Goal: Task Accomplishment & Management: Manage account settings

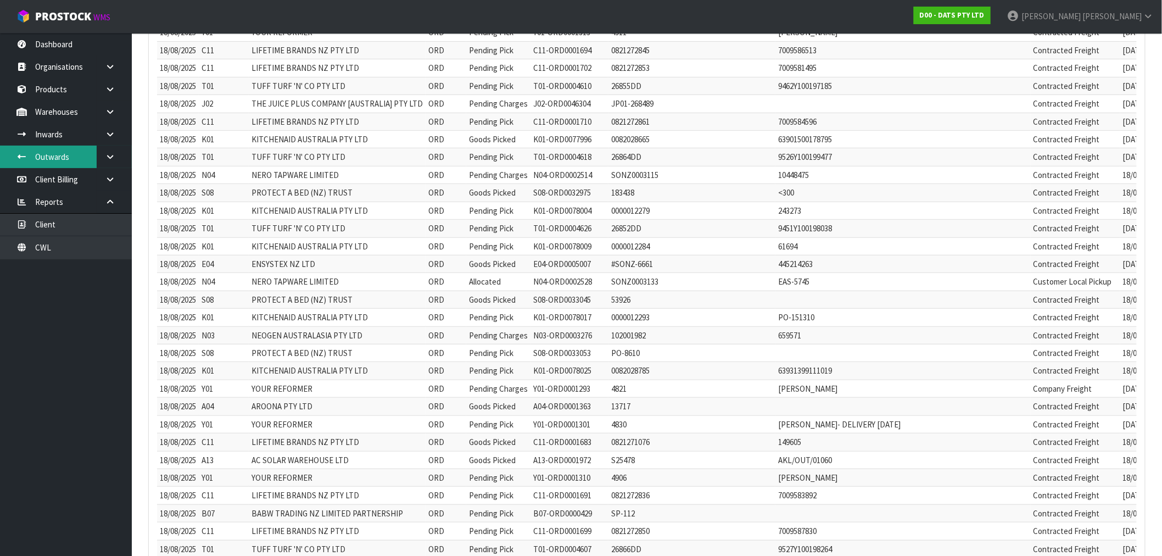
scroll to position [7093, 0]
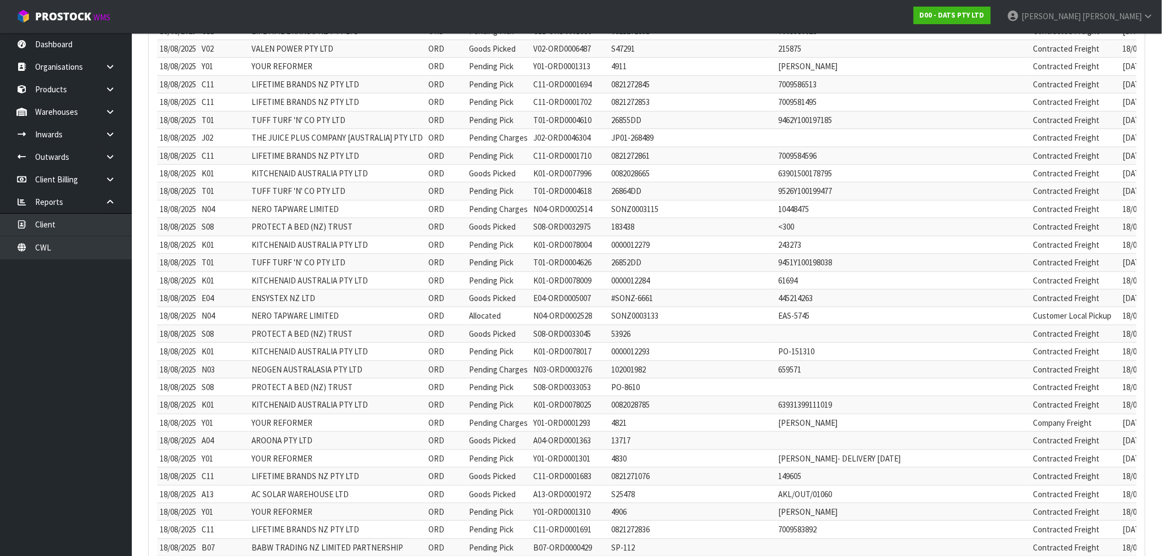
click at [22, 407] on ul "Dashboard Organisations Clients Consignees Carriers Products Categories Serial …" at bounding box center [66, 294] width 132 height 523
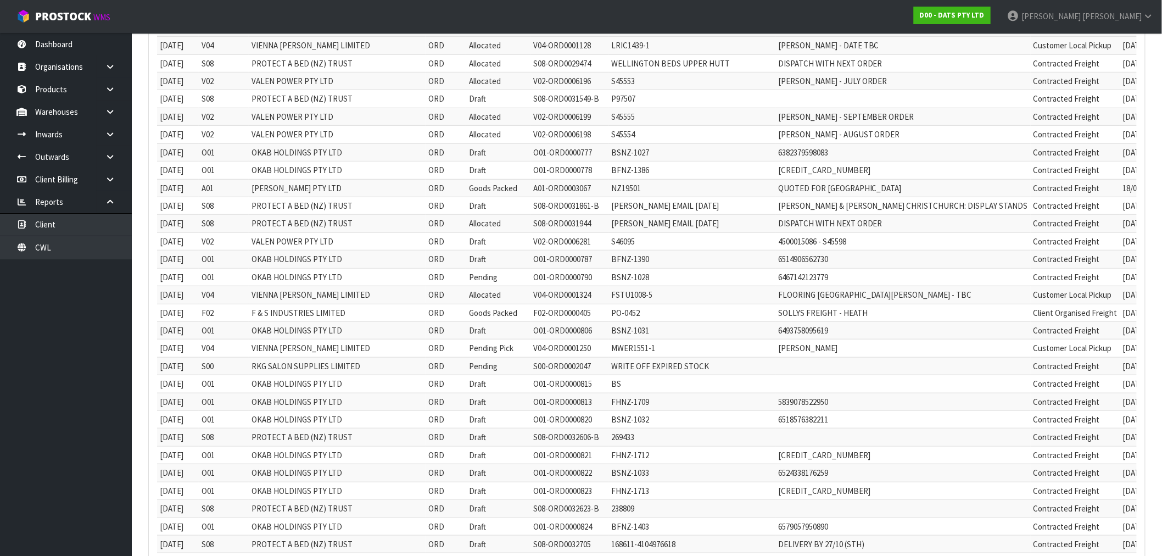
scroll to position [0, 0]
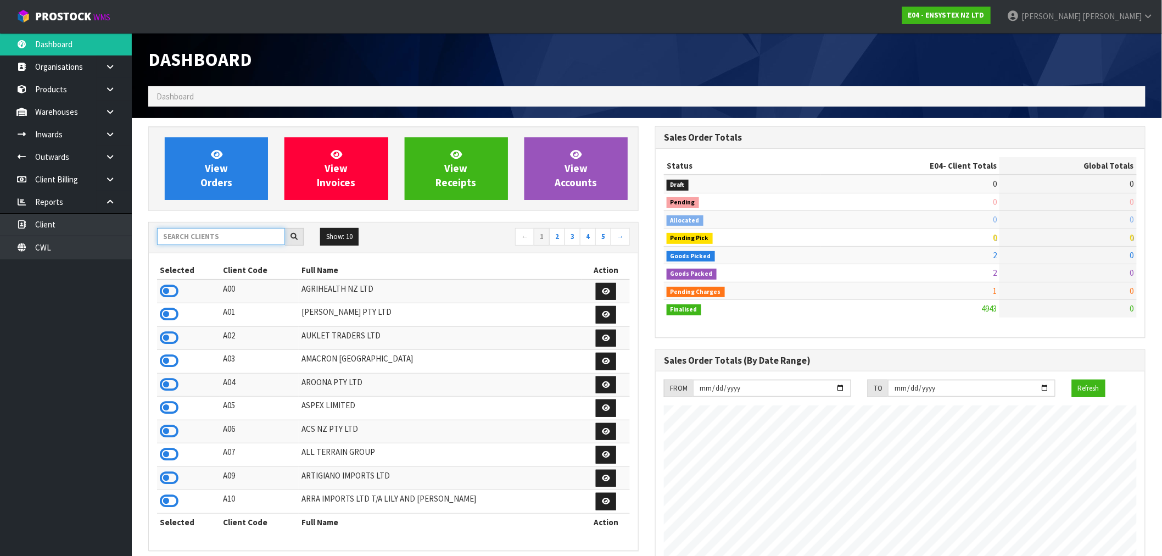
scroll to position [832, 507]
click at [171, 243] on input "text" at bounding box center [221, 236] width 128 height 17
type input "I02"
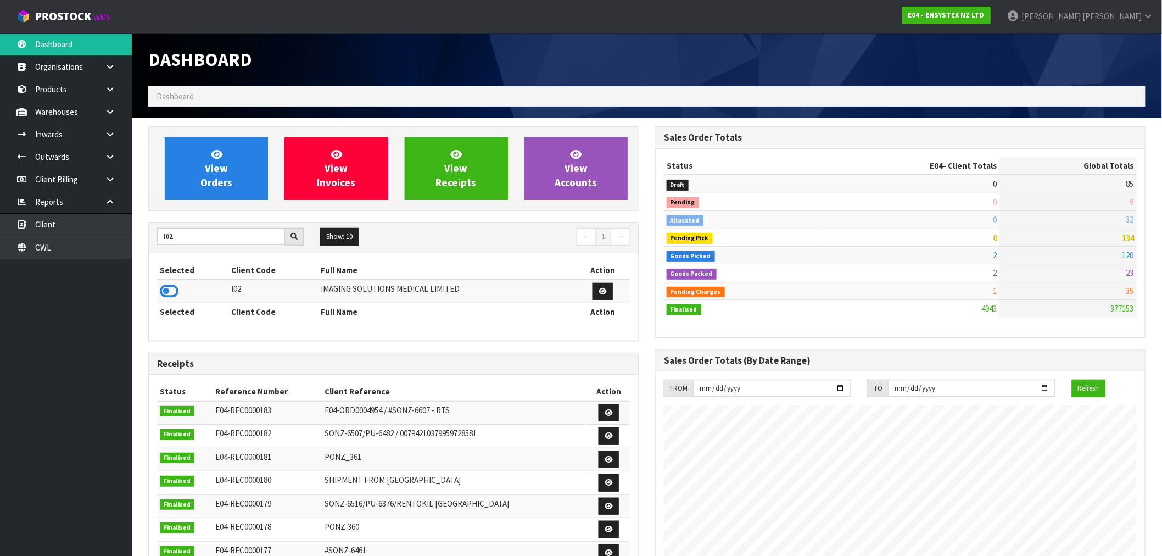
drag, startPoint x: 174, startPoint y: 288, endPoint x: 181, endPoint y: 278, distance: 12.6
click at [174, 288] on icon at bounding box center [169, 291] width 19 height 16
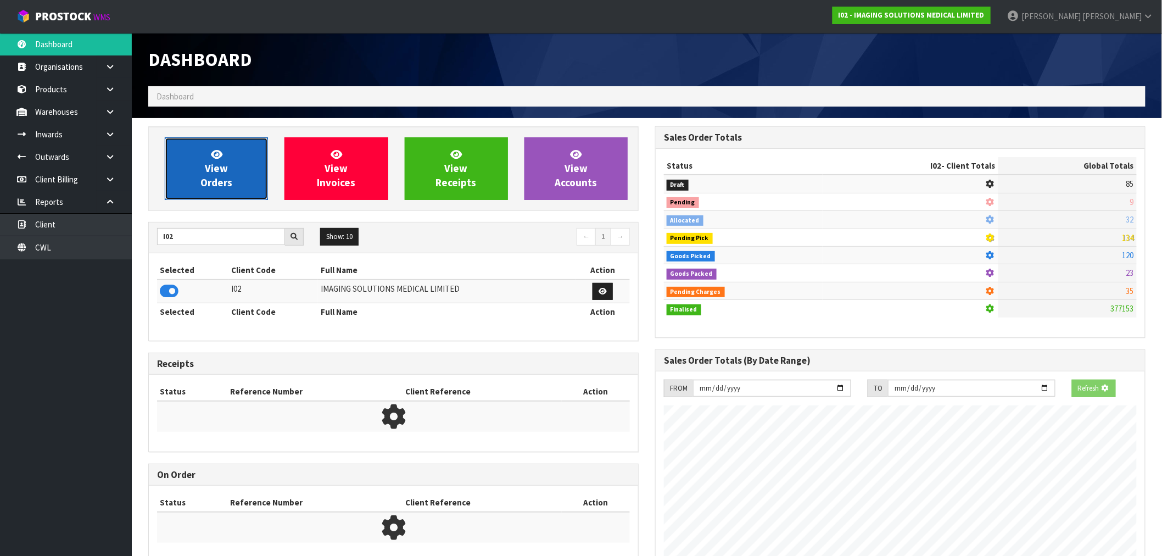
scroll to position [548682, 548859]
click at [218, 195] on link "View Orders" at bounding box center [216, 168] width 103 height 63
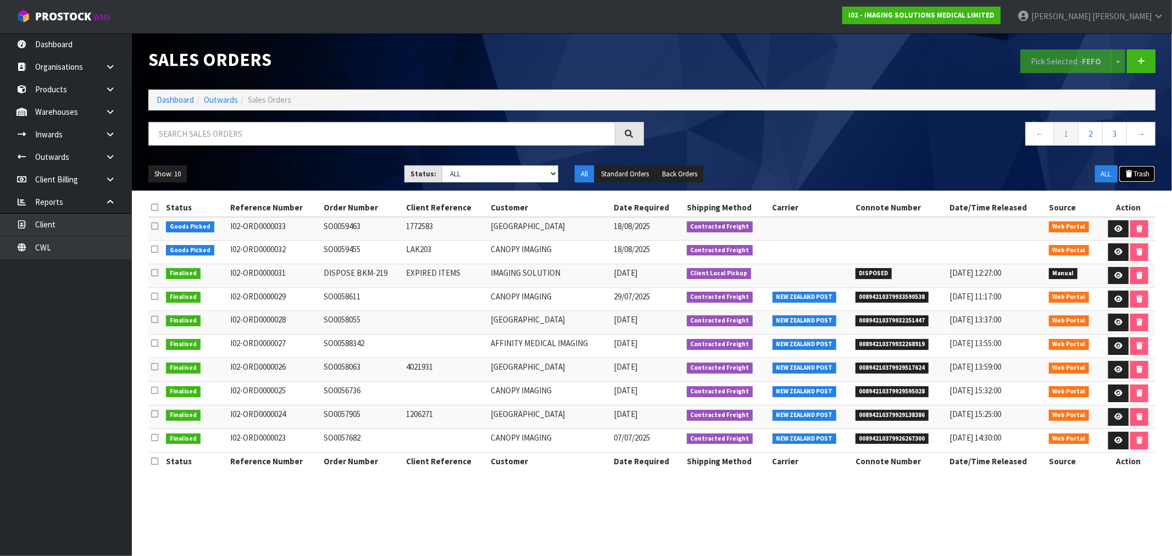
click at [1133, 173] on button "Trash" at bounding box center [1137, 174] width 37 height 18
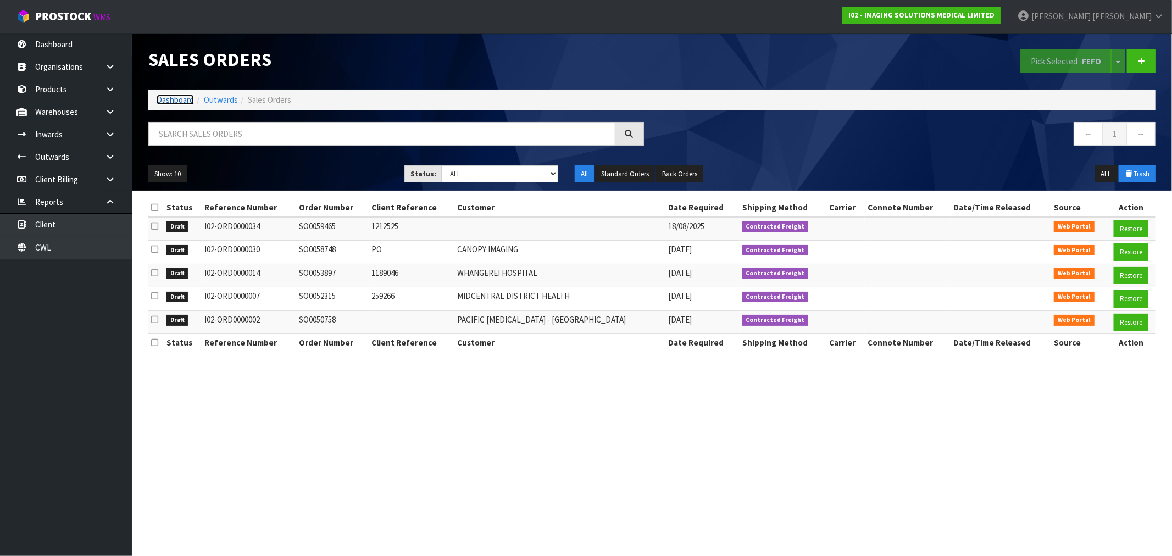
click at [178, 97] on link "Dashboard" at bounding box center [175, 99] width 37 height 10
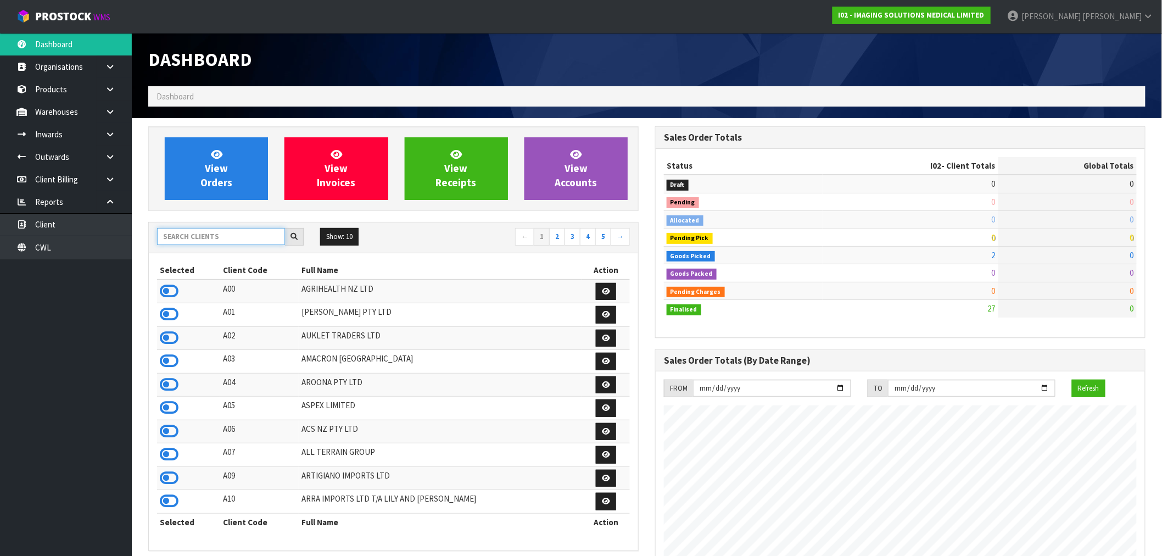
click at [196, 233] on input "text" at bounding box center [221, 236] width 128 height 17
type input "N03"
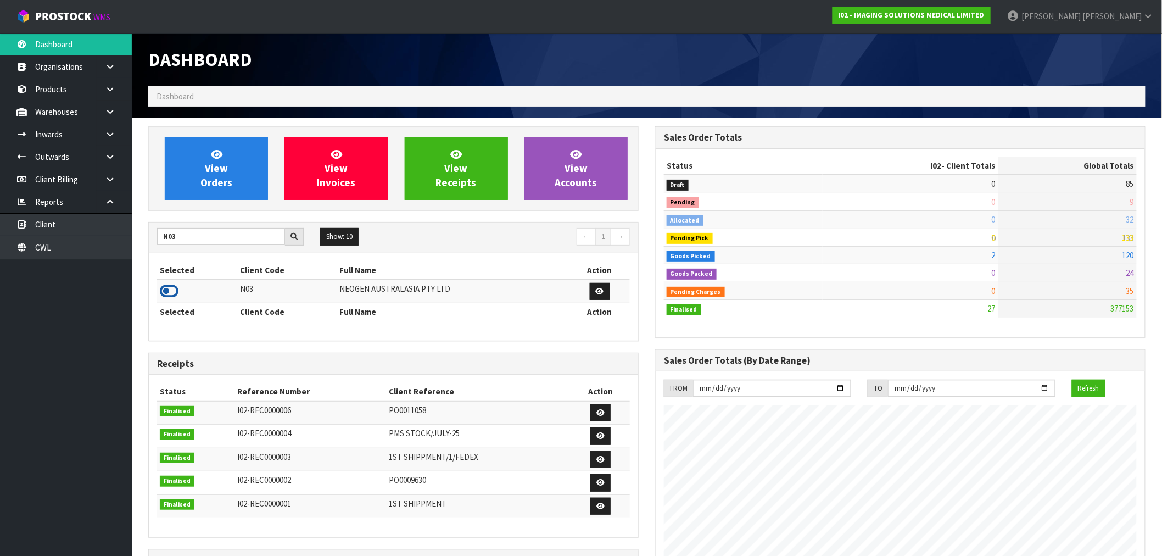
click at [173, 288] on icon at bounding box center [169, 291] width 19 height 16
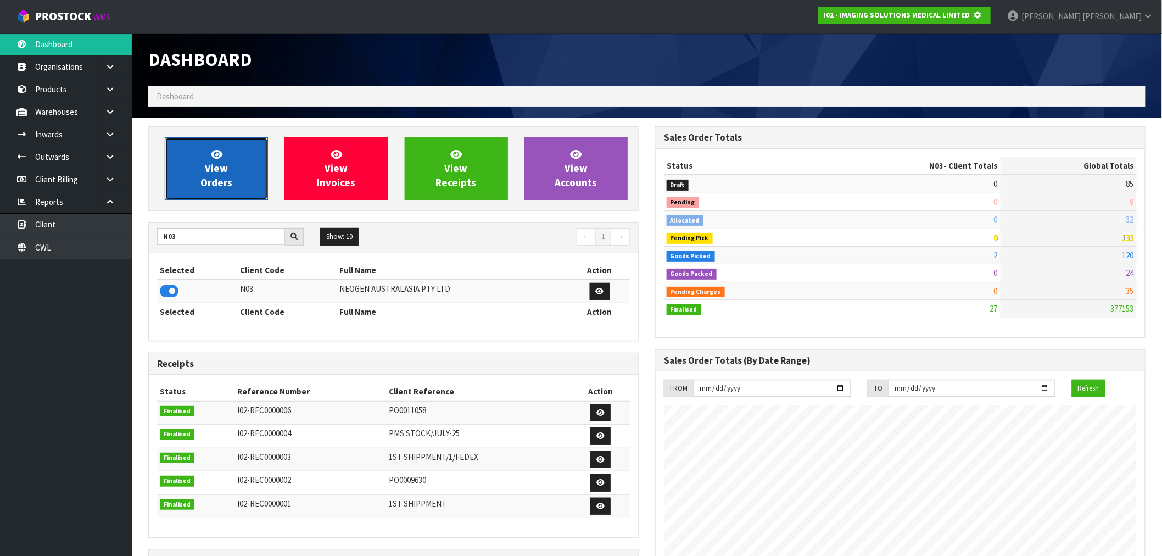
scroll to position [548682, 548859]
click at [207, 181] on span "View Orders" at bounding box center [217, 168] width 32 height 41
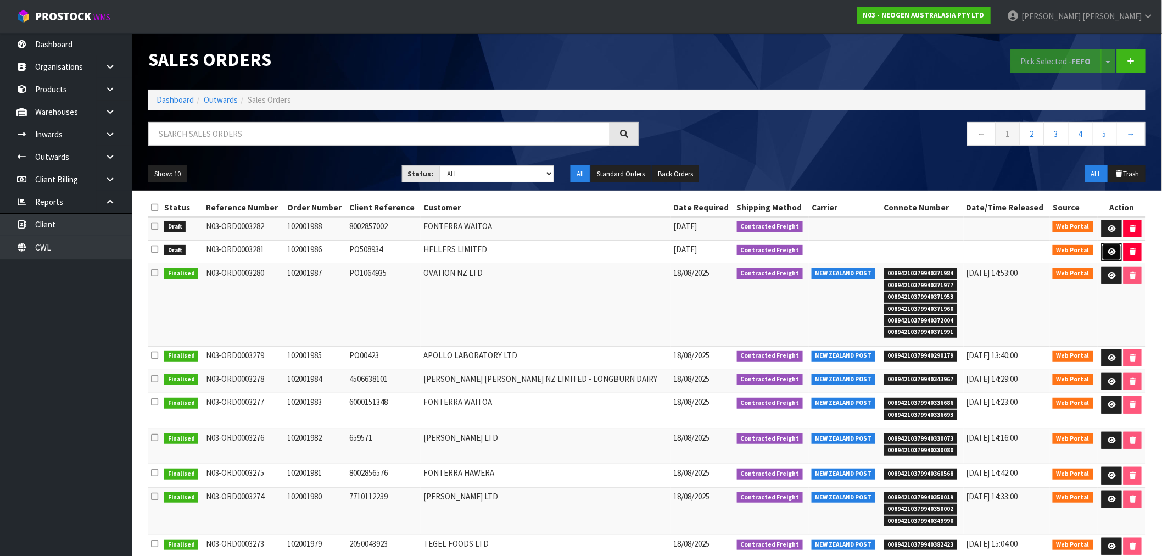
click at [1102, 253] on link at bounding box center [1112, 252] width 20 height 18
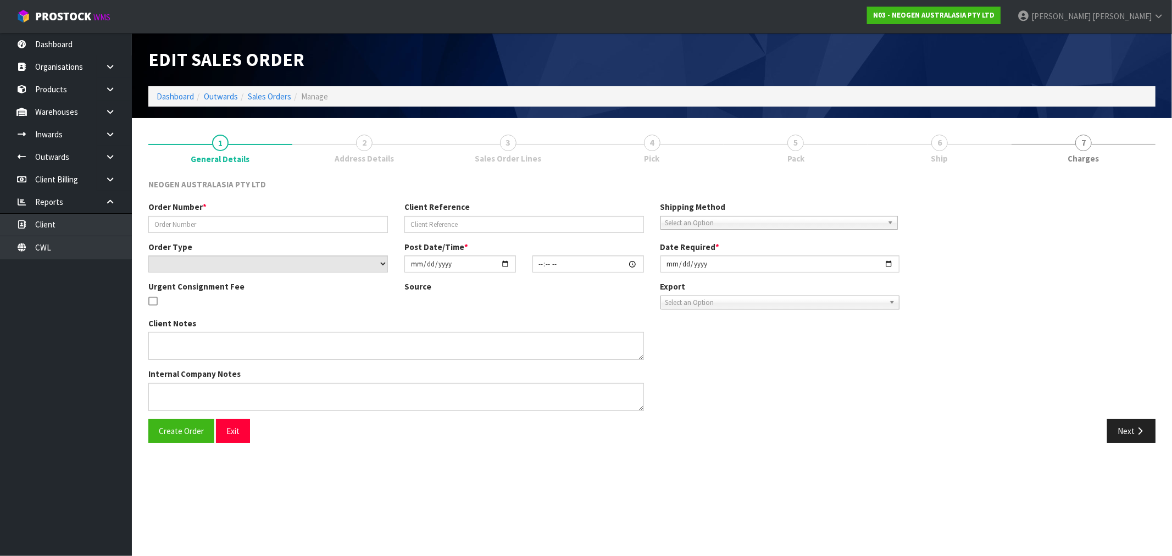
type input "102001986"
type input "PO508934"
select select "number:0"
type input "2025-08-18"
type input "16:25:00.000"
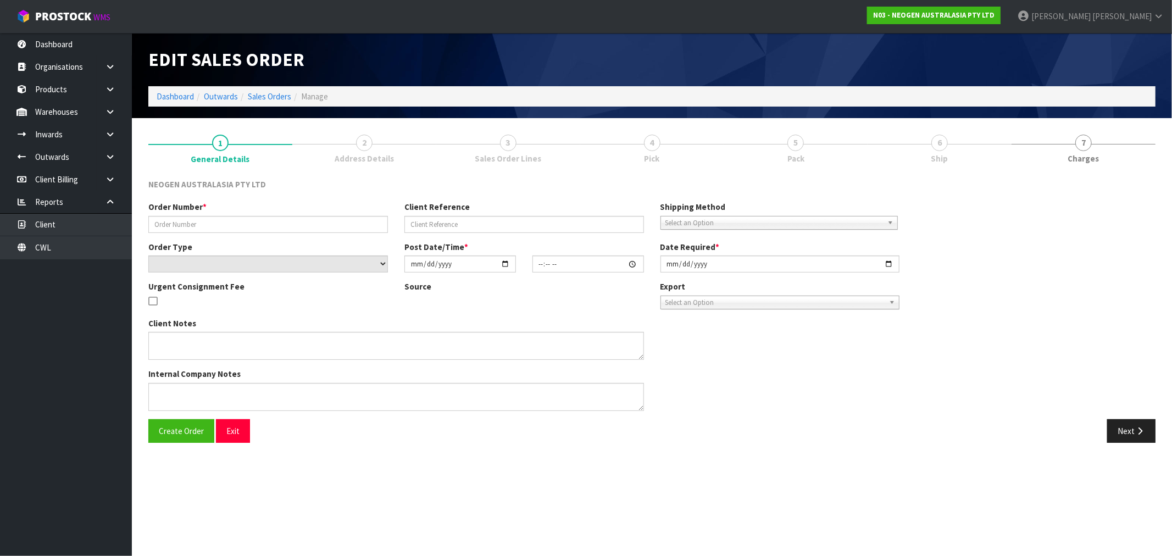
type input "2025-08-19"
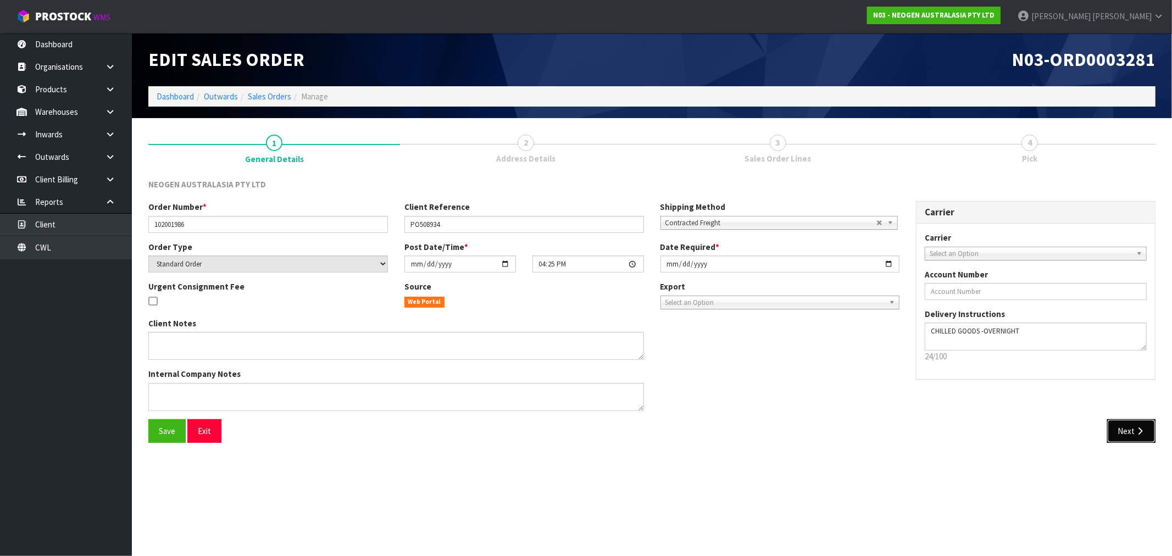
click at [1120, 426] on button "Next" at bounding box center [1131, 431] width 48 height 24
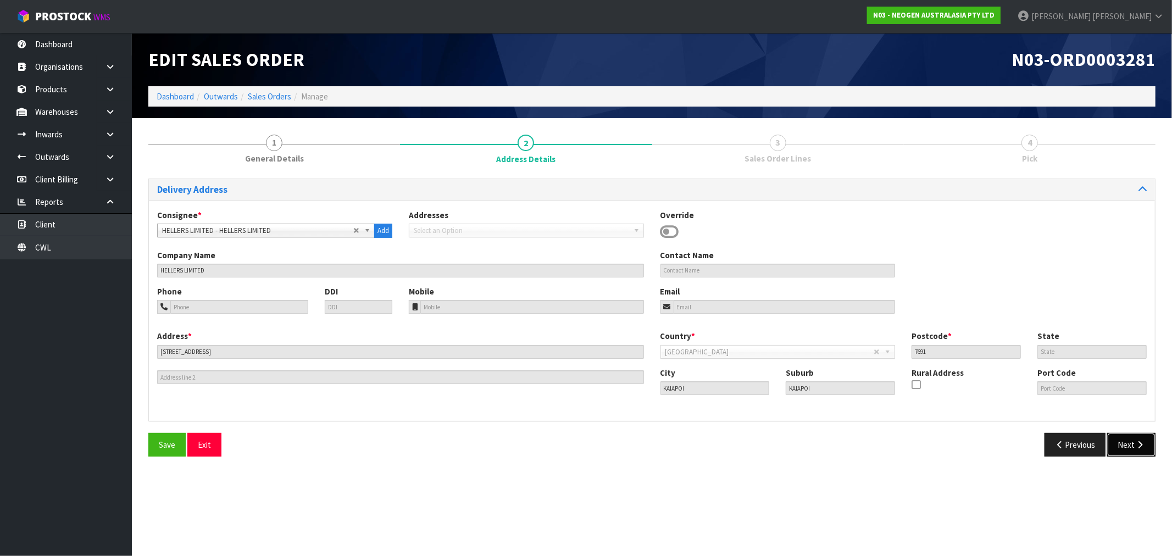
click at [1122, 444] on button "Next" at bounding box center [1131, 445] width 48 height 24
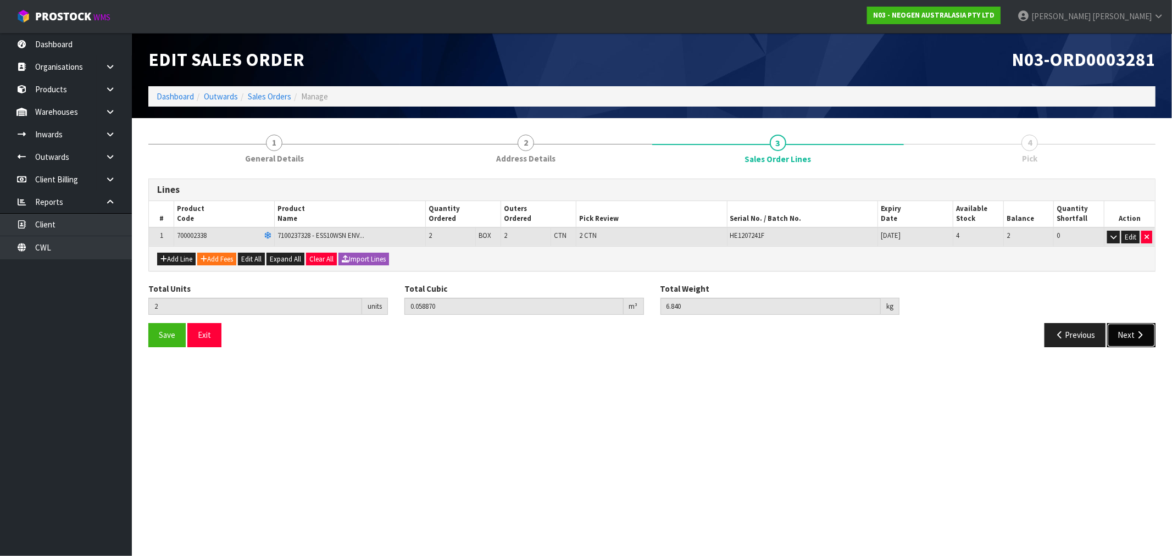
drag, startPoint x: 1136, startPoint y: 331, endPoint x: 955, endPoint y: 331, distance: 181.3
click at [1133, 331] on button "Next" at bounding box center [1131, 335] width 48 height 24
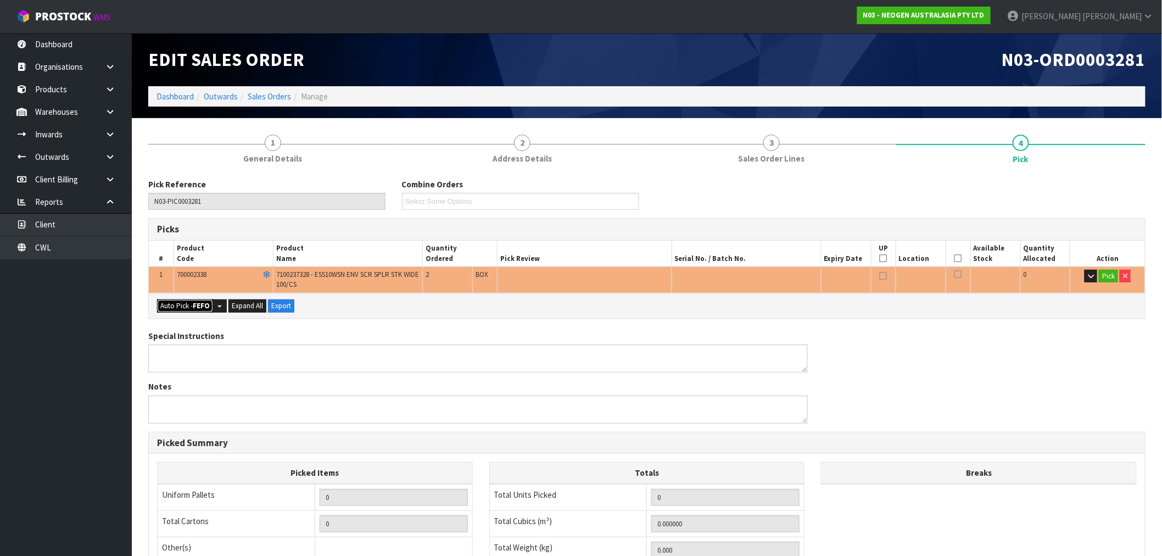
click at [190, 302] on button "Auto Pick - FEFO" at bounding box center [185, 305] width 56 height 13
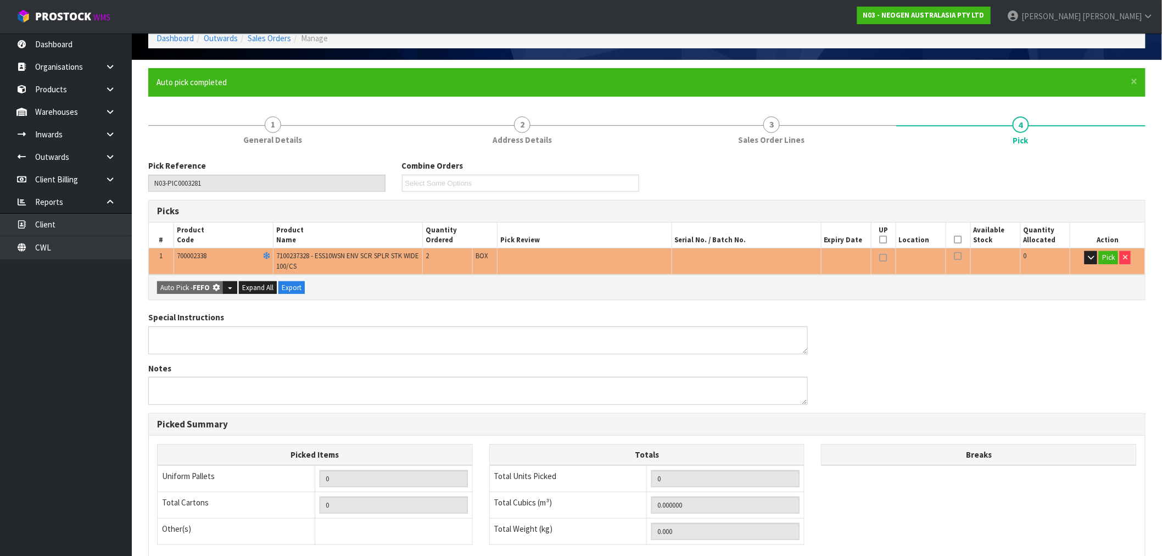
type input "2"
type input "0.058870"
type input "6.840"
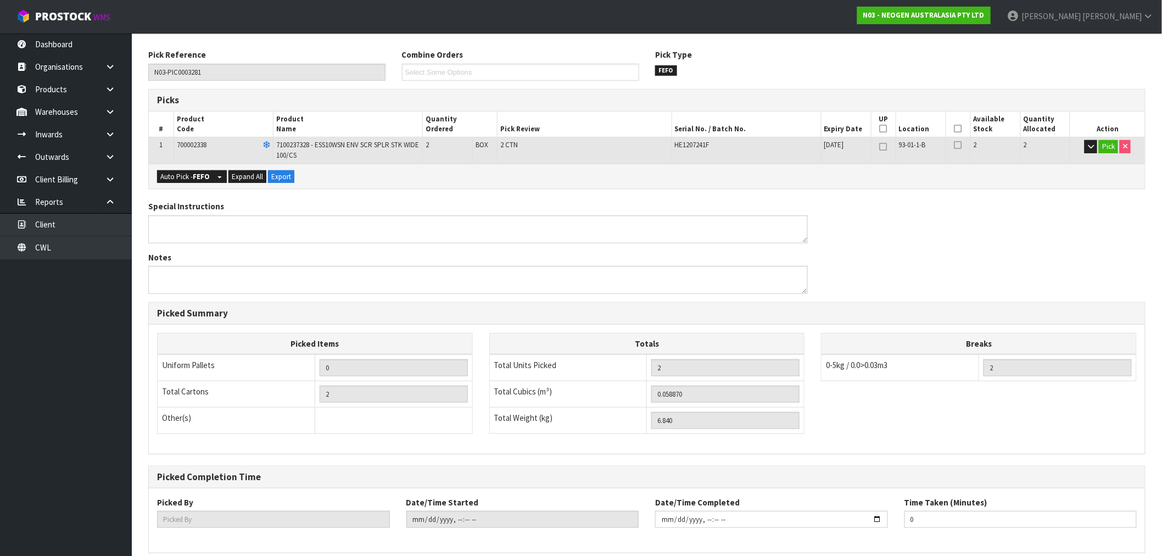
scroll to position [218, 0]
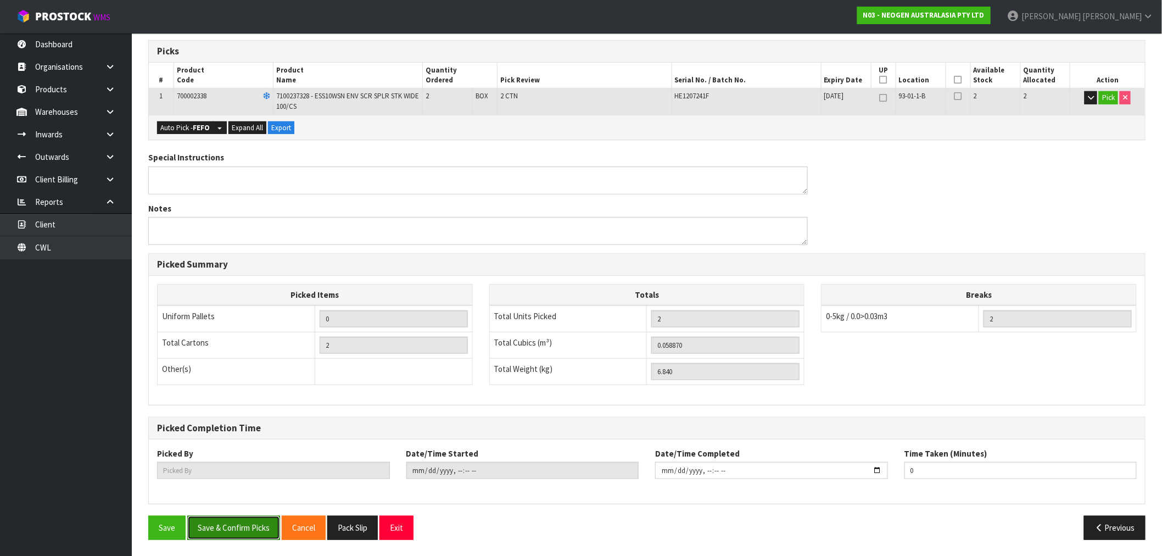
click at [228, 528] on button "Save & Confirm Picks" at bounding box center [233, 528] width 93 height 24
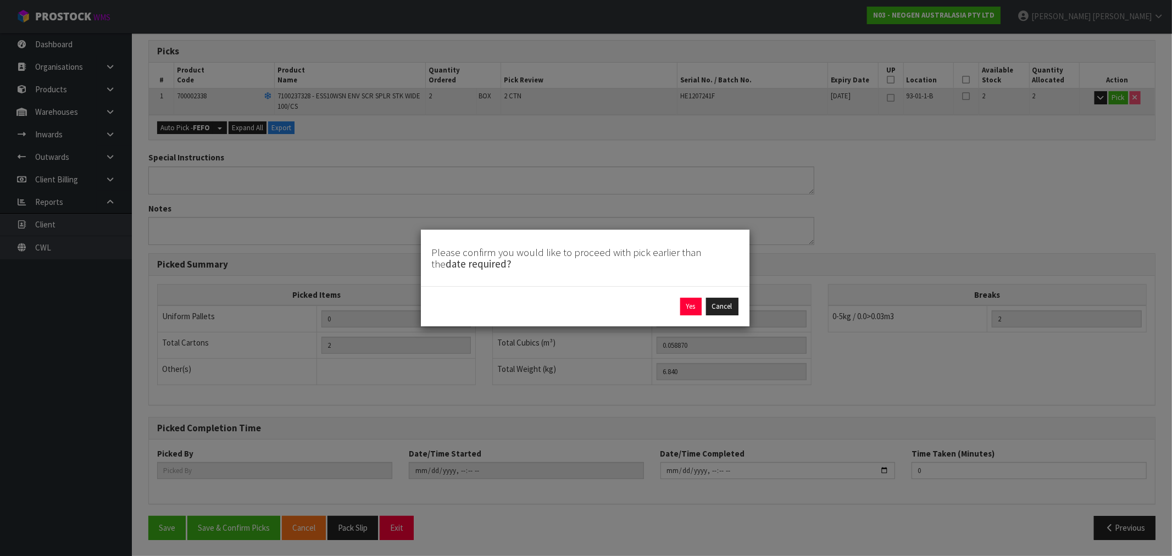
click at [676, 308] on div "Yes Cancel" at bounding box center [585, 307] width 307 height 18
click at [682, 304] on button "Yes" at bounding box center [690, 307] width 21 height 18
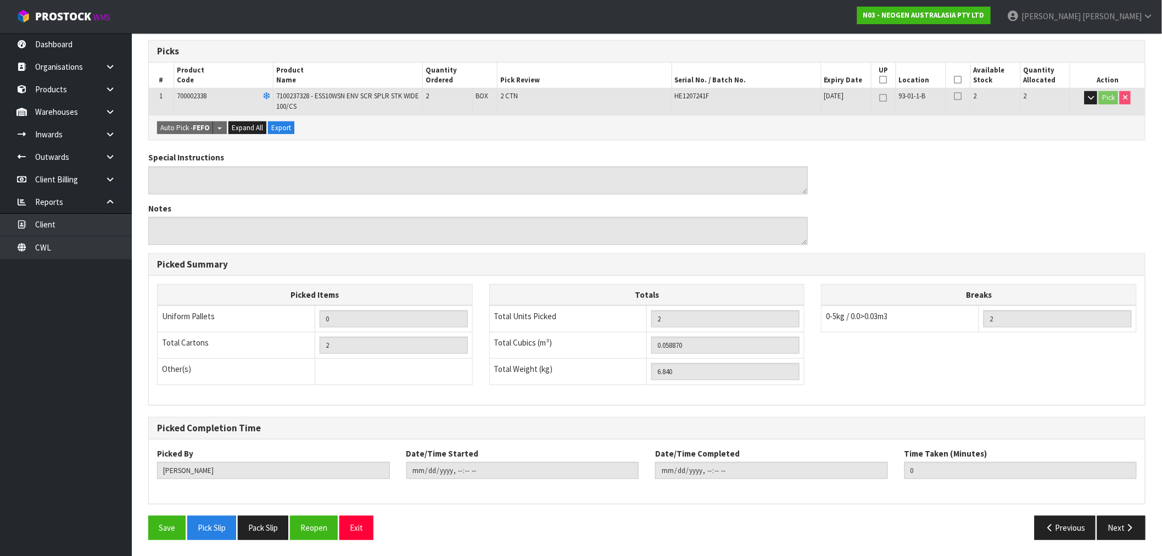
type input "Rocio Lopez"
type input "2025-08-18T16:44:28"
click at [274, 532] on button "Pack Slip" at bounding box center [263, 528] width 51 height 24
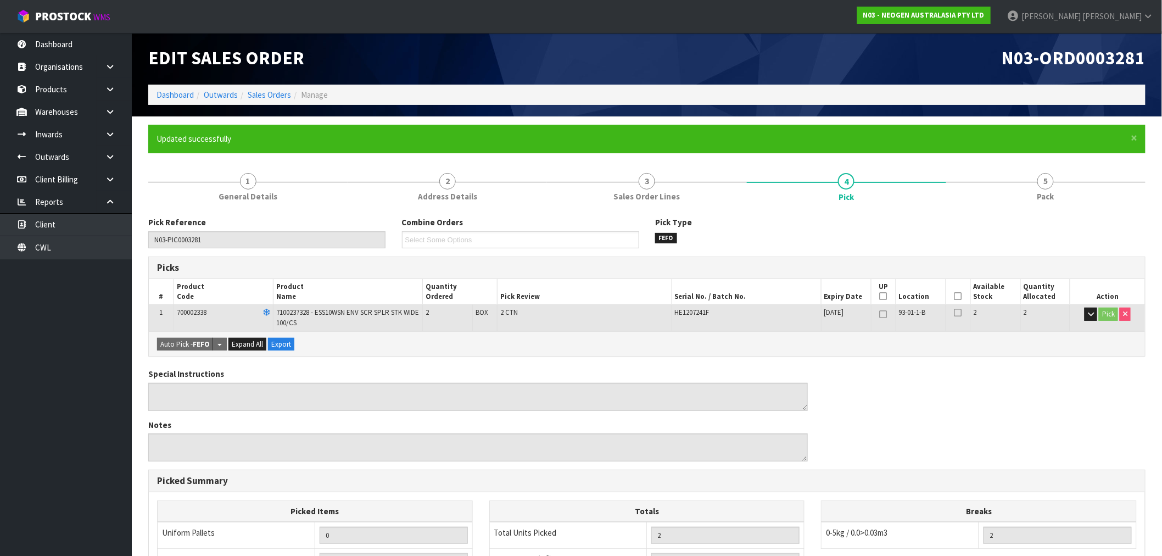
scroll to position [0, 0]
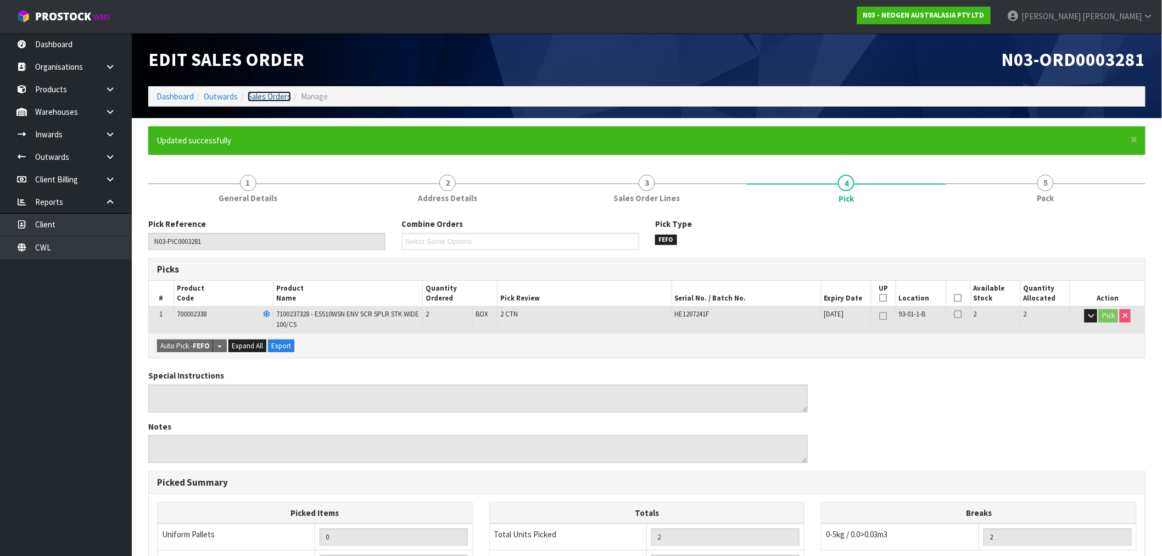
click at [276, 101] on link "Sales Orders" at bounding box center [269, 96] width 43 height 10
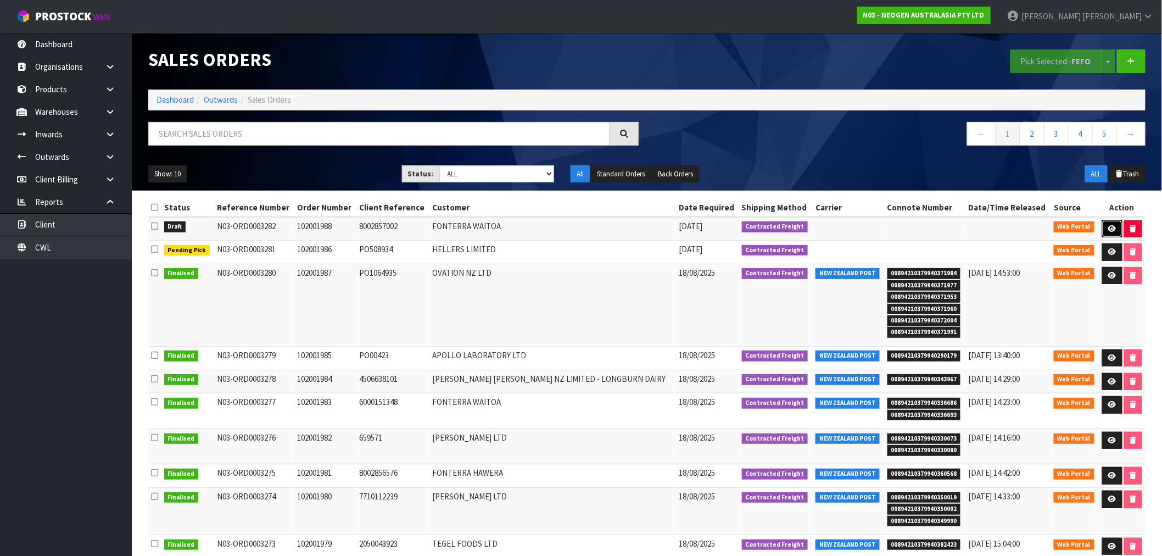
click at [1110, 224] on link at bounding box center [1113, 229] width 20 height 18
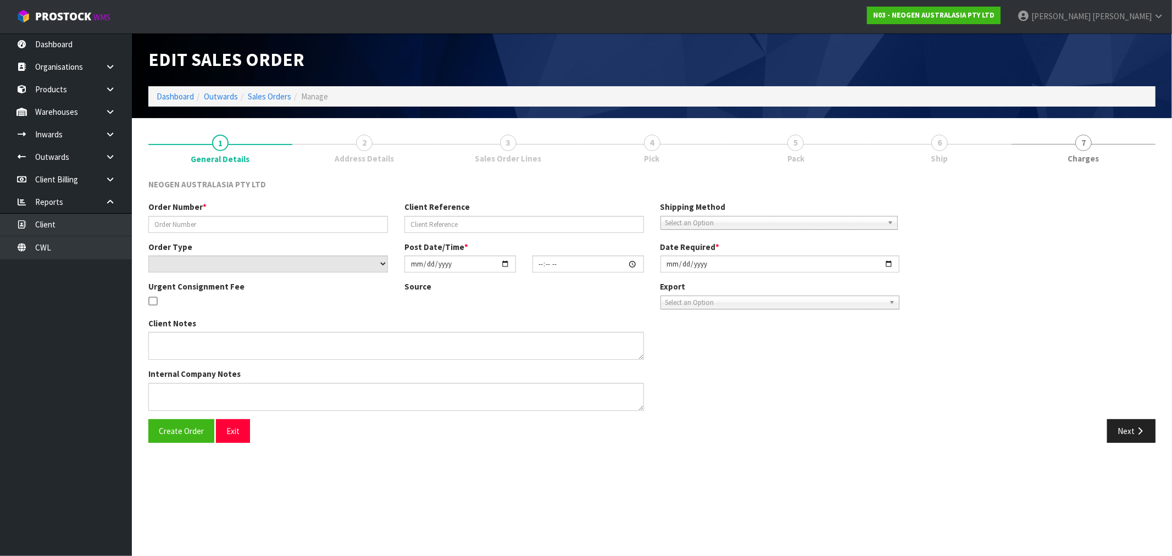
type input "102001988"
type input "8002857002"
select select "number:0"
type input "2025-08-18"
type input "16:27:00.000"
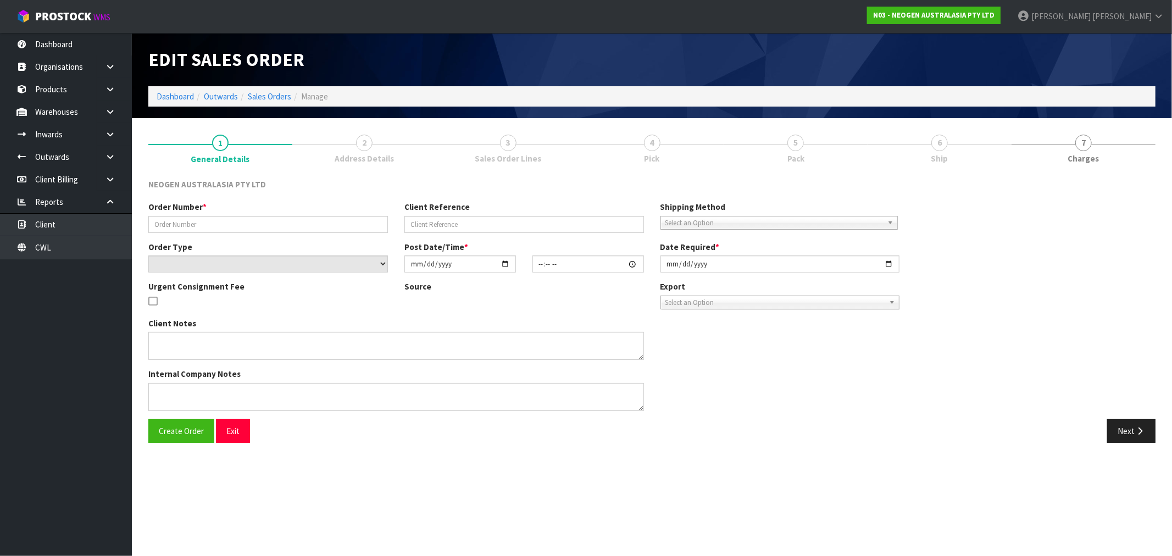
type input "2025-08-19"
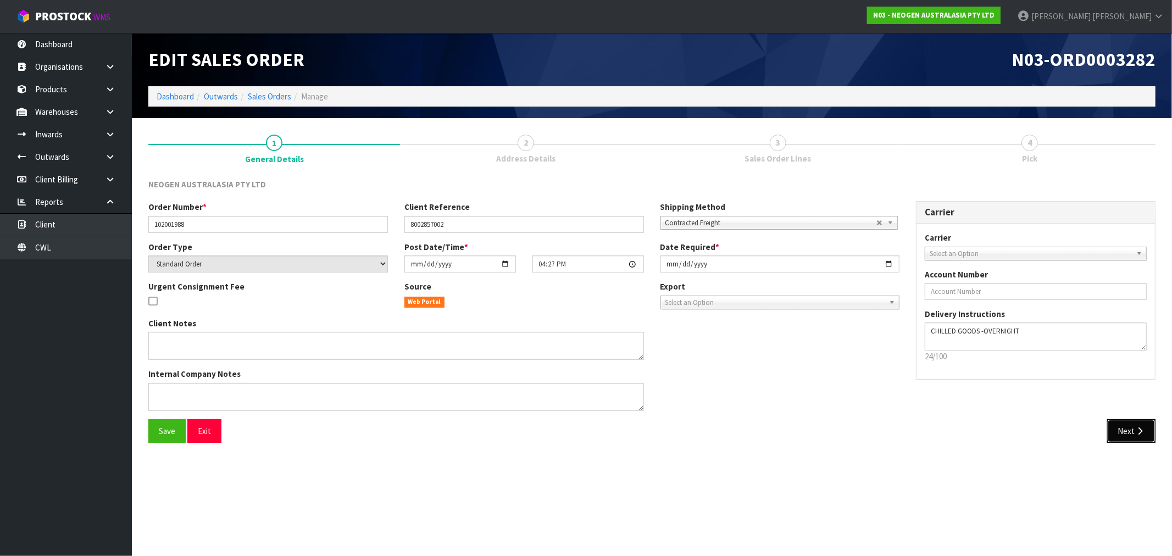
click at [1141, 430] on icon "button" at bounding box center [1139, 431] width 10 height 8
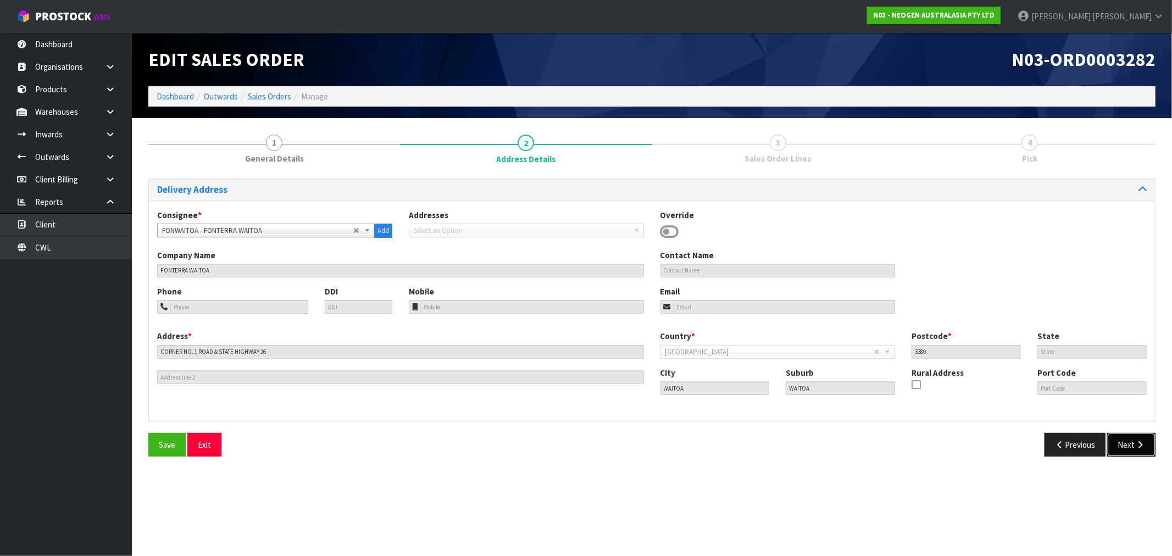
click at [1129, 439] on button "Next" at bounding box center [1131, 445] width 48 height 24
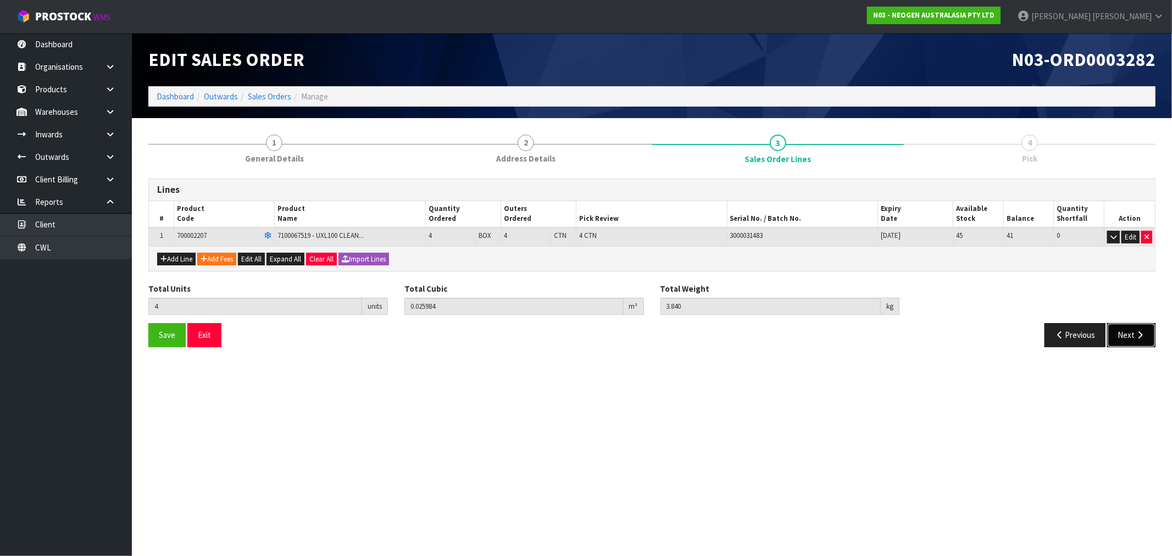
click at [1120, 334] on button "Next" at bounding box center [1131, 335] width 48 height 24
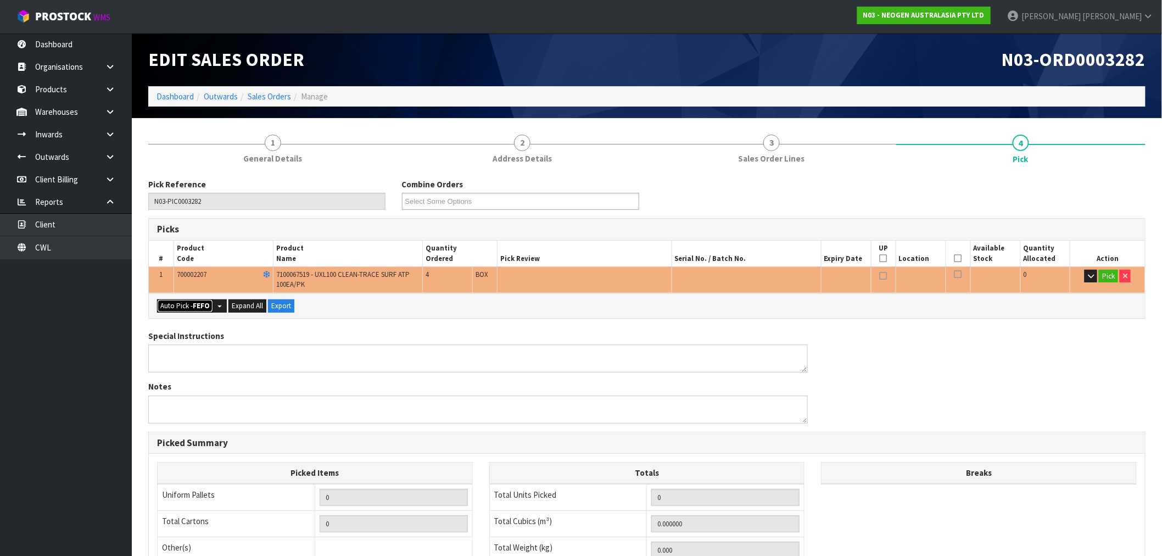
click at [185, 308] on button "Auto Pick - FEFO" at bounding box center [185, 305] width 56 height 13
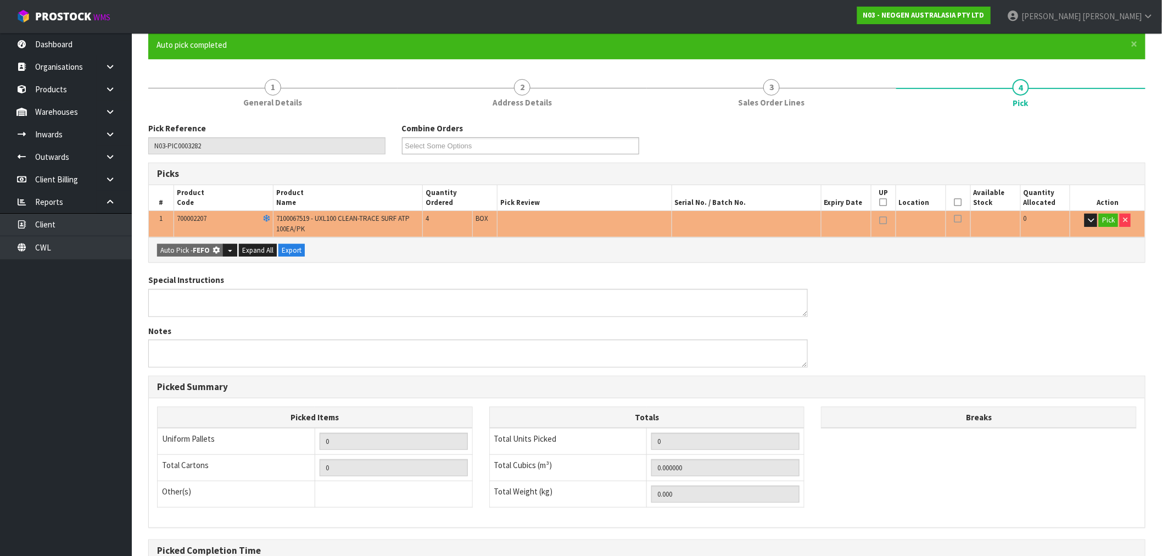
scroll to position [218, 0]
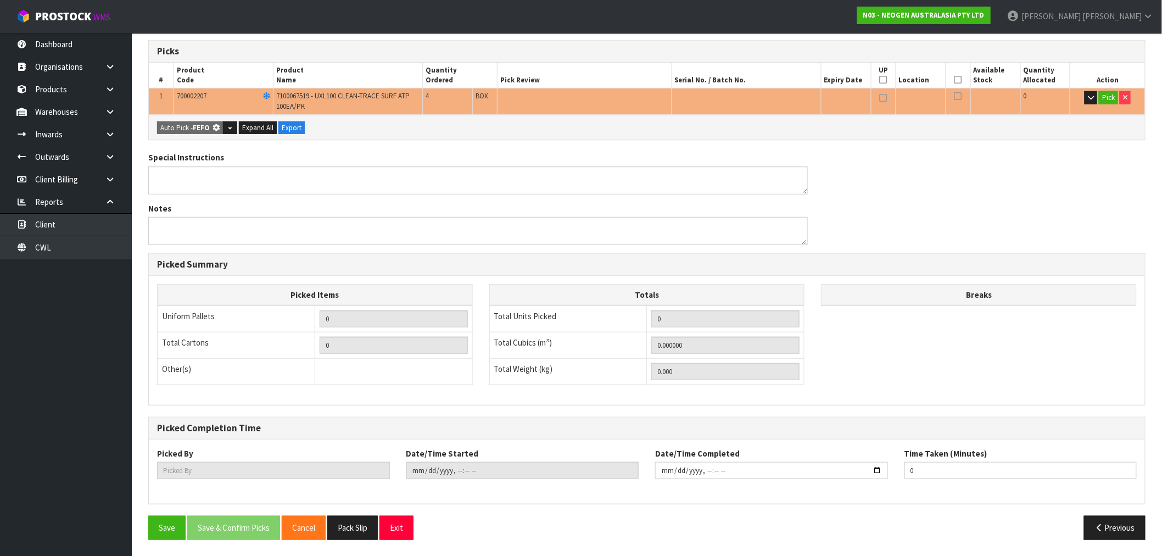
type input "4"
type input "0.025984"
type input "3.840"
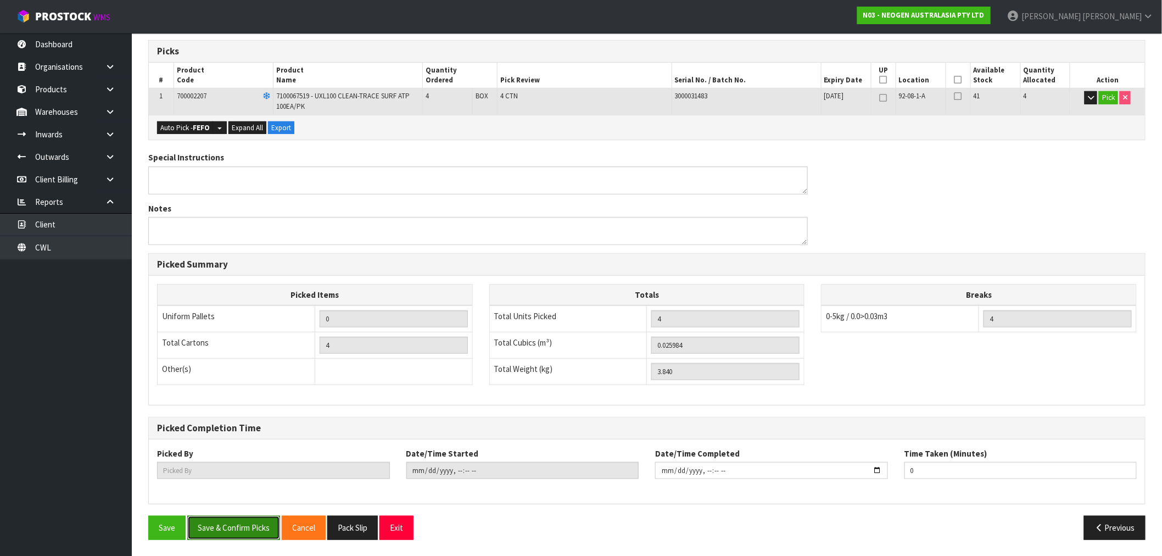
click at [259, 526] on button "Save & Confirm Picks" at bounding box center [233, 528] width 93 height 24
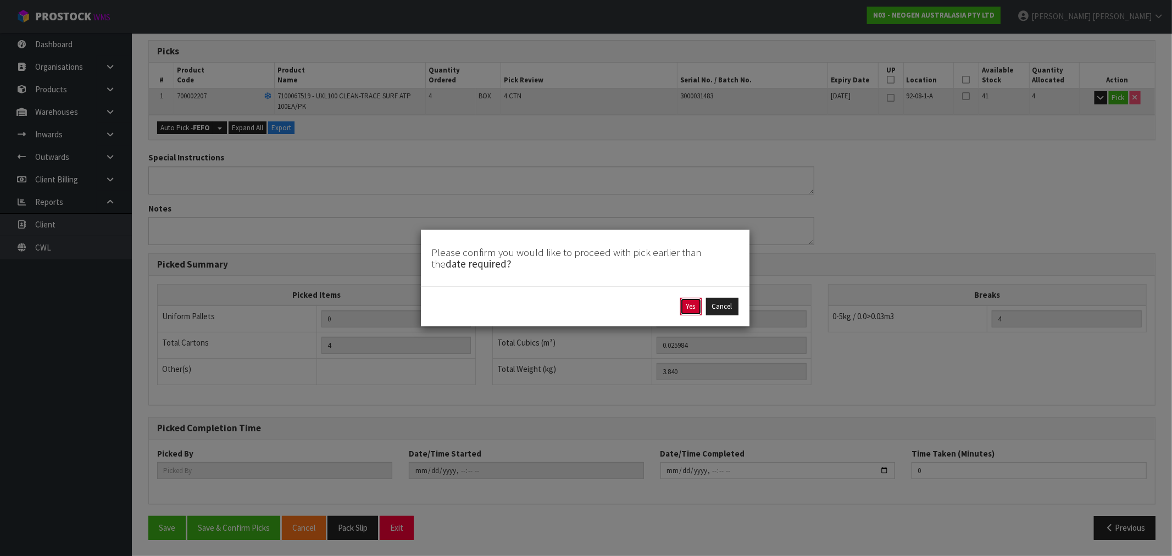
click at [683, 308] on button "Yes" at bounding box center [690, 307] width 21 height 18
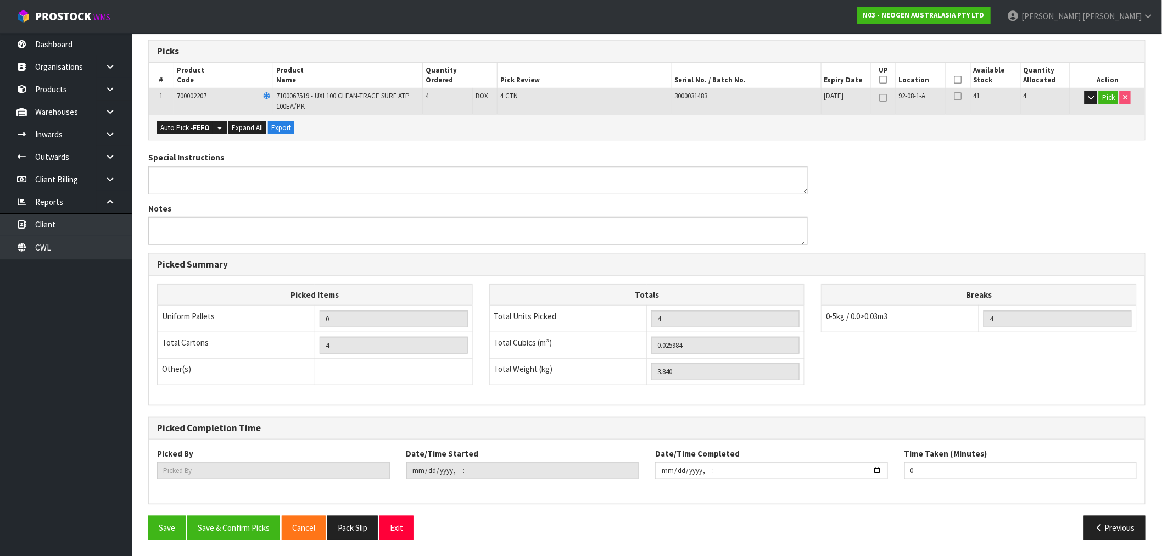
type input "Rocio Lopez"
type input "2025-08-18T16:45:21"
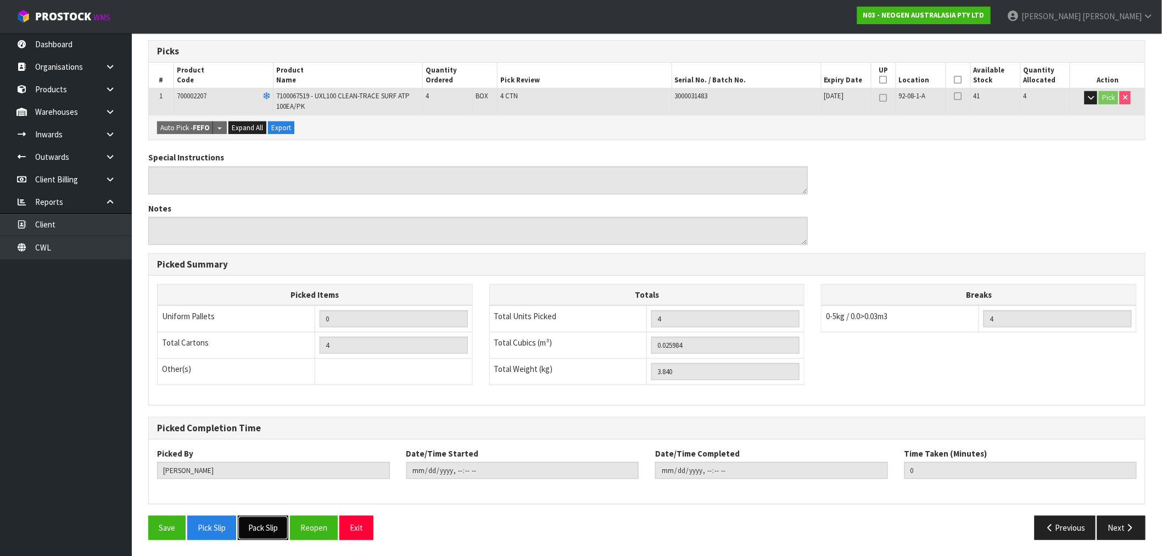
click at [269, 530] on button "Pack Slip" at bounding box center [263, 528] width 51 height 24
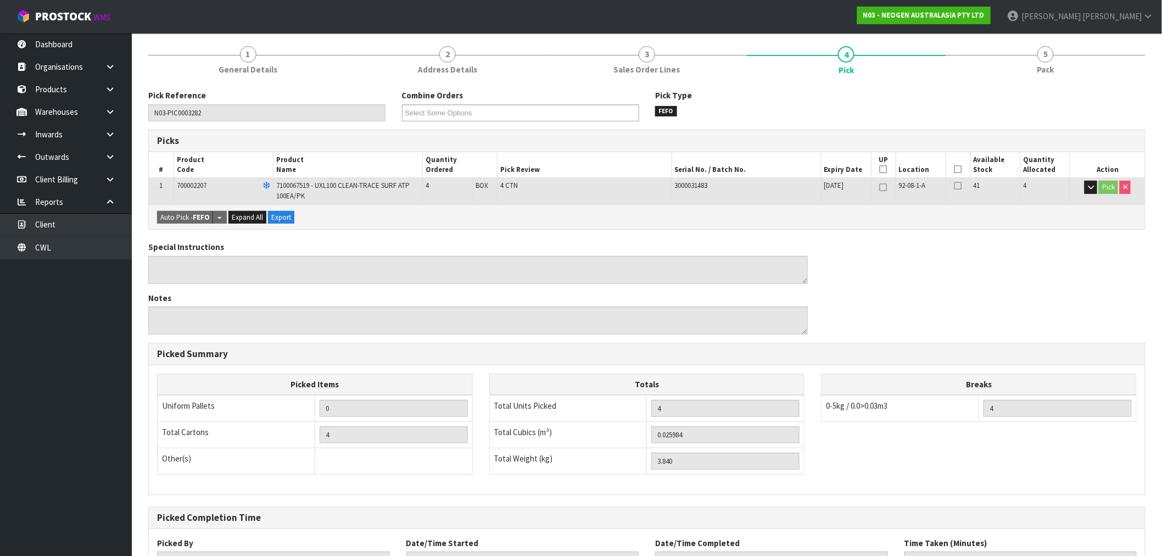
scroll to position [0, 0]
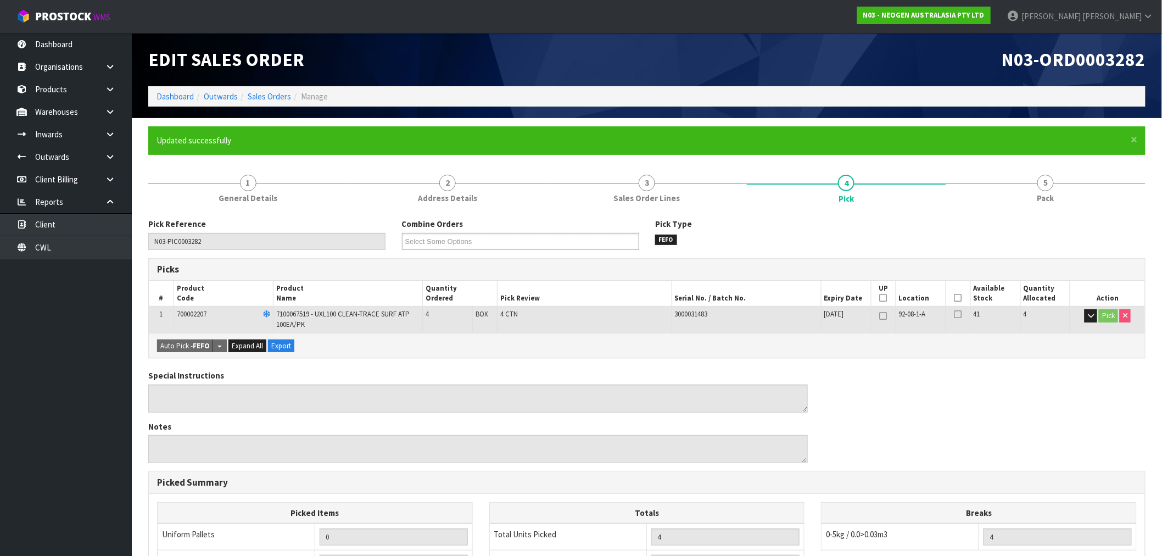
click at [172, 88] on ol "Dashboard Outwards Sales Orders Manage" at bounding box center [647, 96] width 998 height 20
click at [178, 91] on link "Dashboard" at bounding box center [175, 96] width 37 height 10
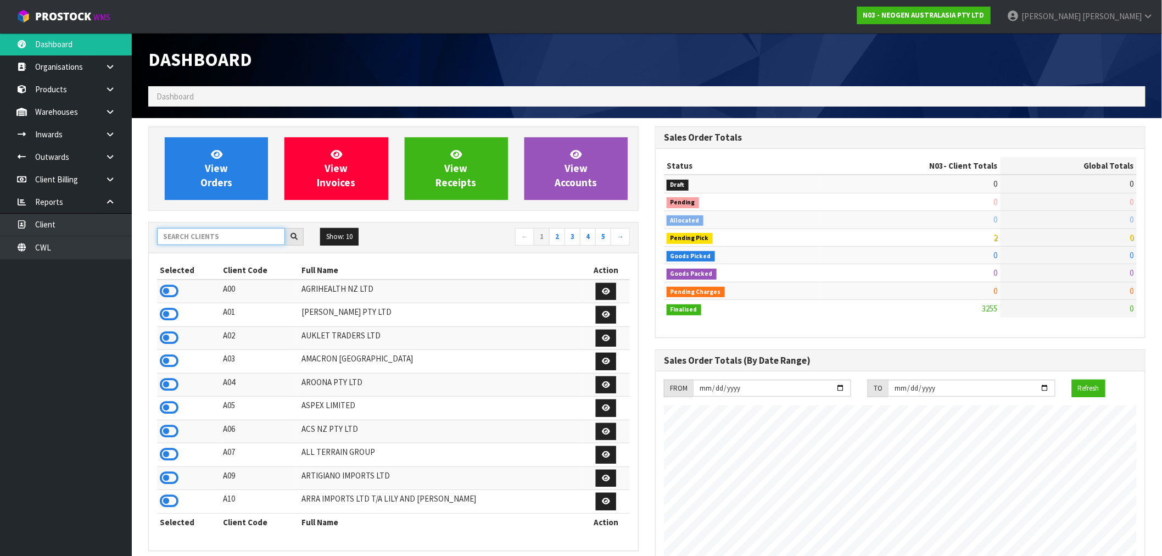
scroll to position [832, 507]
click at [216, 242] on input "text" at bounding box center [221, 236] width 128 height 17
click at [218, 240] on input "text" at bounding box center [221, 236] width 128 height 17
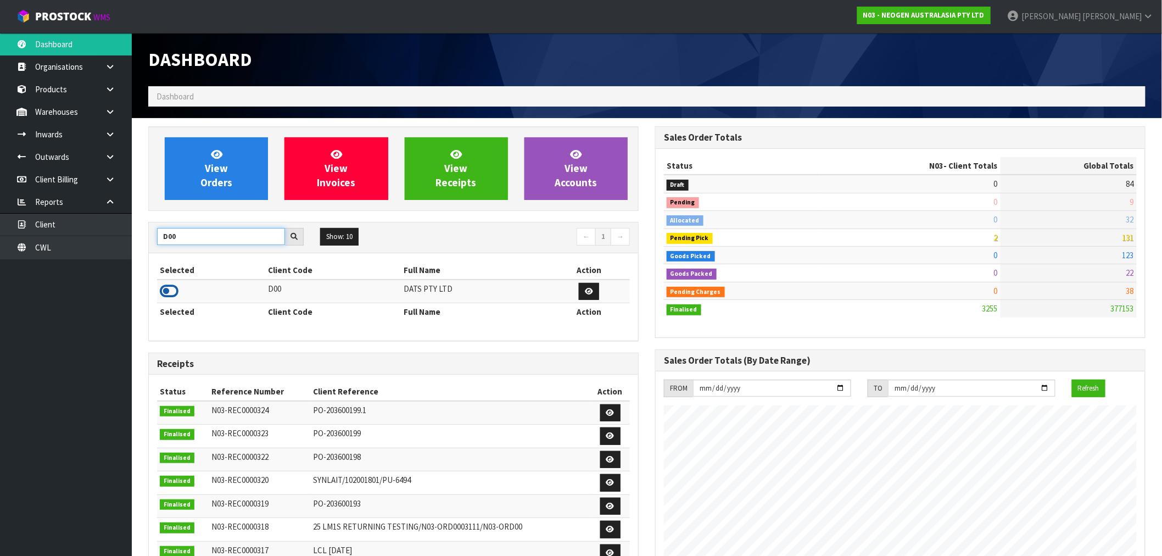
type input "D00"
click at [171, 292] on icon at bounding box center [169, 291] width 19 height 16
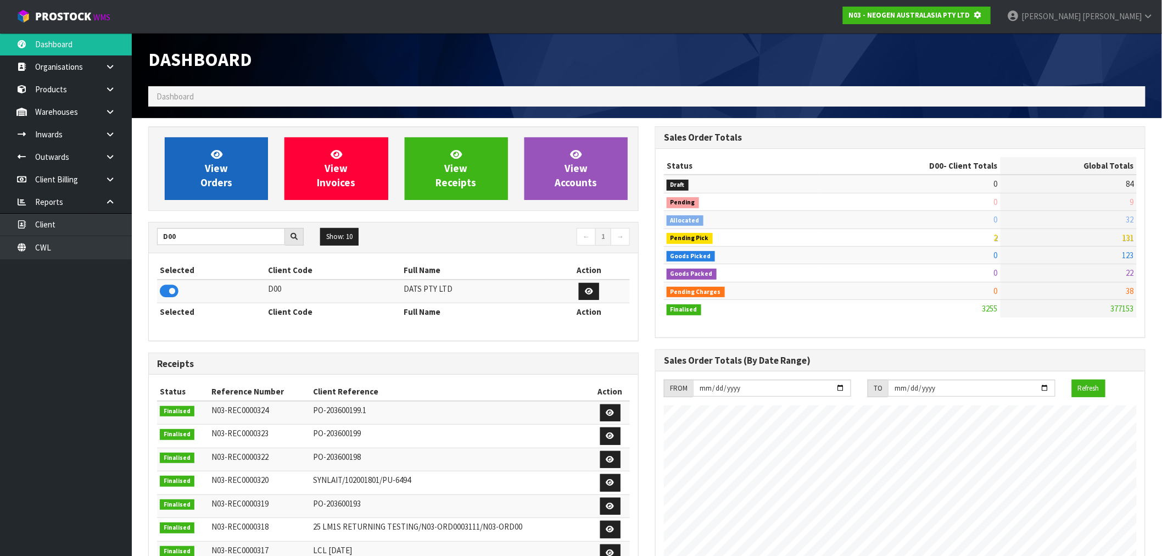
scroll to position [548682, 548859]
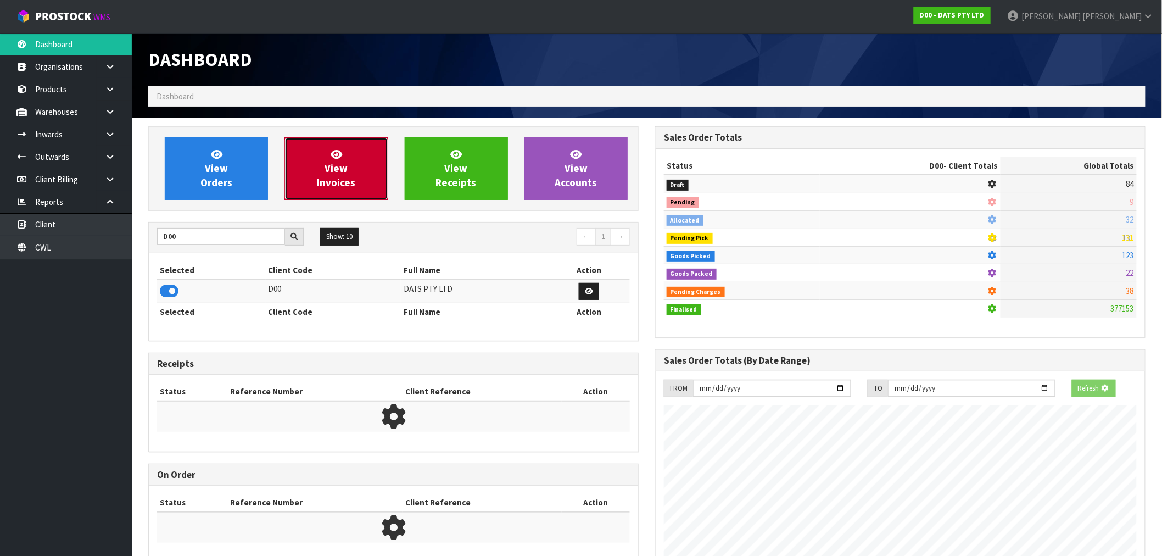
click at [313, 176] on link "View Invoices" at bounding box center [336, 168] width 103 height 63
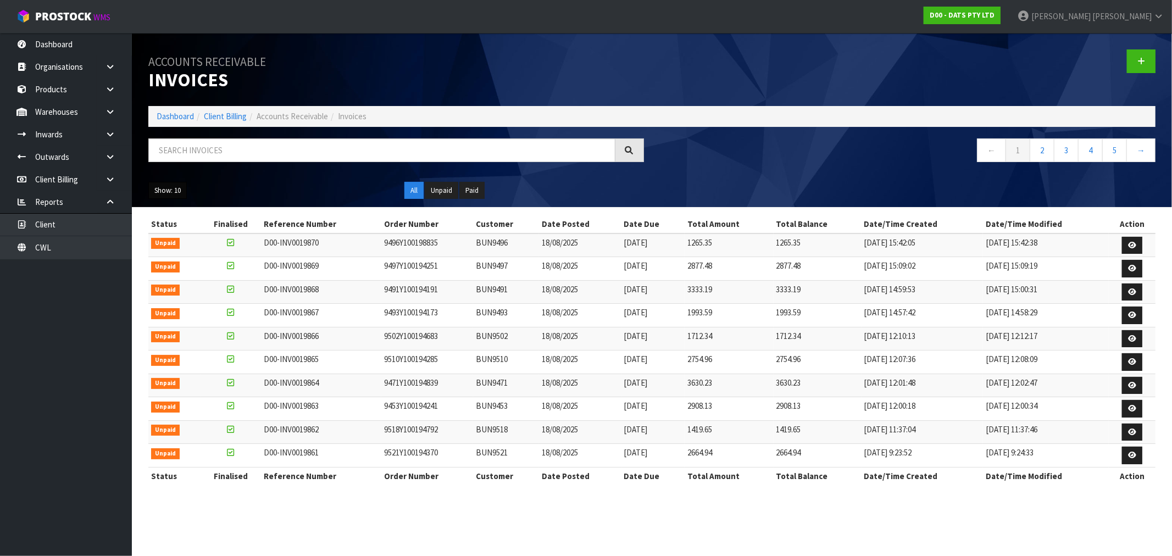
drag, startPoint x: 165, startPoint y: 190, endPoint x: 182, endPoint y: 213, distance: 29.0
click at [165, 190] on button "Show: 10" at bounding box center [167, 191] width 38 height 18
click at [182, 248] on link "25" at bounding box center [192, 240] width 87 height 15
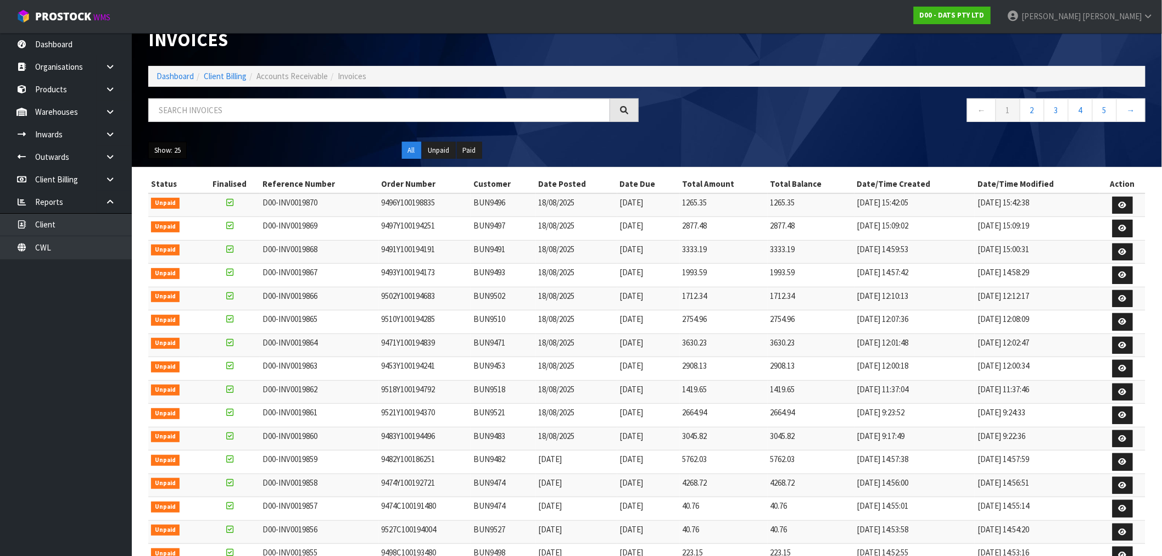
scroll to position [122, 0]
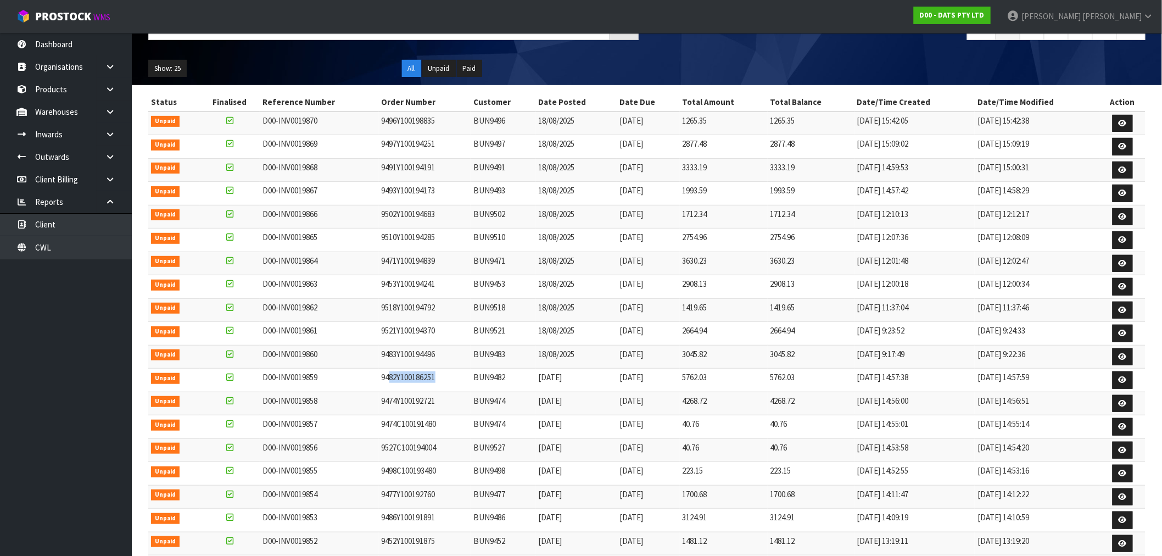
drag, startPoint x: 437, startPoint y: 383, endPoint x: 387, endPoint y: 383, distance: 50.0
click at [387, 383] on td "9482Y100186251" at bounding box center [425, 381] width 92 height 24
click at [426, 369] on td "9483Y100194496" at bounding box center [425, 357] width 92 height 24
click at [448, 355] on td "9483Y100194496" at bounding box center [425, 357] width 92 height 24
click at [405, 429] on td "9474C100191480" at bounding box center [425, 427] width 92 height 24
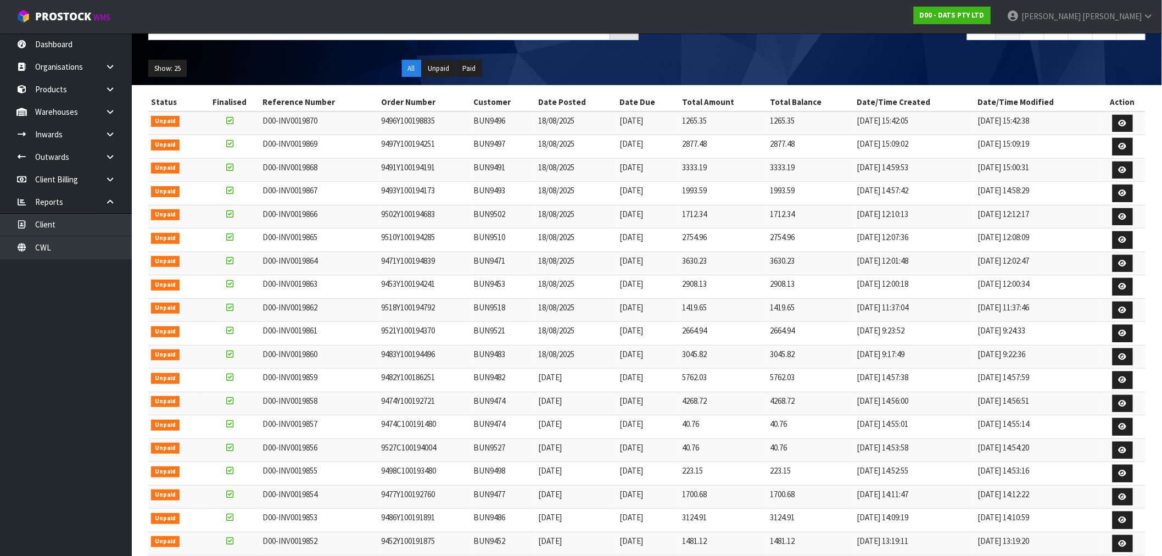
click at [217, 418] on td at bounding box center [230, 427] width 60 height 24
drag, startPoint x: 282, startPoint y: 413, endPoint x: 270, endPoint y: 388, distance: 27.5
click at [281, 411] on td "D00-INV0019858" at bounding box center [319, 404] width 119 height 24
drag, startPoint x: 268, startPoint y: 354, endPoint x: 436, endPoint y: 352, distance: 168.7
click at [436, 352] on tr "Unpaid D00-INV0019860 9483Y100194496 BUN9483 18/08/2025 20/09/2025 3045.82 3045…" at bounding box center [647, 357] width 998 height 24
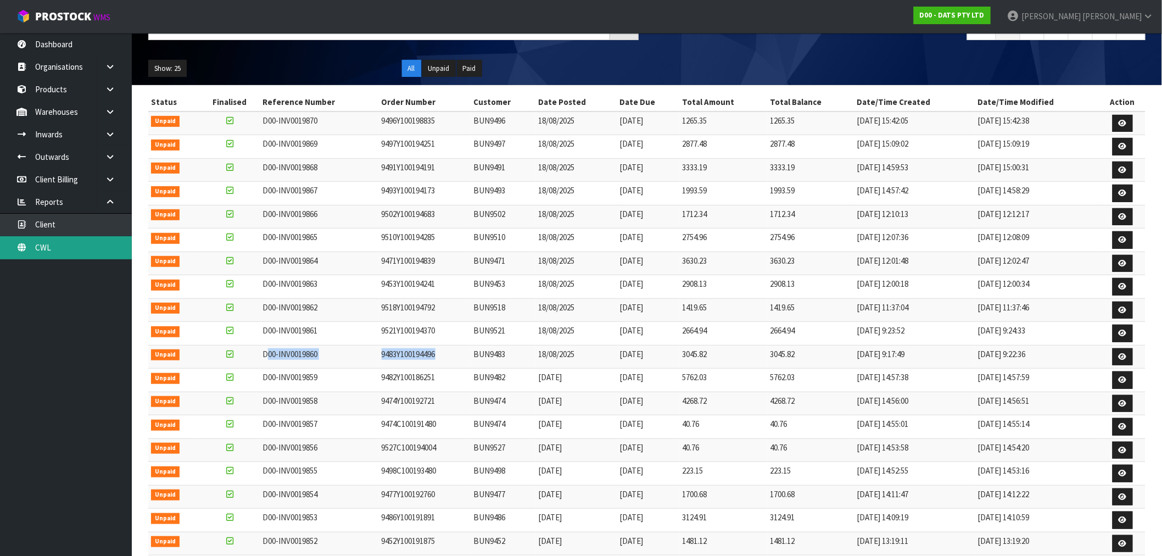
click at [32, 249] on link "CWL" at bounding box center [66, 247] width 132 height 23
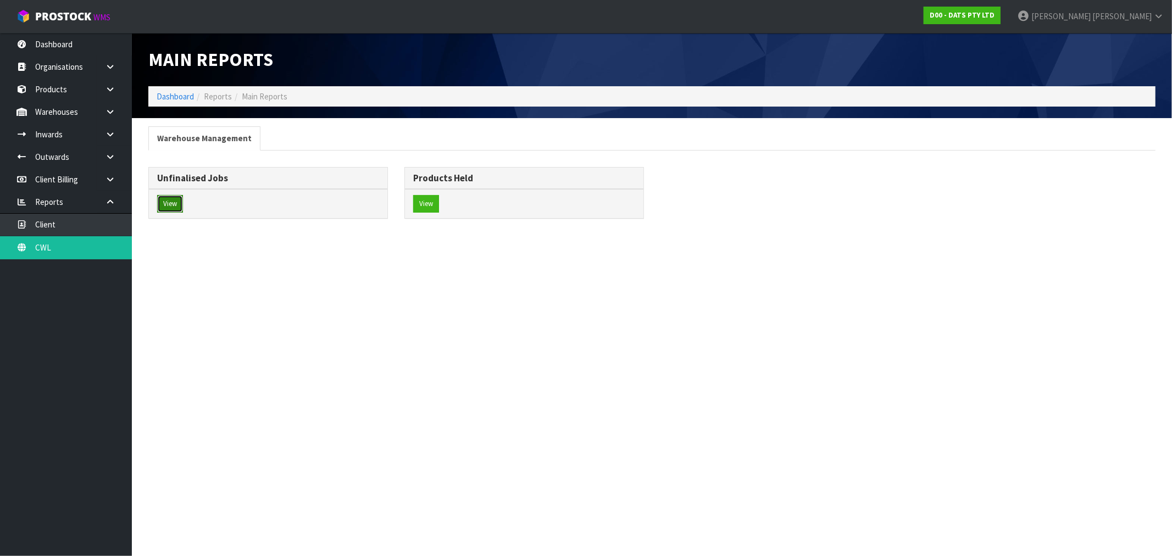
click at [171, 198] on button "View" at bounding box center [170, 204] width 26 height 18
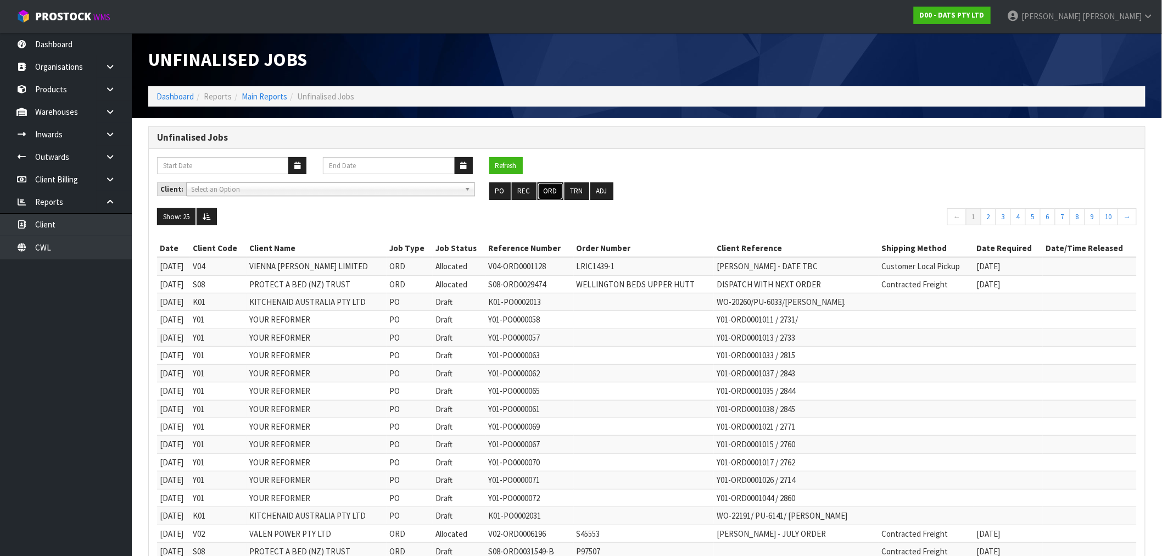
click at [559, 190] on button "ORD" at bounding box center [551, 191] width 26 height 18
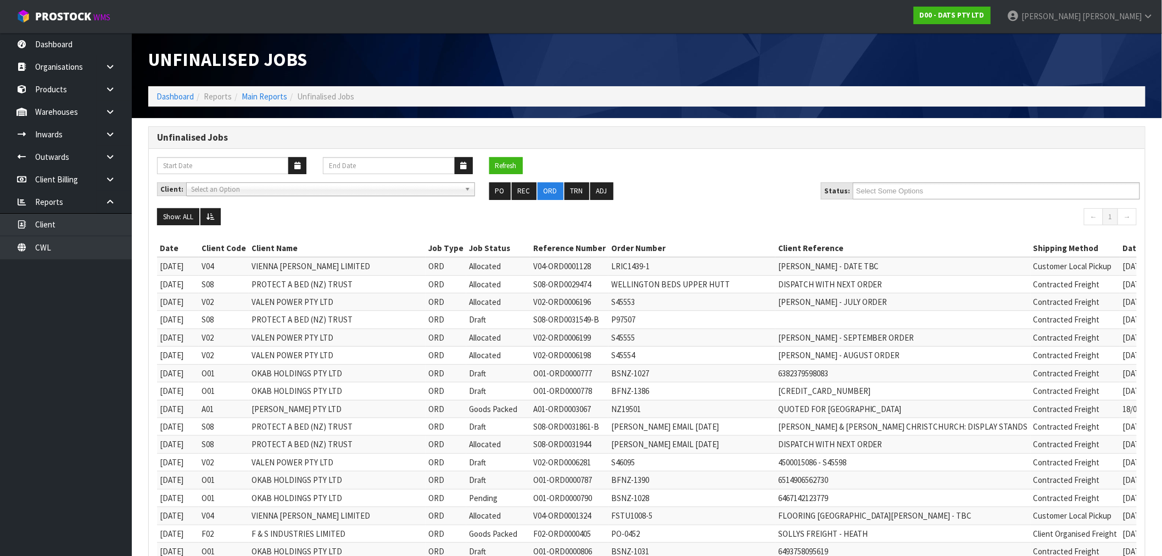
click at [904, 210] on nav "← 1 →" at bounding box center [896, 218] width 482 height 20
click at [903, 199] on div "Client: A00 - AGRIHEALTH NZ LTD A01 - AGAIN FASTER PTY LTD A02 - AUKLET TRADERS…" at bounding box center [647, 195] width 997 height 26
click at [900, 196] on input "text" at bounding box center [896, 191] width 81 height 14
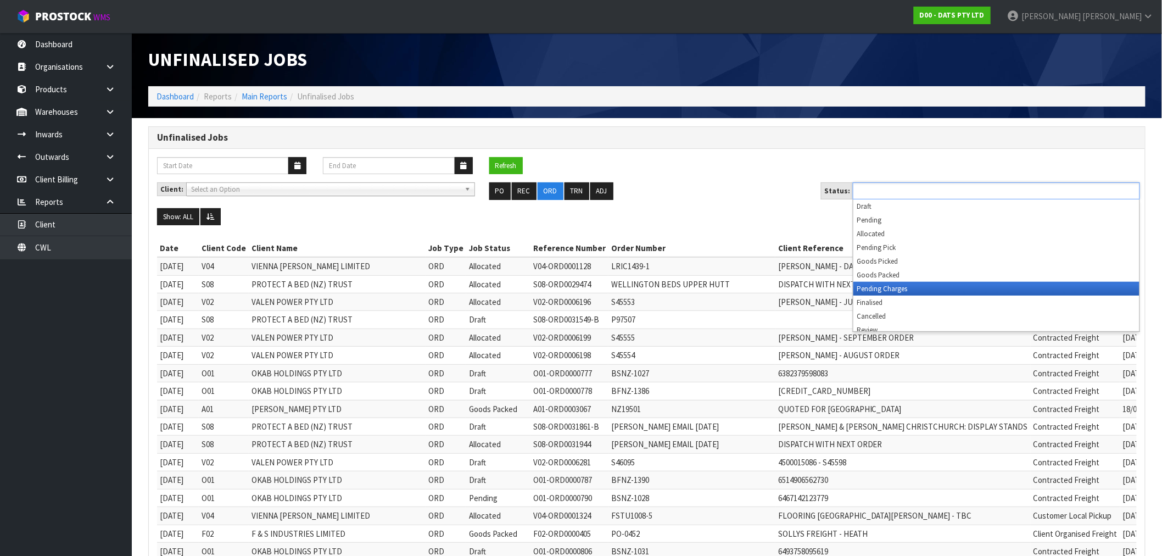
click at [904, 286] on li "Pending Charges" at bounding box center [997, 289] width 286 height 14
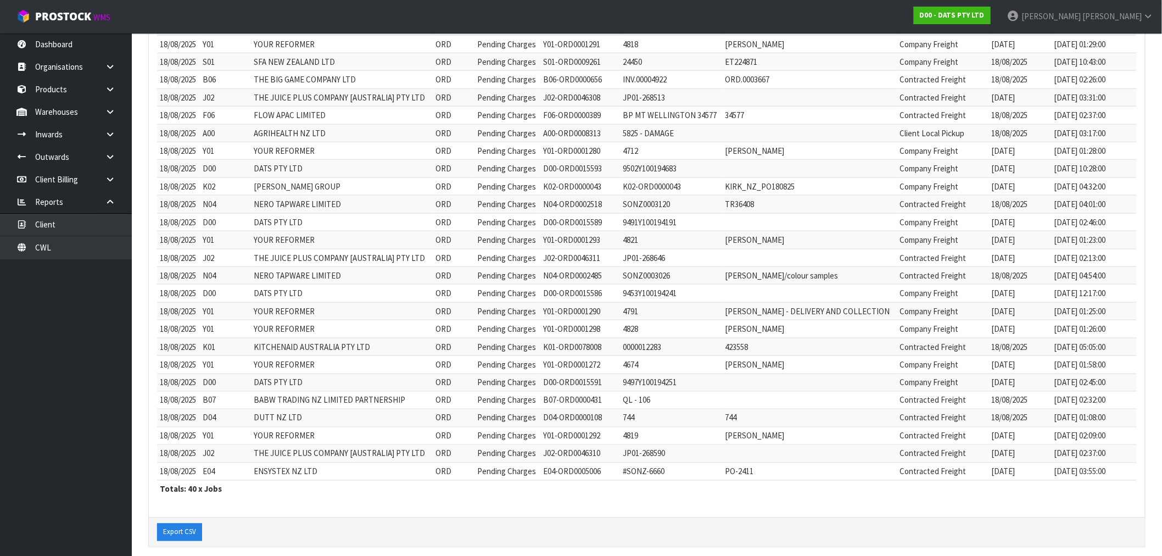
scroll to position [503, 0]
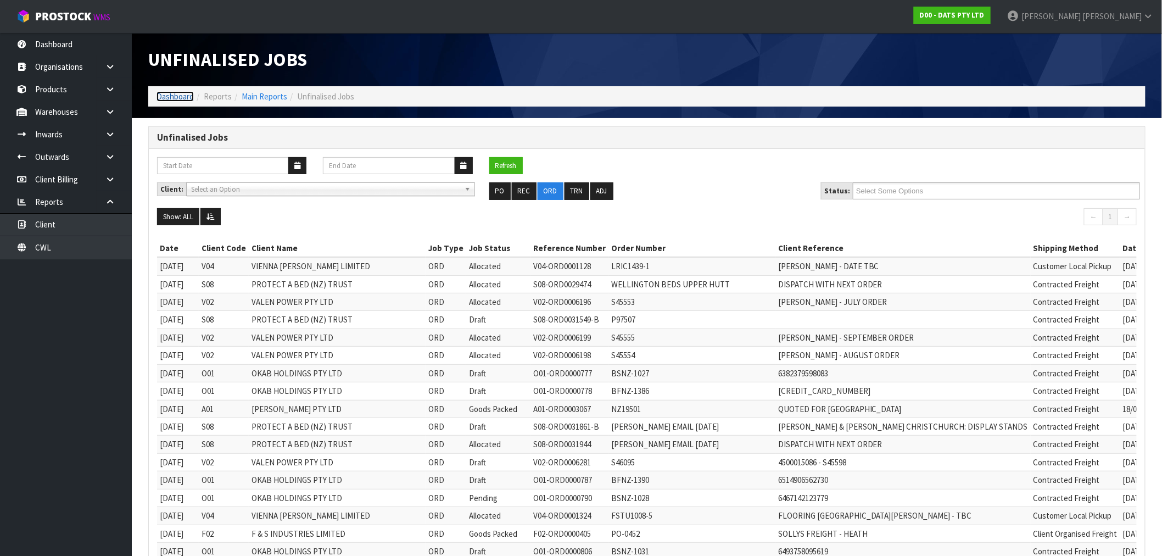
click at [168, 102] on li "Dashboard" at bounding box center [175, 97] width 37 height 12
click at [167, 98] on link "Dashboard" at bounding box center [175, 96] width 37 height 10
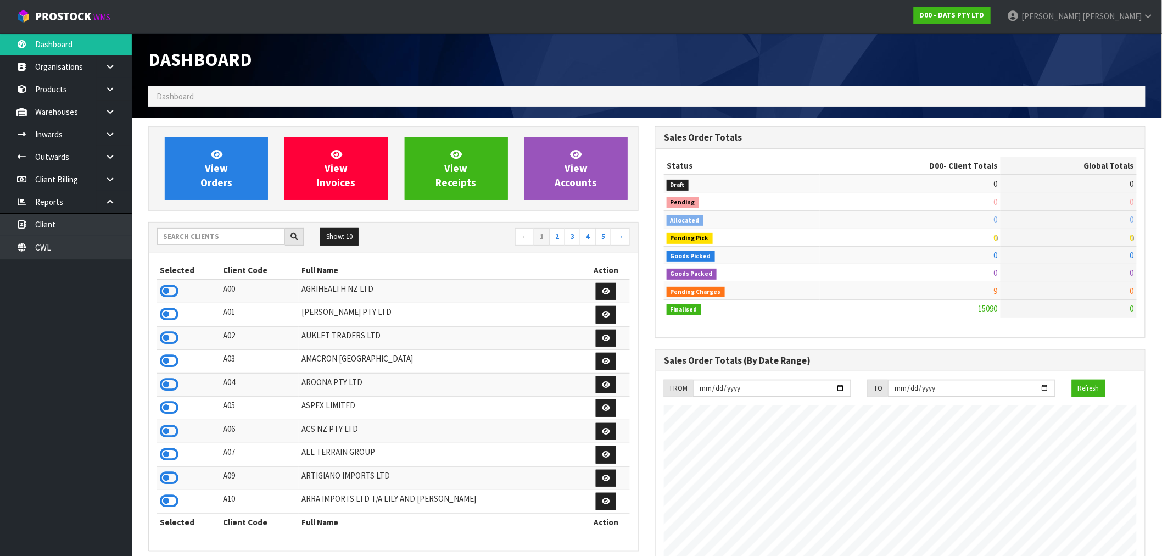
scroll to position [685, 507]
click at [221, 232] on div "Show: 10 5 10 25 50 ← 1 2 3 4 5 →" at bounding box center [393, 237] width 489 height 31
click at [222, 242] on input "text" at bounding box center [221, 236] width 128 height 17
click at [176, 243] on input "text" at bounding box center [221, 236] width 128 height 17
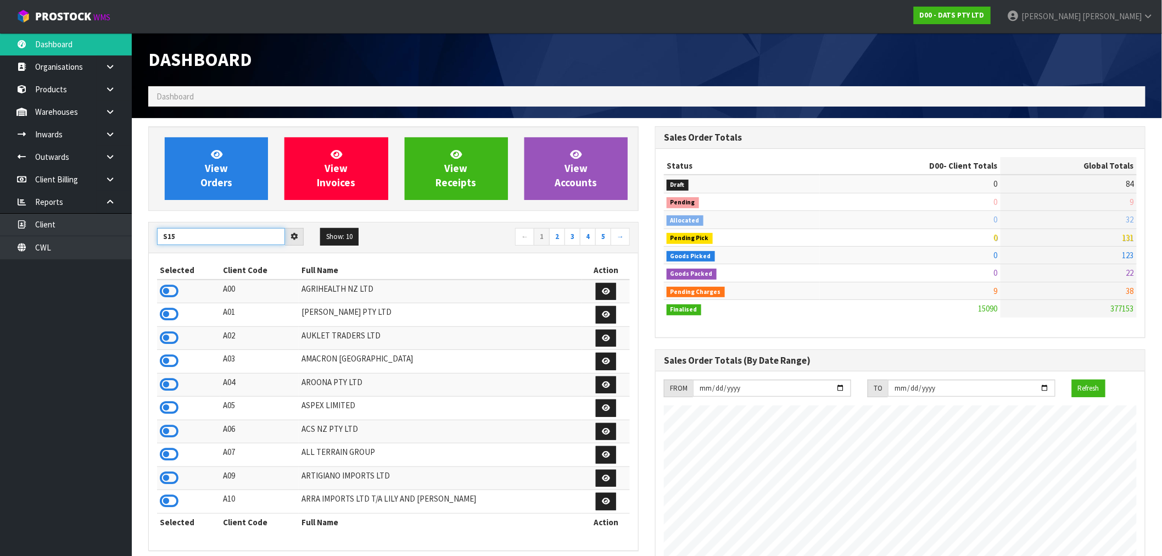
type input "S15"
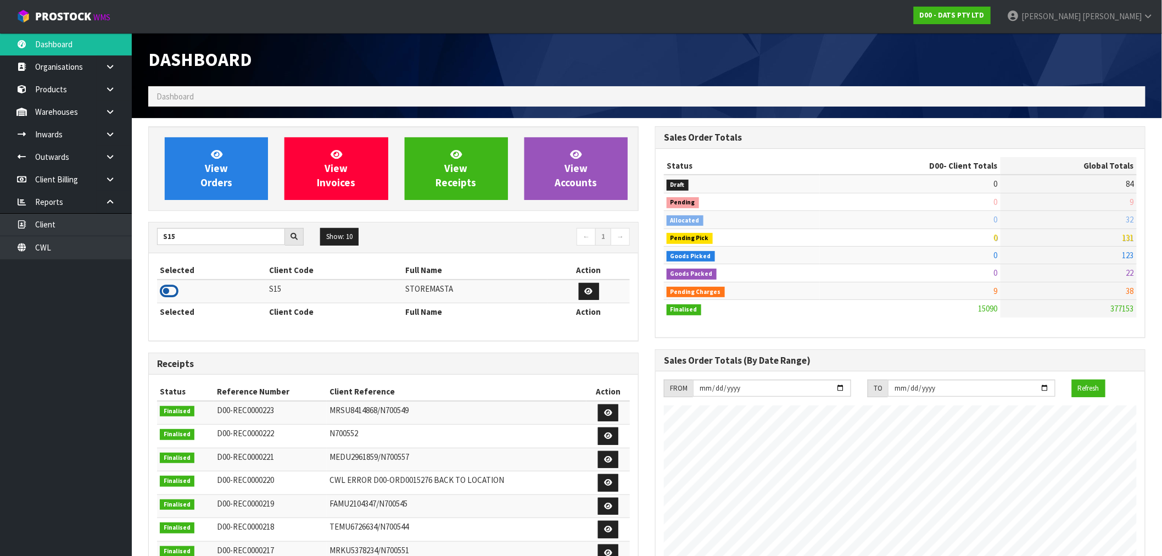
click at [162, 294] on icon at bounding box center [169, 291] width 19 height 16
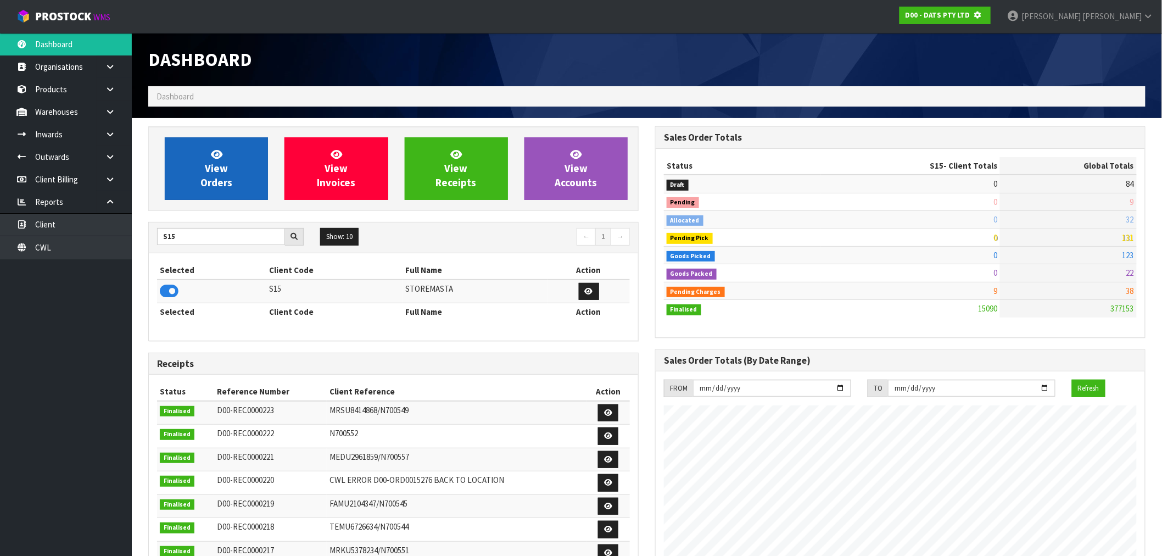
scroll to position [548682, 548859]
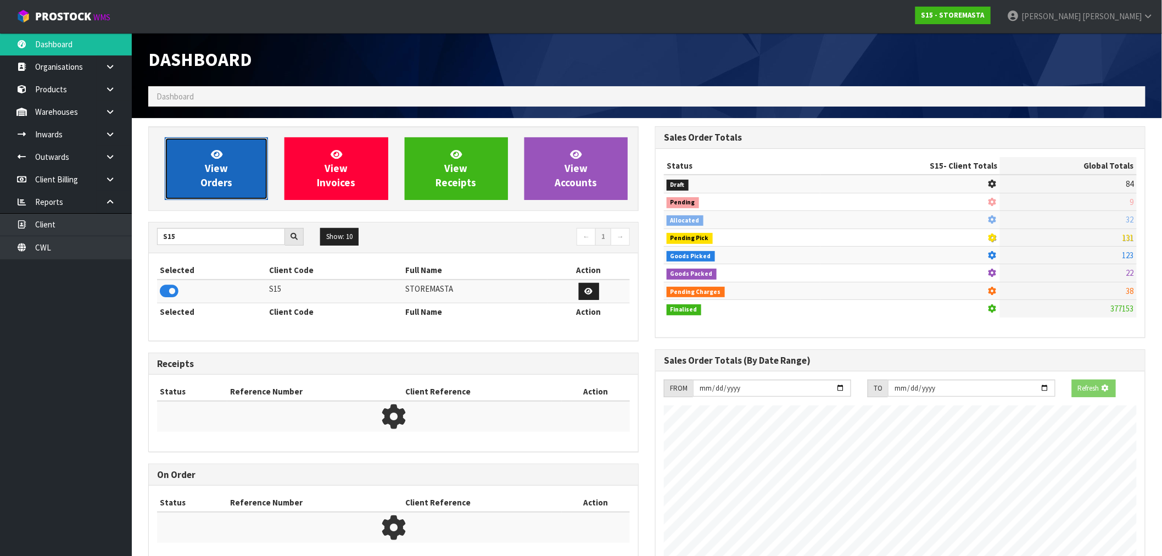
click at [207, 180] on span "View Orders" at bounding box center [217, 168] width 32 height 41
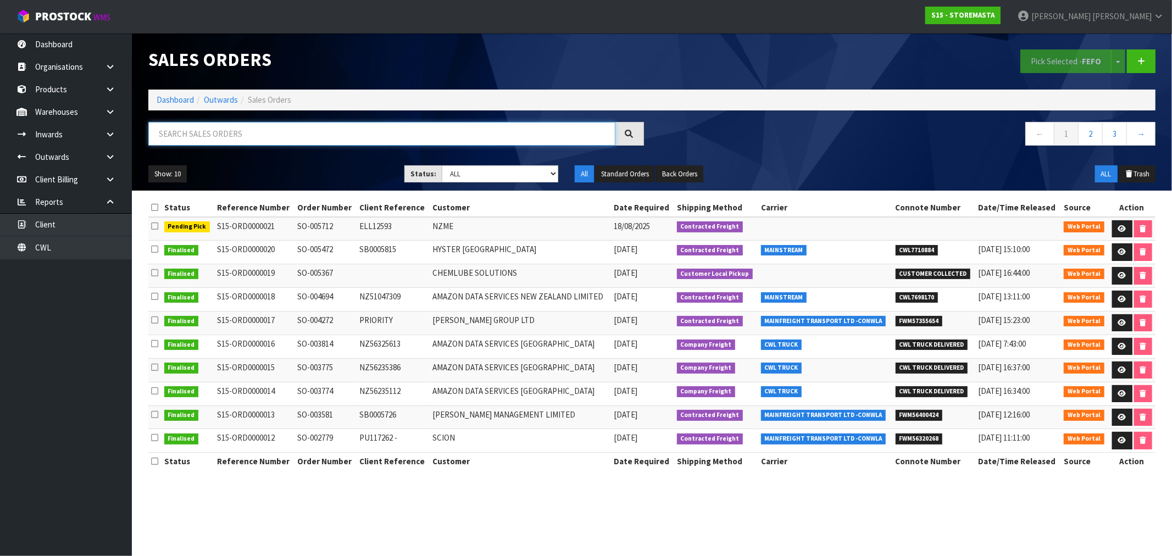
click at [290, 138] on input "text" at bounding box center [381, 134] width 467 height 24
click at [182, 107] on ol "Dashboard Outwards Sales Orders" at bounding box center [651, 100] width 1007 height 20
click at [179, 101] on link "Dashboard" at bounding box center [175, 99] width 37 height 10
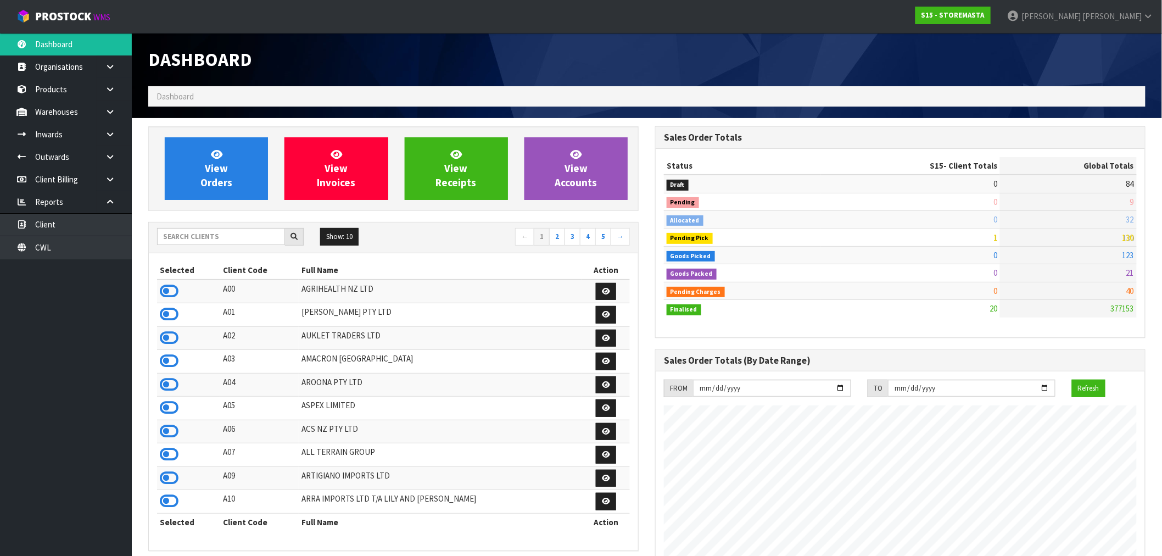
scroll to position [548694, 548859]
click at [228, 238] on input "text" at bounding box center [221, 236] width 128 height 17
click at [219, 236] on input "text" at bounding box center [221, 236] width 128 height 17
click at [217, 242] on input "text" at bounding box center [221, 236] width 128 height 17
type input "E04"
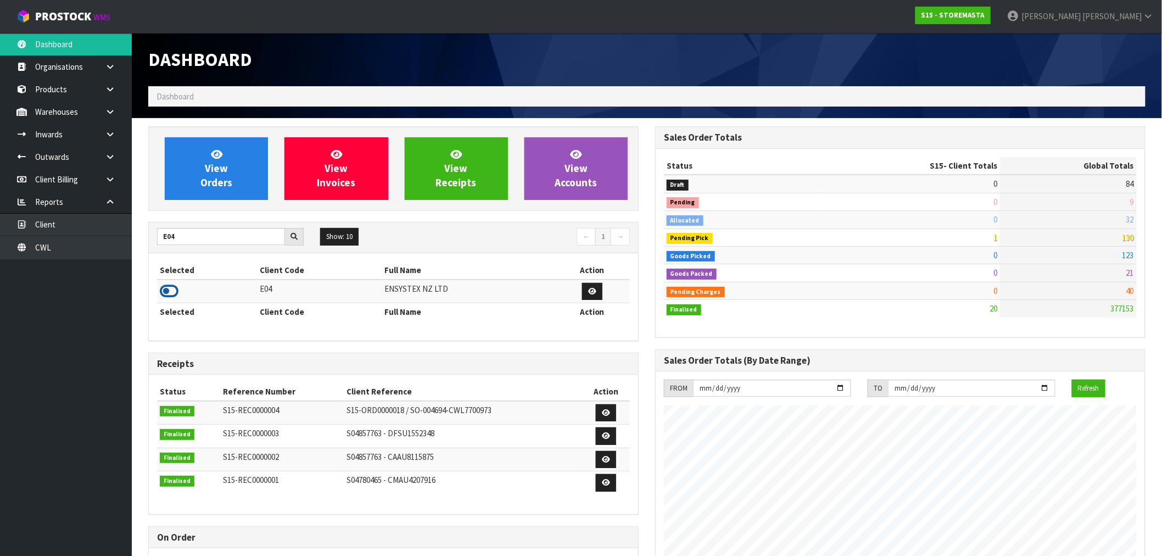
click at [173, 296] on icon at bounding box center [169, 291] width 19 height 16
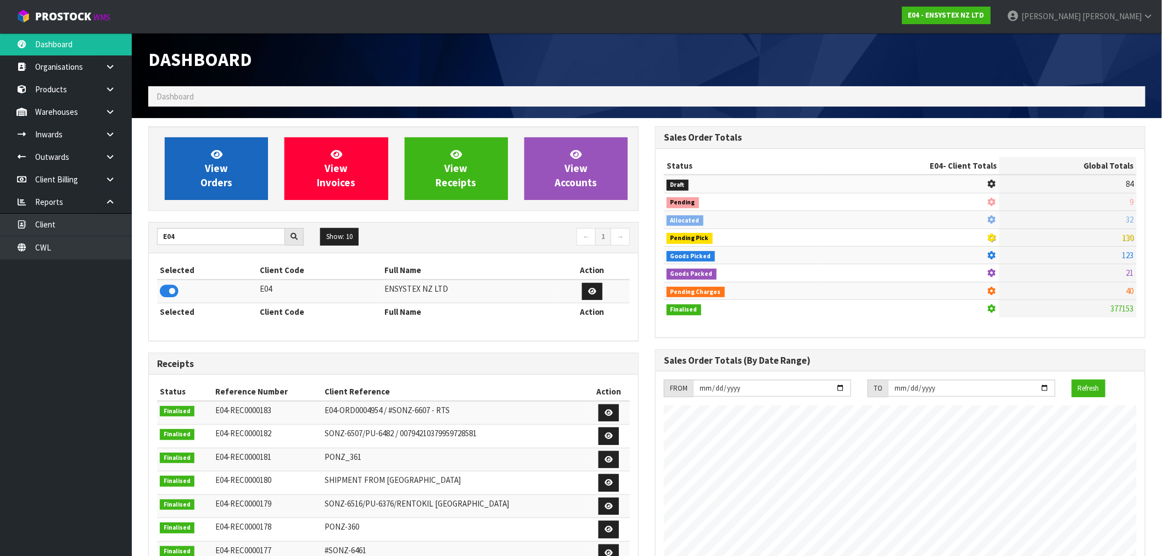
scroll to position [832, 507]
click at [238, 169] on link "View Orders" at bounding box center [216, 168] width 103 height 63
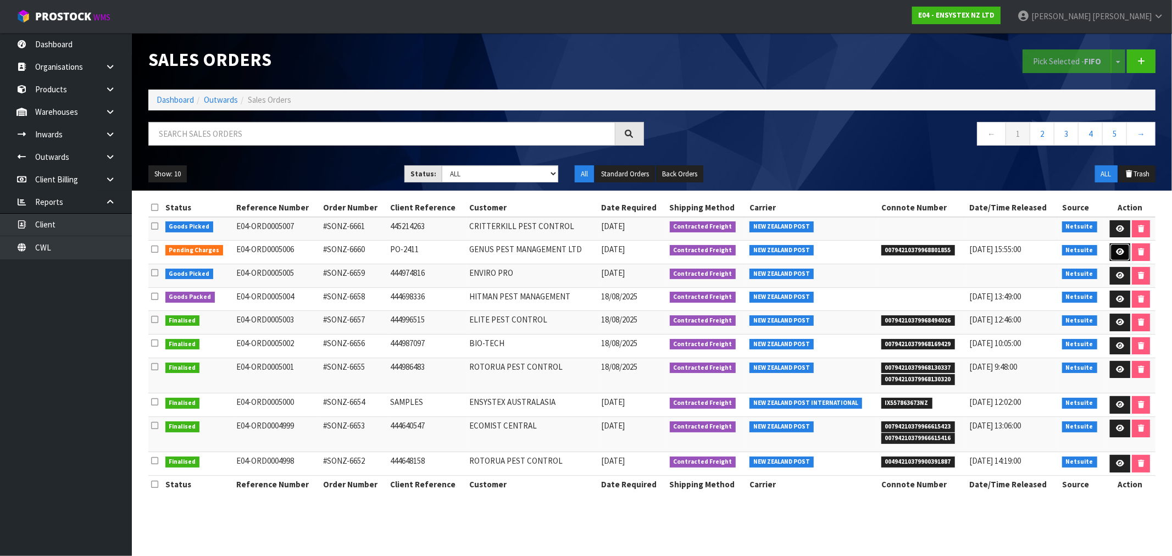
click at [1118, 253] on icon at bounding box center [1120, 251] width 8 height 7
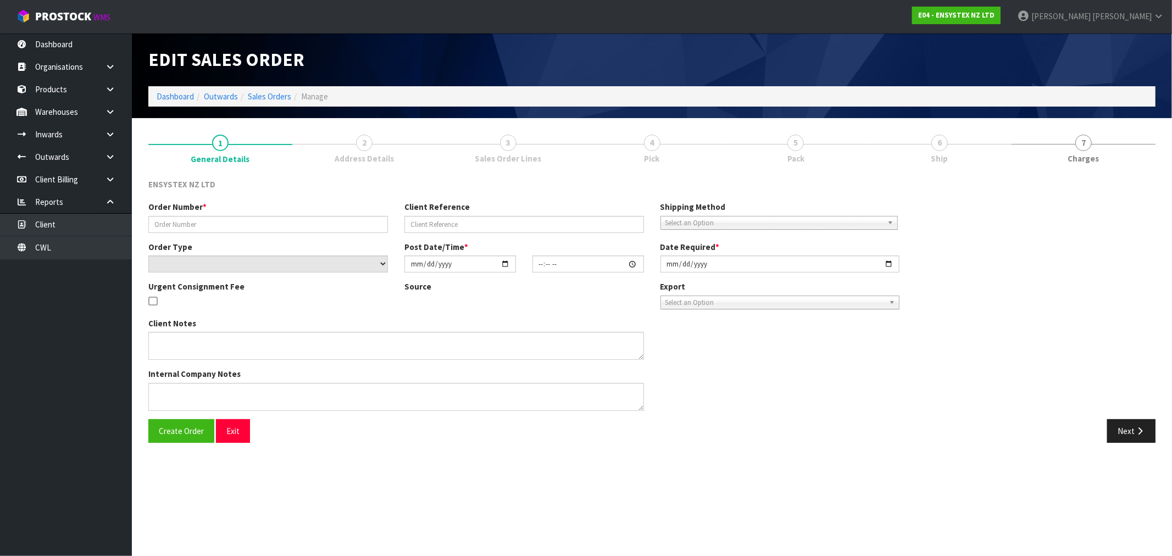
type input "#SONZ-6660"
type input "PO-2411"
select select "number:0"
type input "2025-08-18"
type input "12:45:15.000"
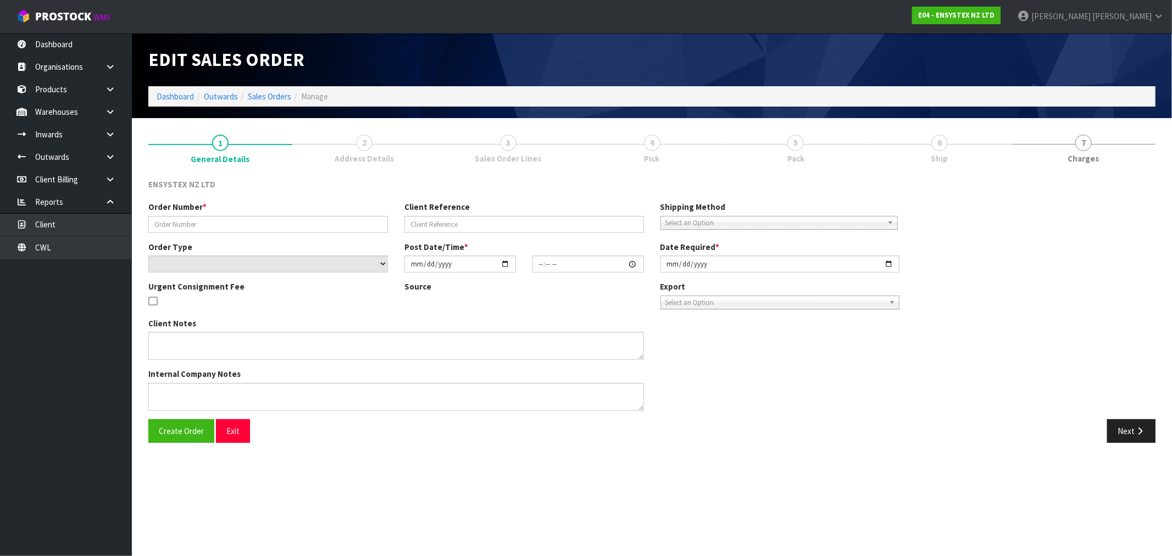
type input "2025-08-19"
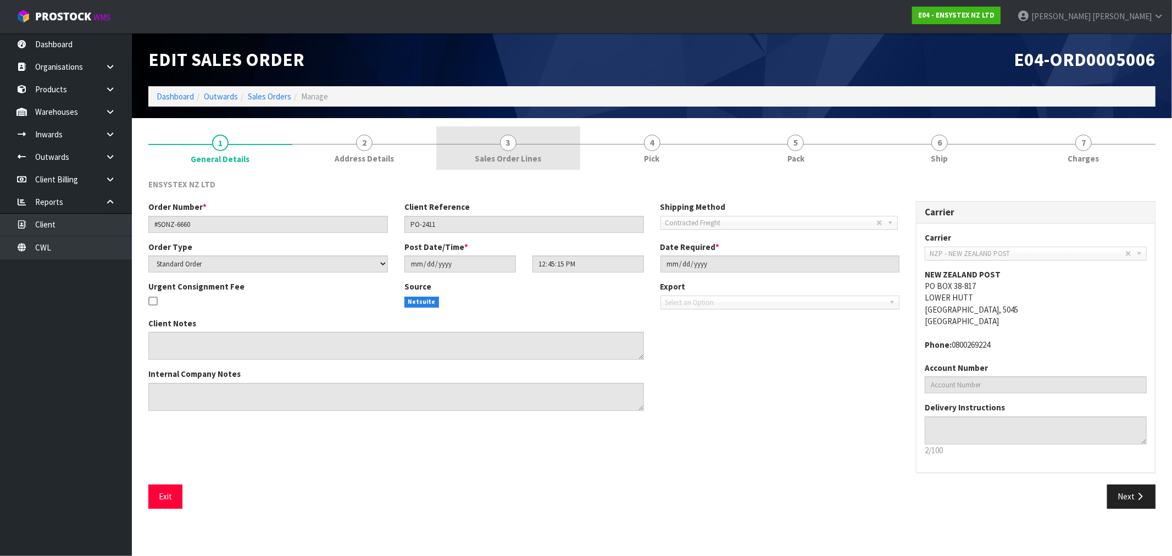
click at [554, 160] on link "3 Sales Order Lines" at bounding box center [508, 147] width 144 height 43
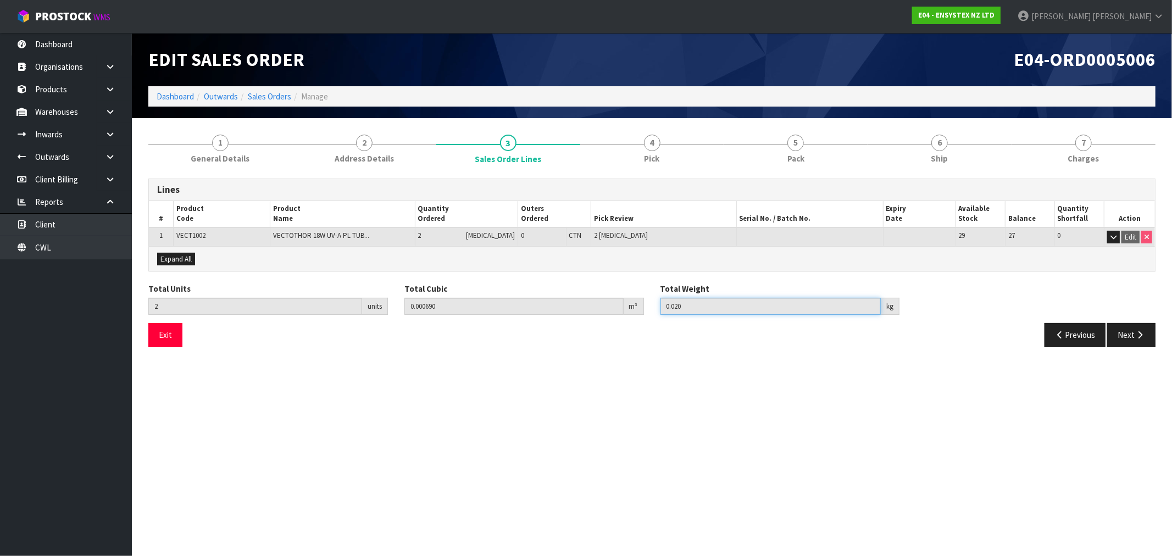
drag, startPoint x: 702, startPoint y: 304, endPoint x: 637, endPoint y: 304, distance: 64.3
click at [637, 304] on div "Total Units 2 units Total Cubic 0.000690 m³ Total Weight 0.020 kg" at bounding box center [651, 303] width 1023 height 40
click at [687, 149] on link "4 Pick" at bounding box center [652, 147] width 144 height 43
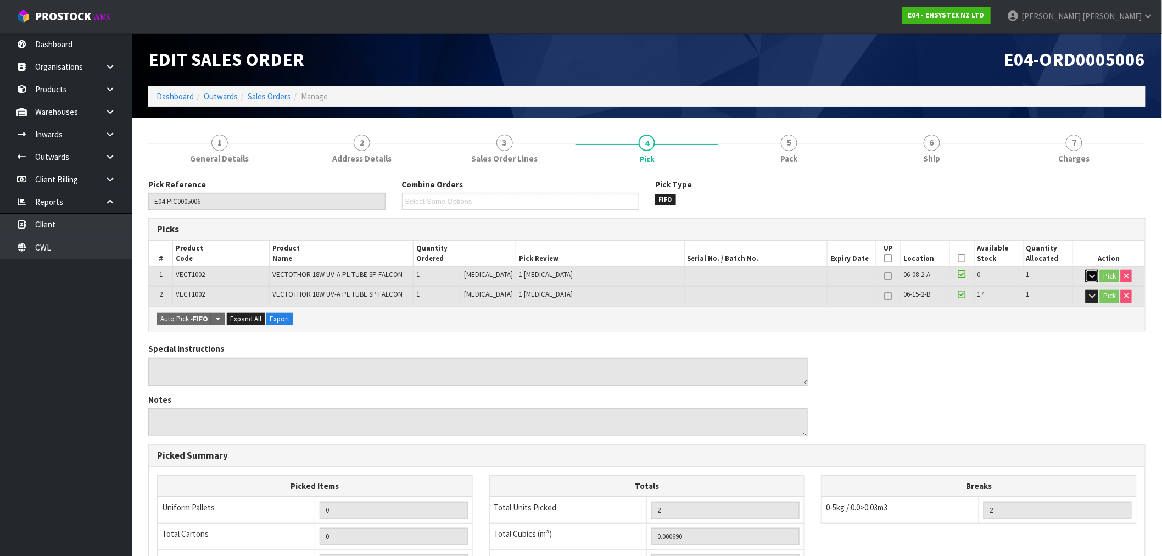
click at [1092, 275] on icon "button" at bounding box center [1092, 275] width 6 height 7
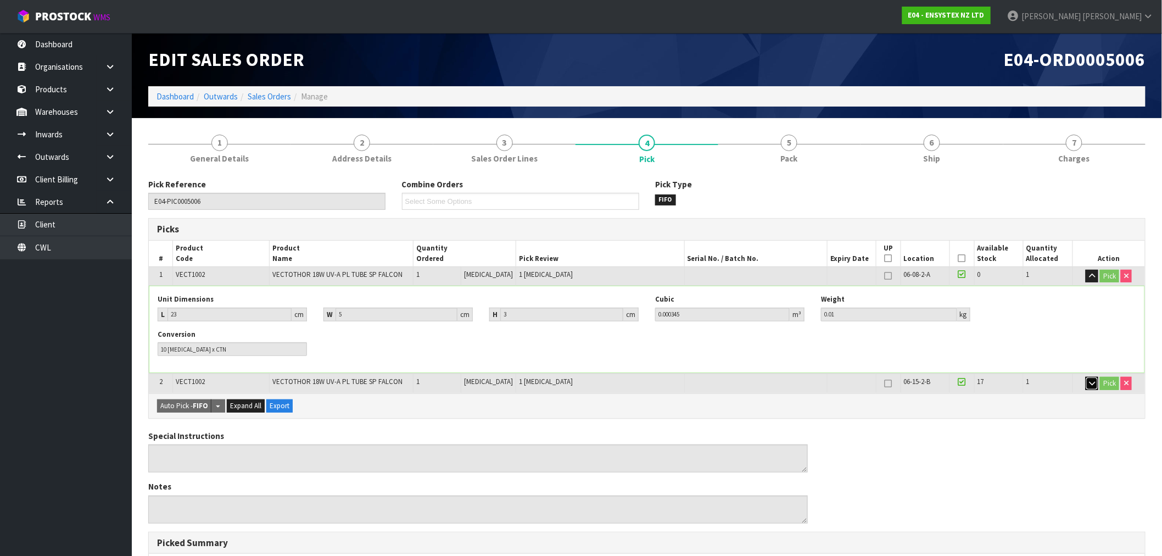
click at [1091, 382] on icon "button" at bounding box center [1092, 383] width 6 height 7
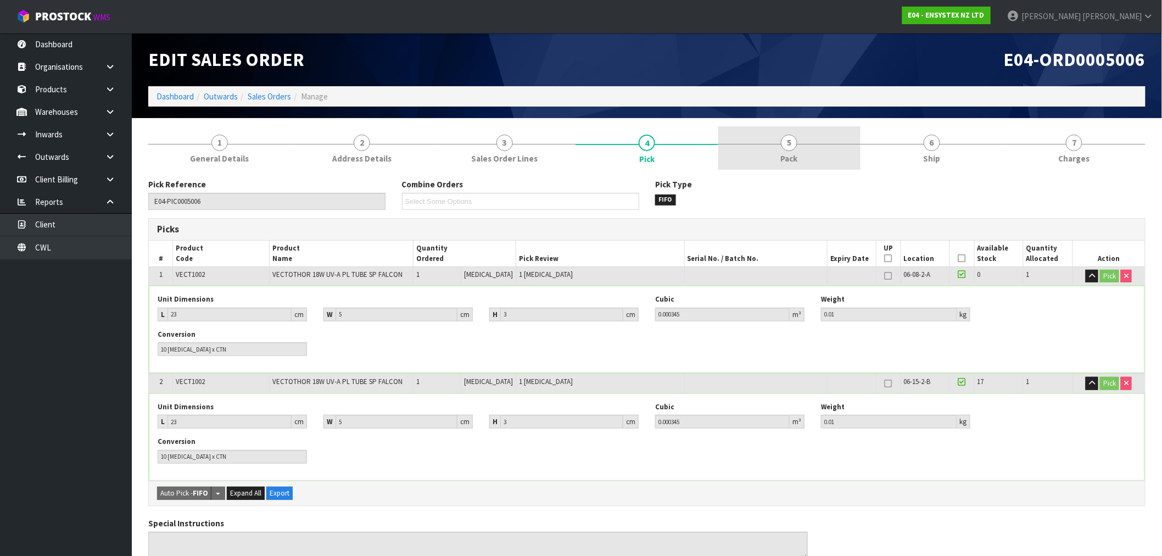
click at [794, 135] on link "5 Pack" at bounding box center [790, 147] width 142 height 43
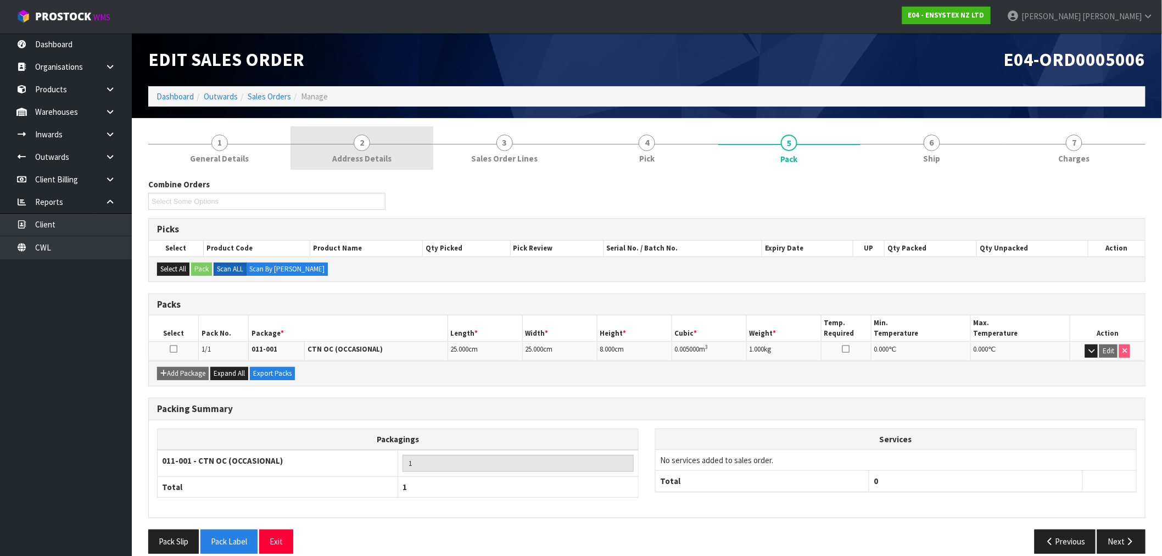
click at [394, 156] on link "2 Address Details" at bounding box center [362, 147] width 142 height 43
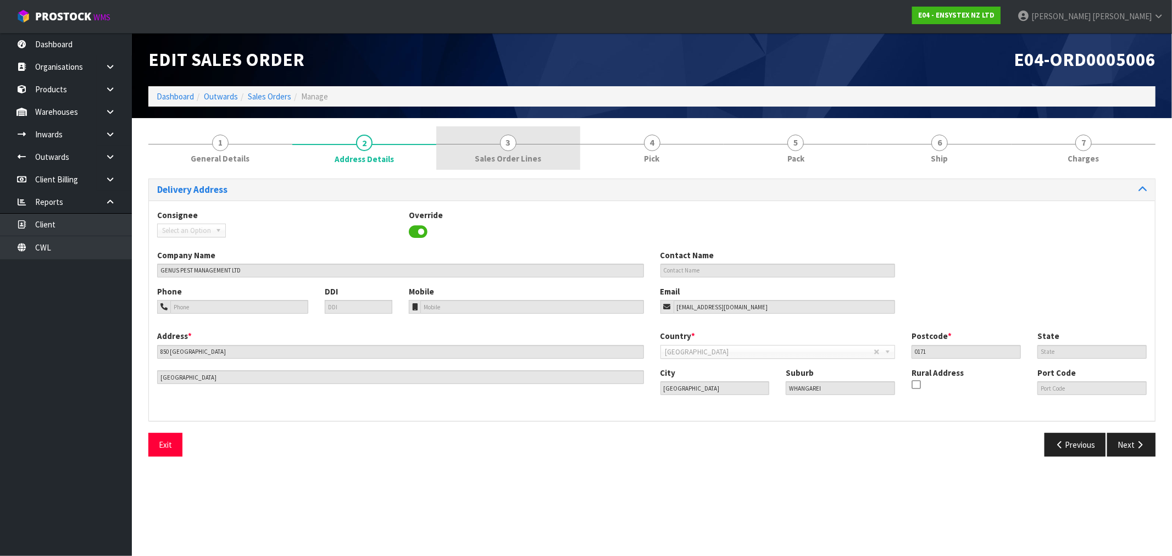
click at [503, 151] on link "3 Sales Order Lines" at bounding box center [508, 147] width 144 height 43
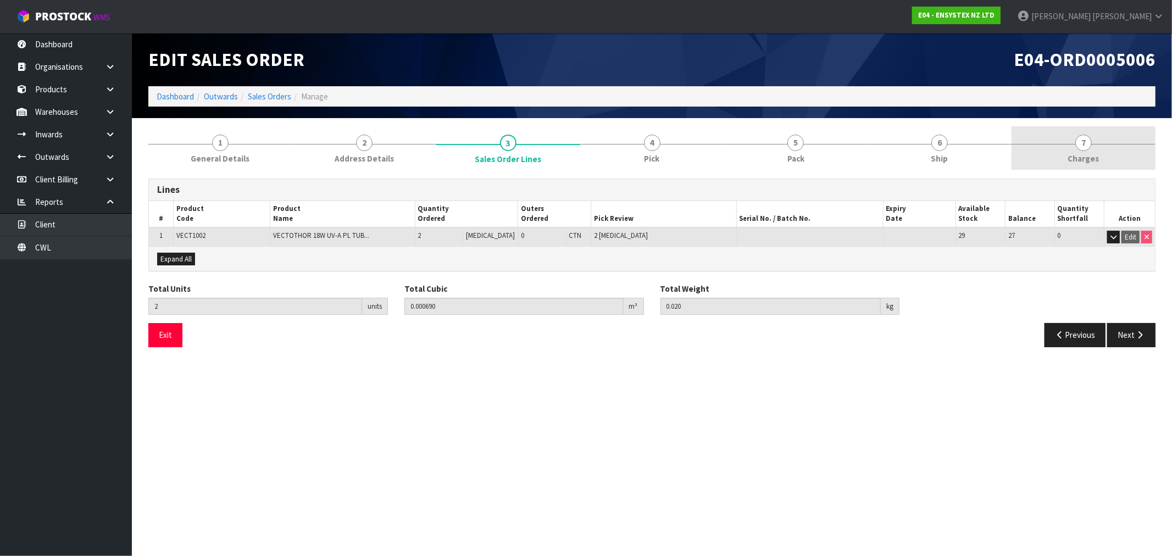
click at [1108, 151] on link "7 Charges" at bounding box center [1083, 147] width 144 height 43
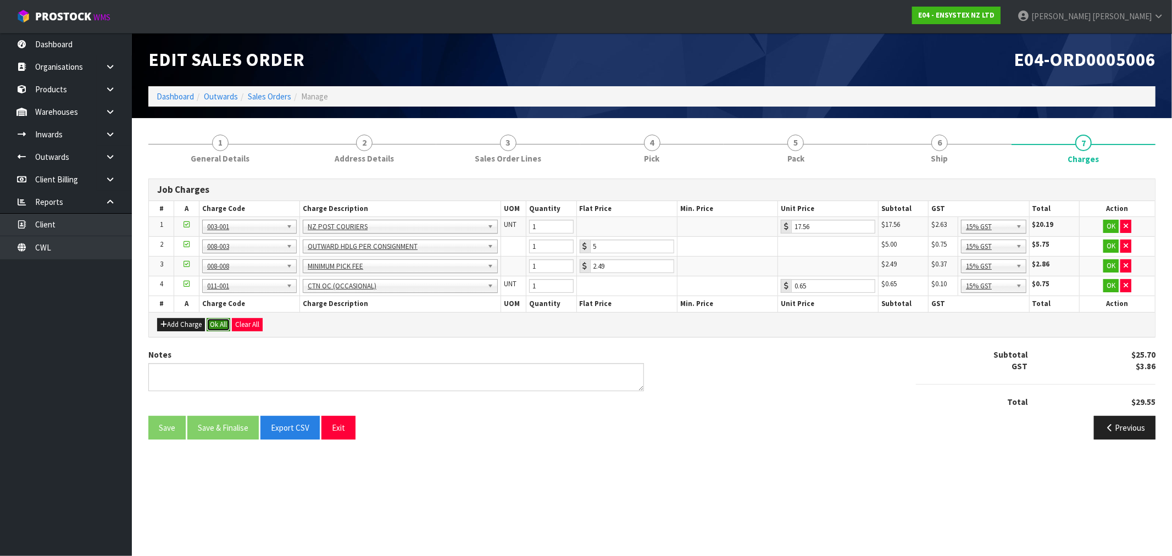
click at [224, 323] on button "Ok All" at bounding box center [219, 324] width 24 height 13
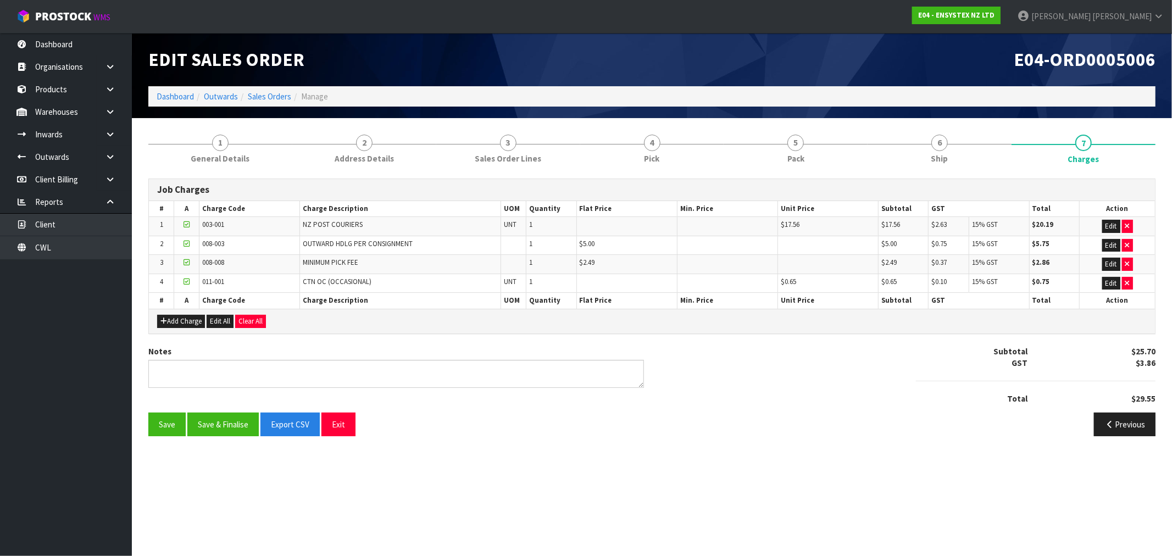
click at [237, 444] on div "Save Save & Finalise Export CSV Exit Previous" at bounding box center [651, 429] width 1023 height 32
click at [222, 415] on button "Save & Finalise" at bounding box center [222, 425] width 71 height 24
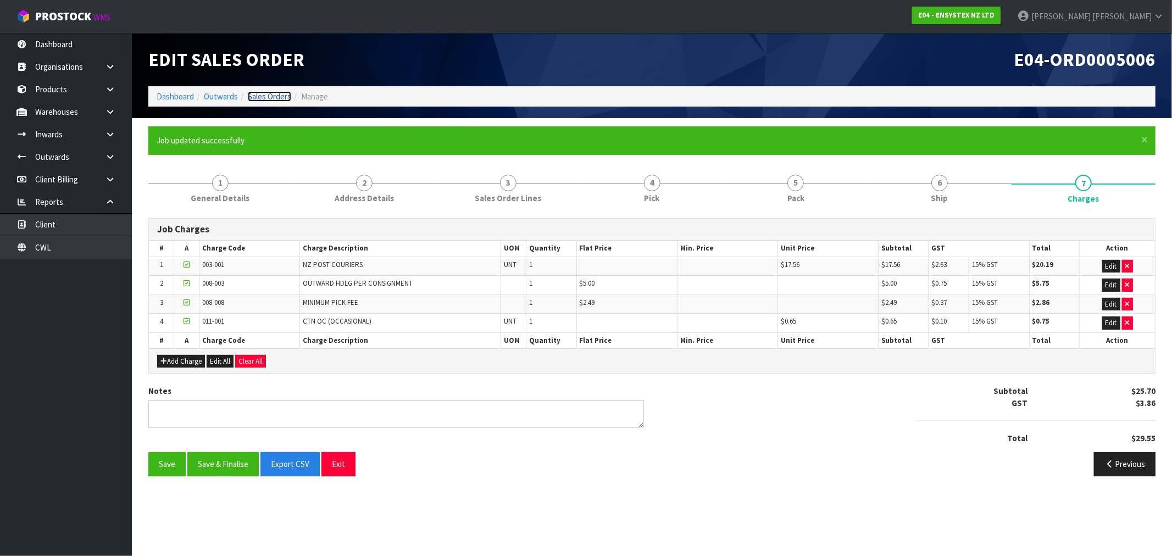
click at [265, 93] on link "Sales Orders" at bounding box center [269, 96] width 43 height 10
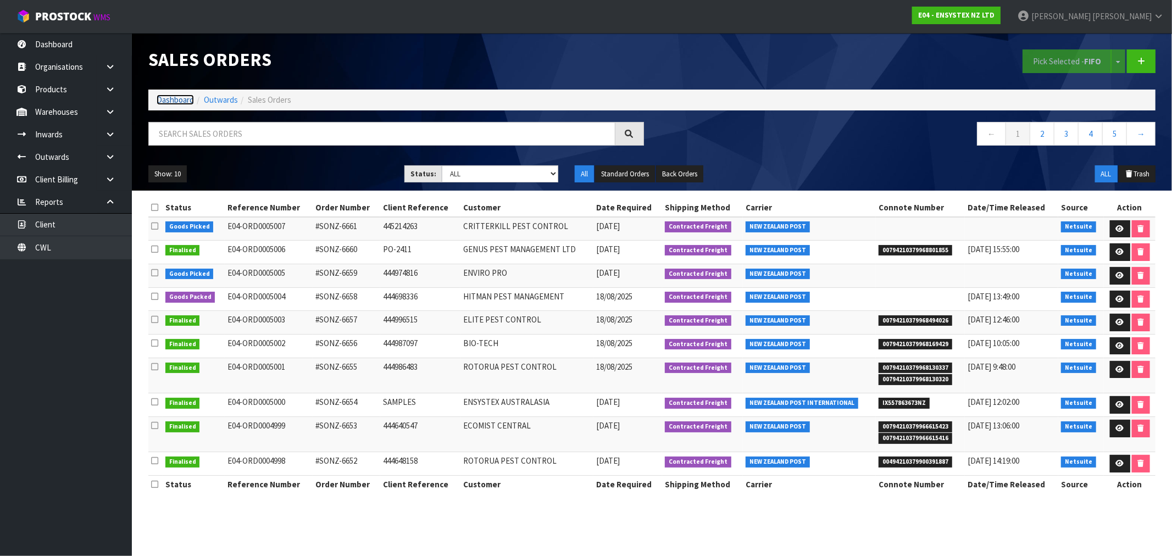
click at [164, 98] on link "Dashboard" at bounding box center [175, 99] width 37 height 10
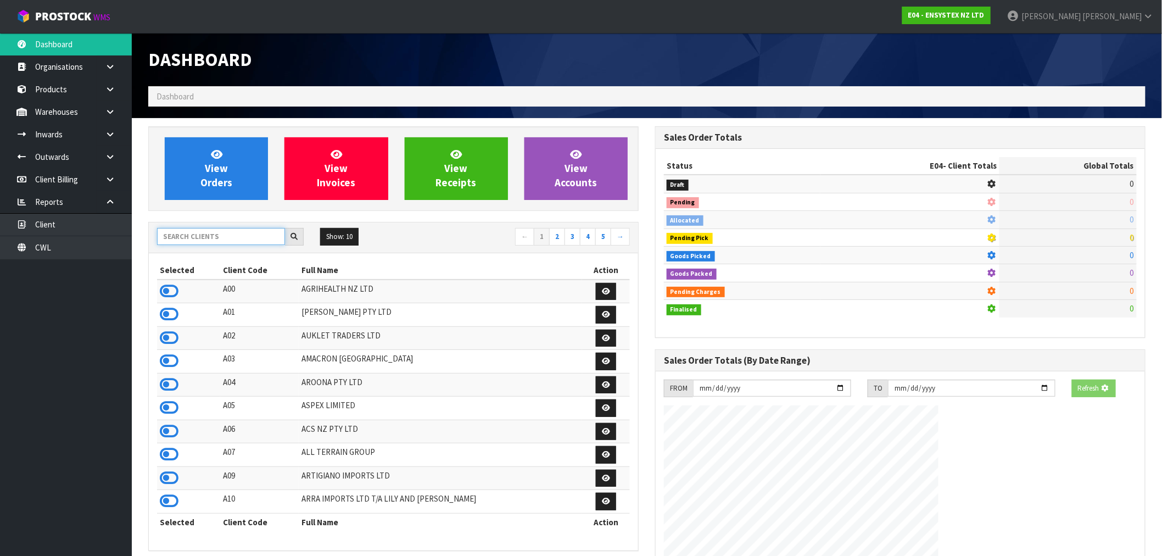
click at [220, 238] on input "text" at bounding box center [221, 236] width 128 height 17
type input "J02"
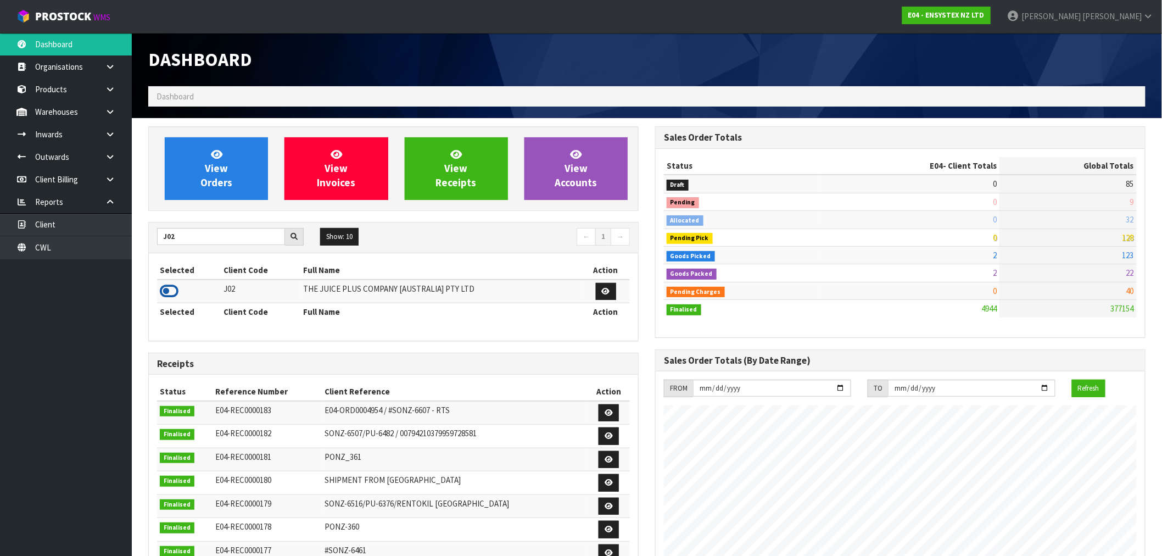
click at [177, 295] on icon at bounding box center [169, 291] width 19 height 16
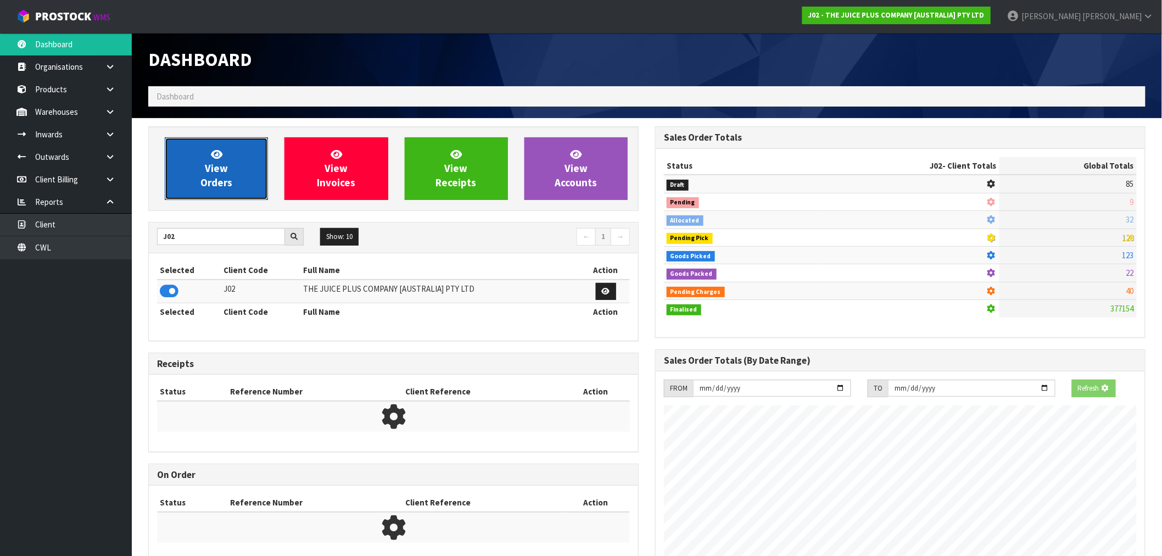
scroll to position [548682, 548859]
click at [198, 180] on link "View Orders" at bounding box center [216, 168] width 103 height 63
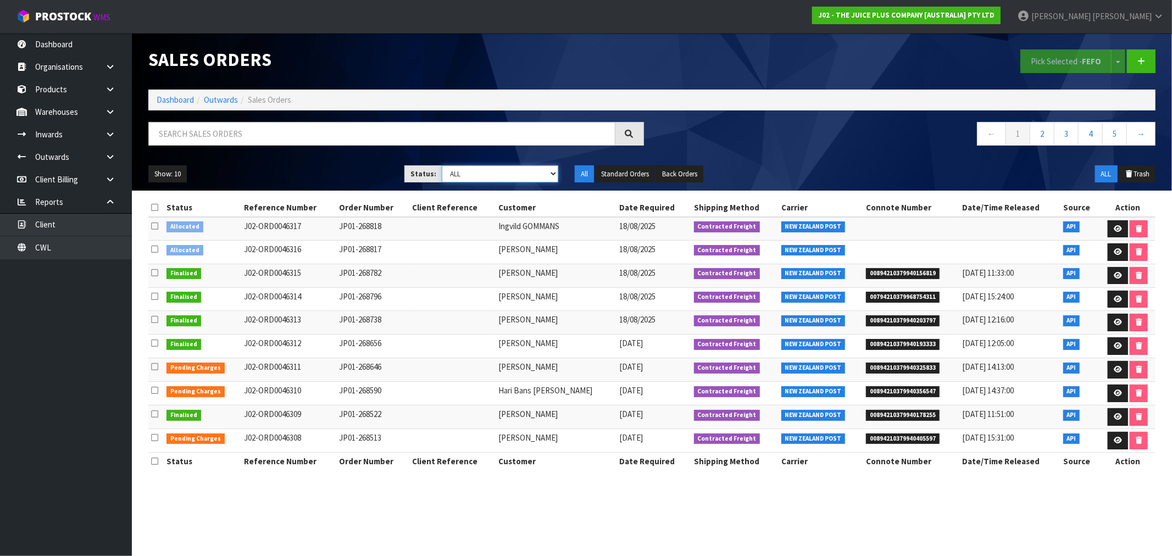
click at [504, 168] on select "Draft Pending Allocated Pending Pick Goods Picked Goods Packed Pending Charges …" at bounding box center [500, 173] width 116 height 17
select select "string:6"
click at [442, 165] on select "Draft Pending Allocated Pending Pick Goods Picked Goods Packed Pending Charges …" at bounding box center [500, 173] width 116 height 17
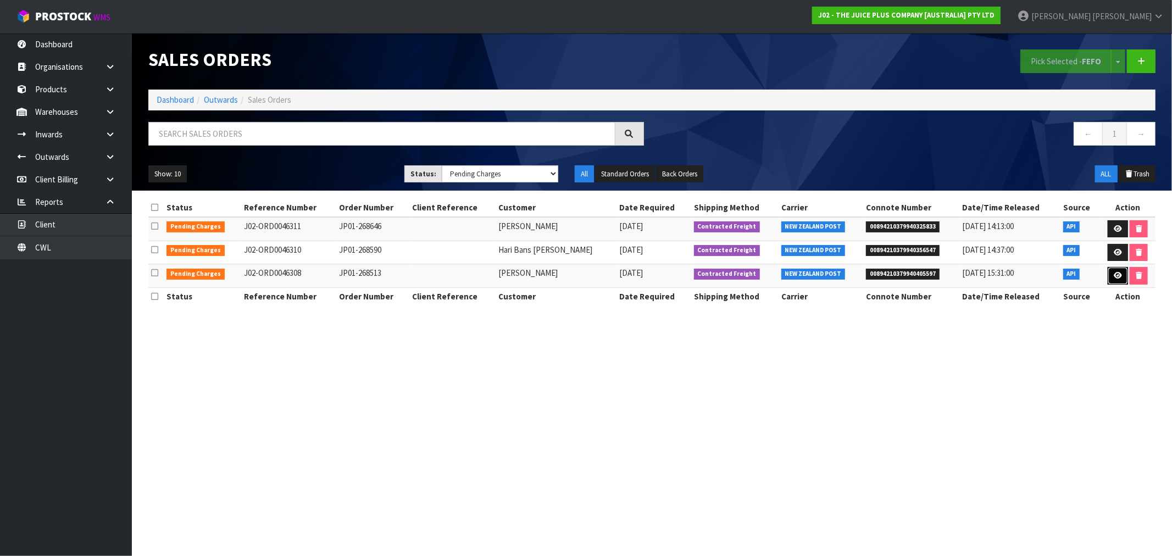
click at [1120, 275] on link at bounding box center [1118, 276] width 20 height 18
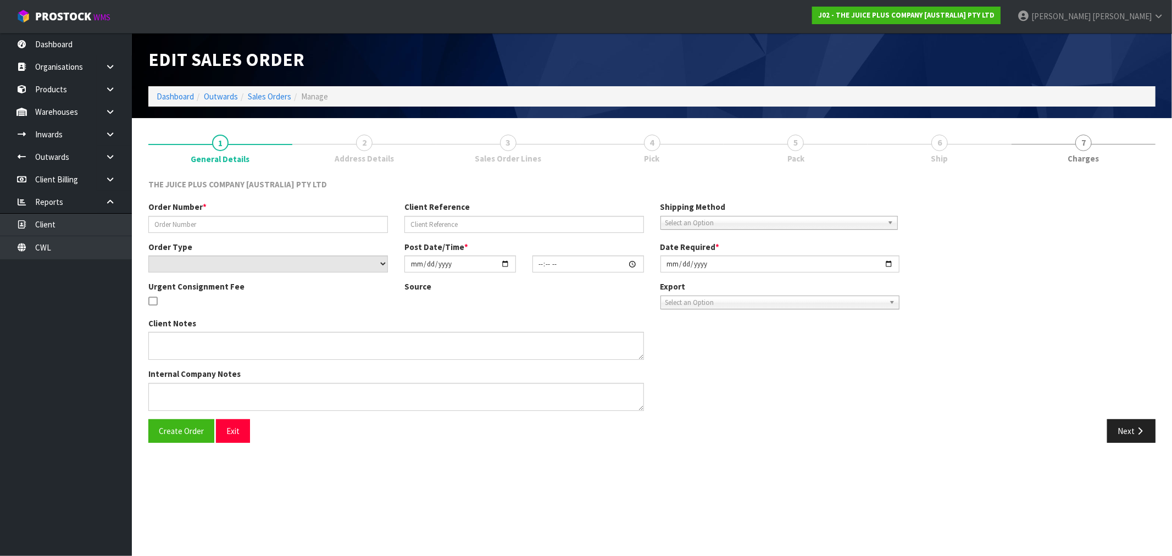
type input "JP01-268513"
select select "number:0"
type input "2025-08-16"
type input "15:04:53.000"
type input "2025-08-16"
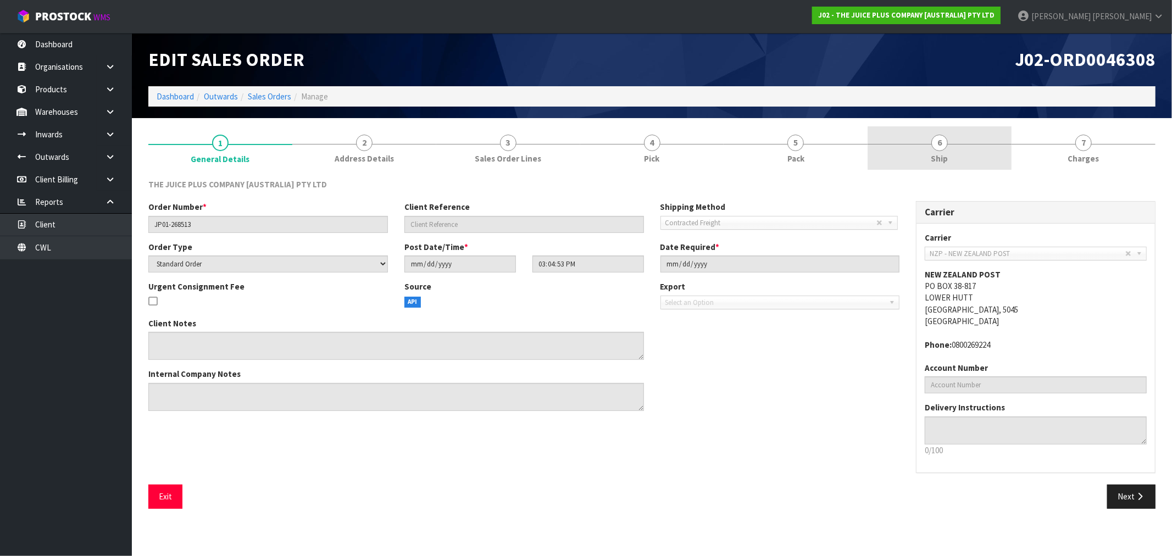
click at [949, 153] on link "6 Ship" at bounding box center [939, 147] width 144 height 43
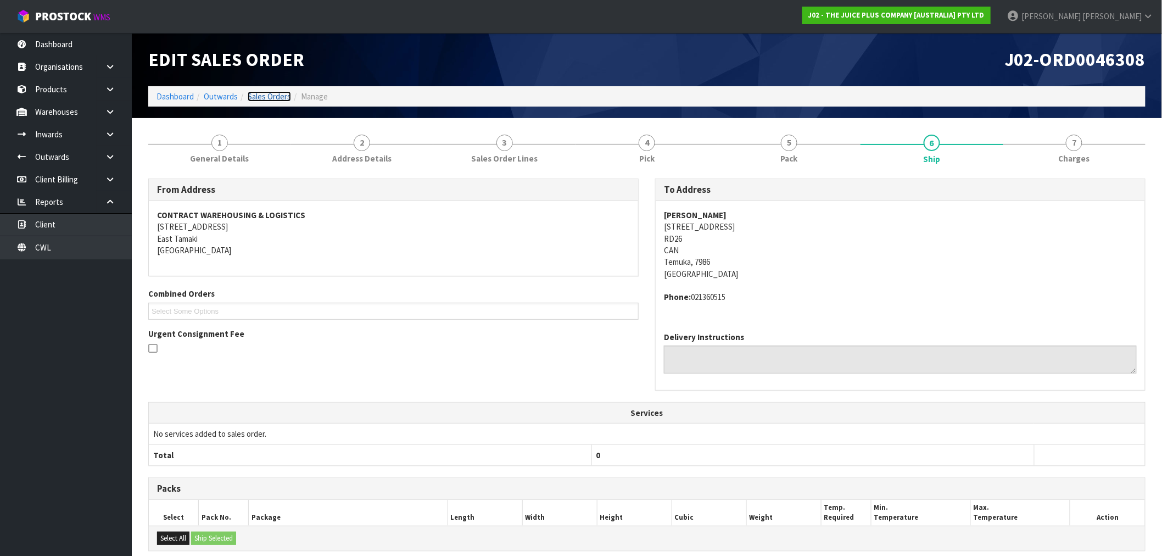
click at [261, 94] on link "Sales Orders" at bounding box center [269, 96] width 43 height 10
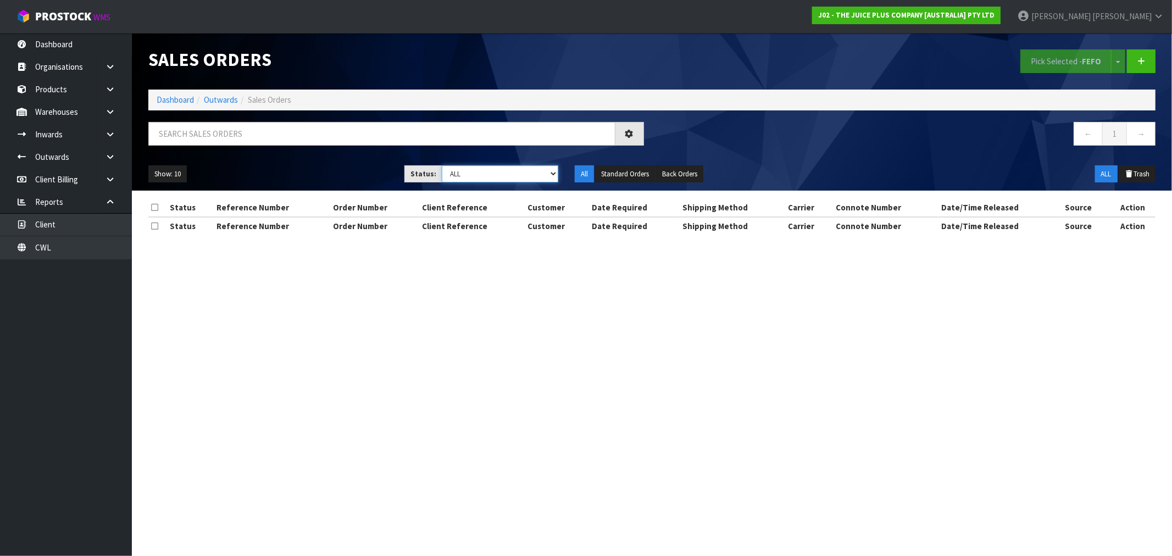
drag, startPoint x: 468, startPoint y: 170, endPoint x: 475, endPoint y: 175, distance: 7.9
click at [468, 170] on select "Draft Pending Allocated Pending Pick Goods Picked Goods Packed Pending Charges …" at bounding box center [500, 173] width 116 height 17
select select "string:6"
click at [442, 165] on select "Draft Pending Allocated Pending Pick Goods Picked Goods Packed Pending Charges …" at bounding box center [500, 173] width 116 height 17
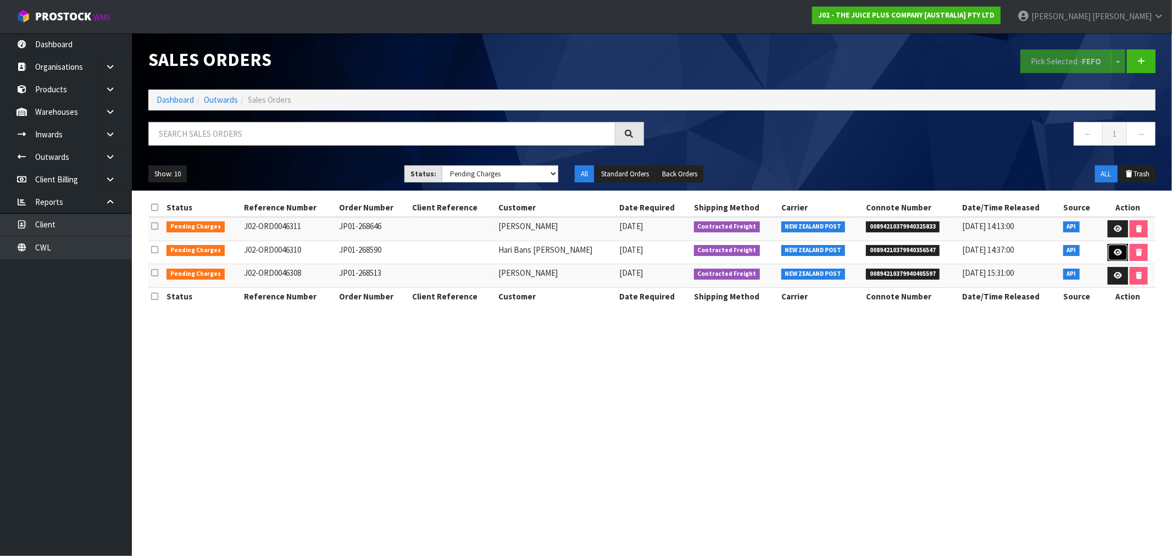
click at [1116, 251] on icon at bounding box center [1118, 252] width 8 height 7
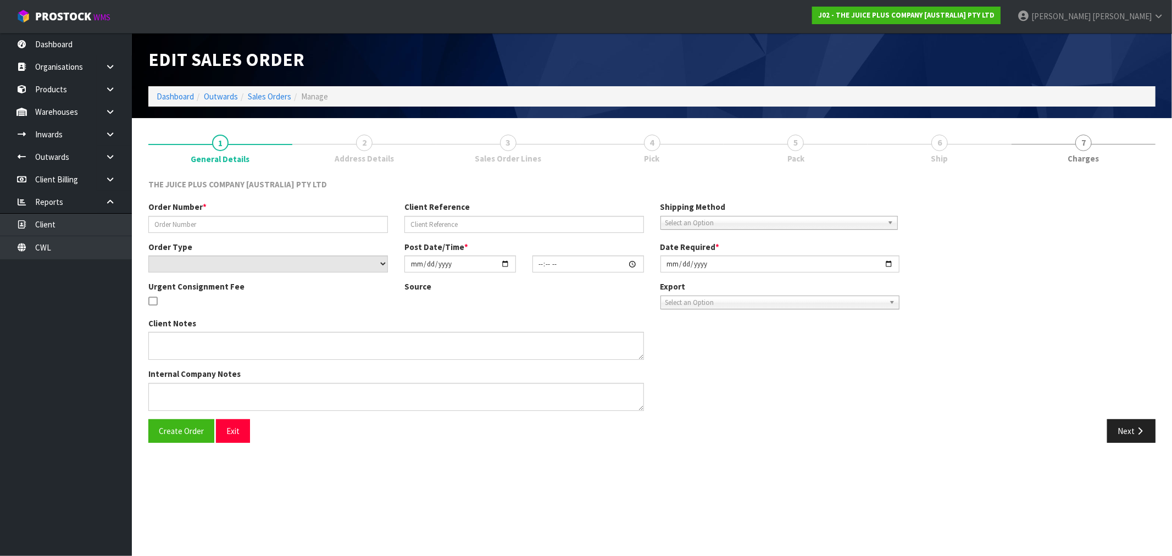
type input "JP01-268590"
select select "number:0"
type input "2025-08-17"
type input "03:02:23.000"
type input "2025-08-17"
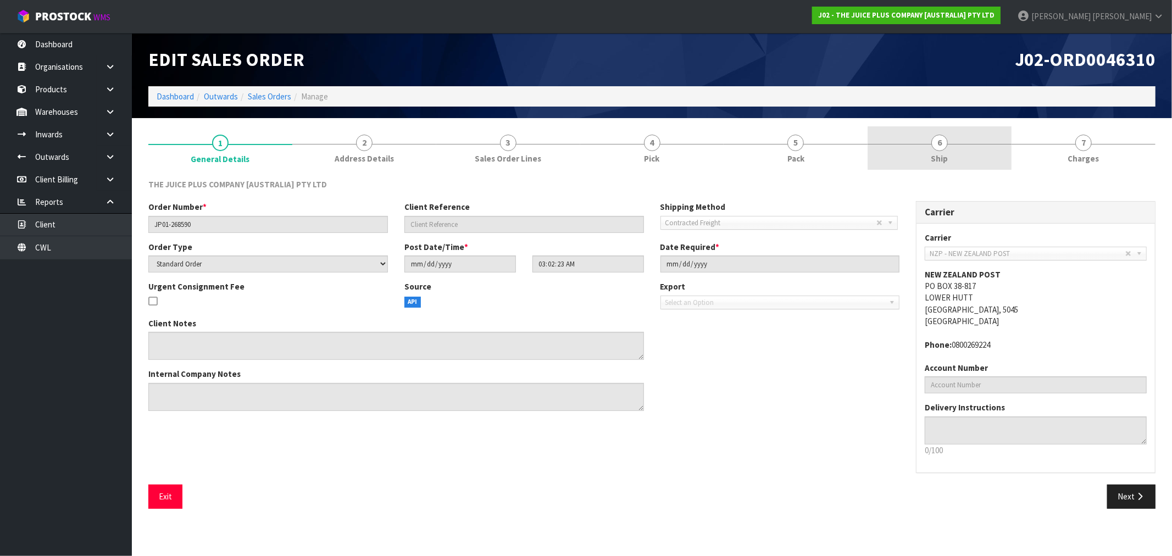
click at [936, 154] on span "Ship" at bounding box center [939, 159] width 17 height 12
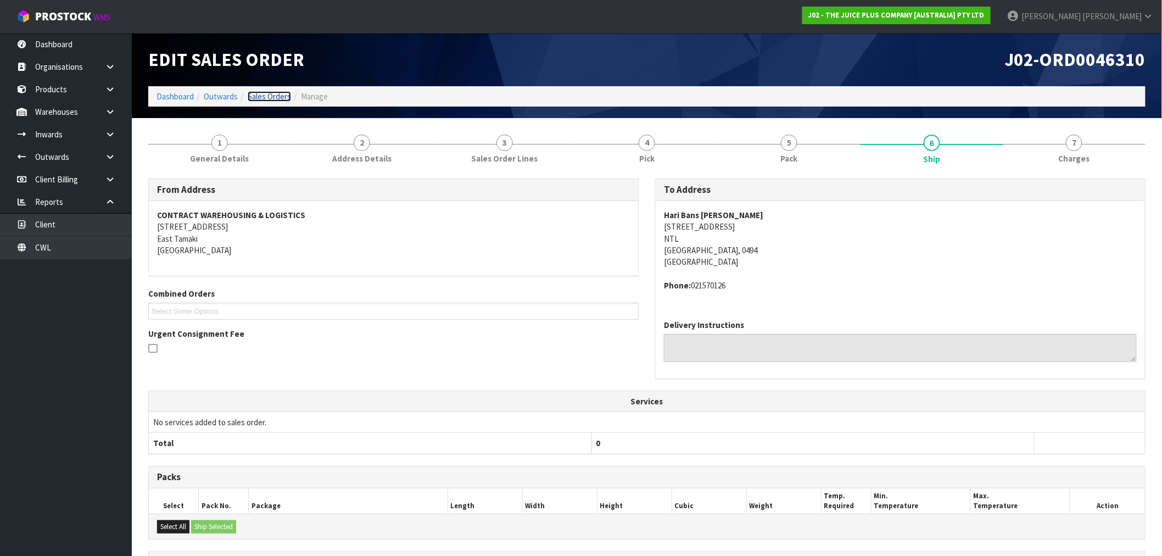
click at [276, 91] on link "Sales Orders" at bounding box center [269, 96] width 43 height 10
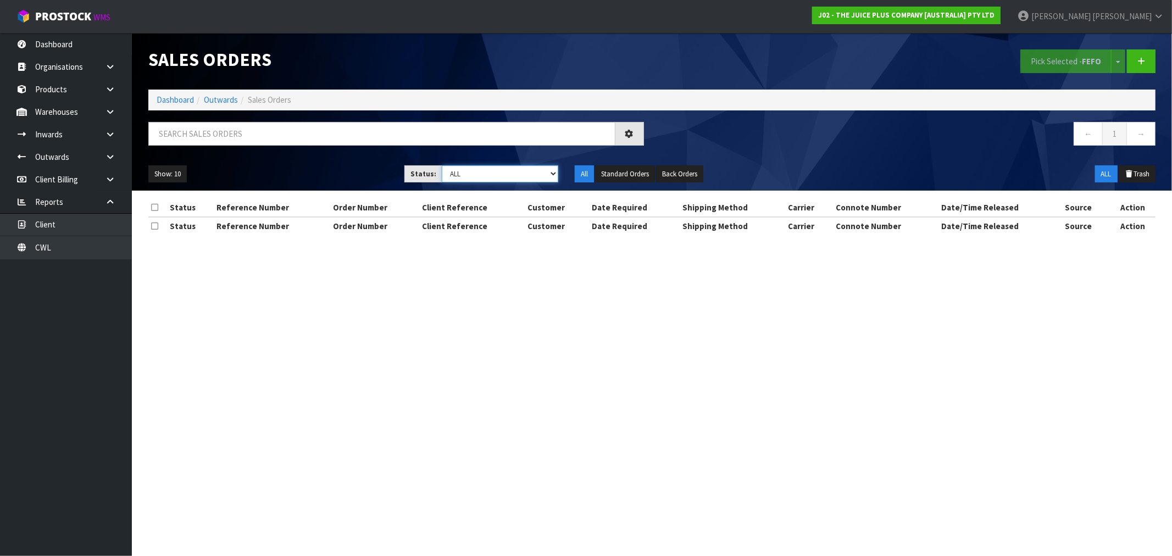
click at [508, 165] on select "Draft Pending Allocated Pending Pick Goods Picked Goods Packed Pending Charges …" at bounding box center [500, 173] width 116 height 17
select select "string:6"
click at [442, 165] on select "Draft Pending Allocated Pending Pick Goods Picked Goods Packed Pending Charges …" at bounding box center [500, 173] width 116 height 17
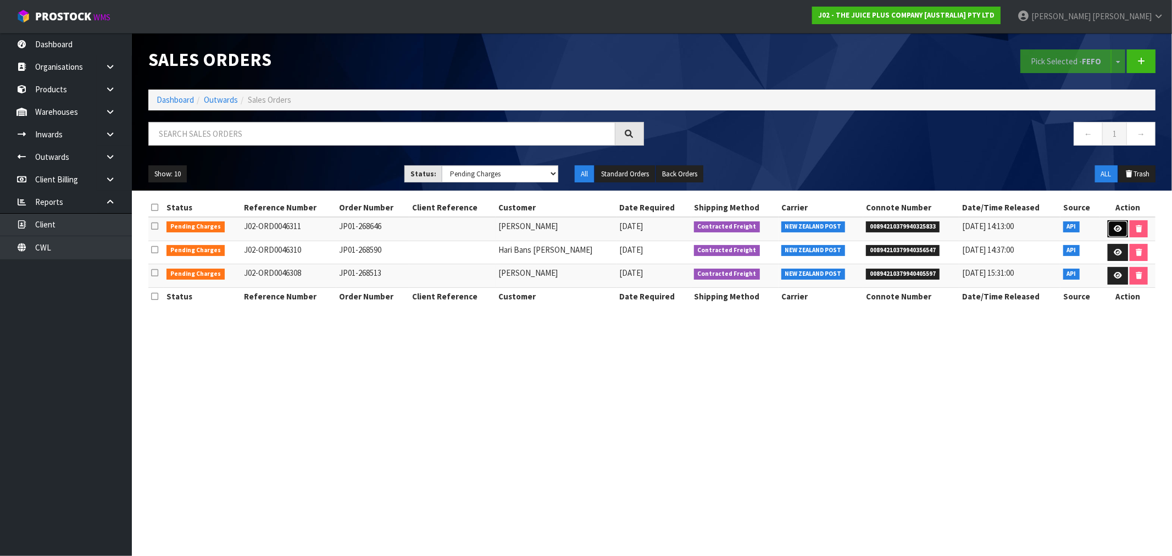
click at [1116, 233] on link at bounding box center [1118, 229] width 20 height 18
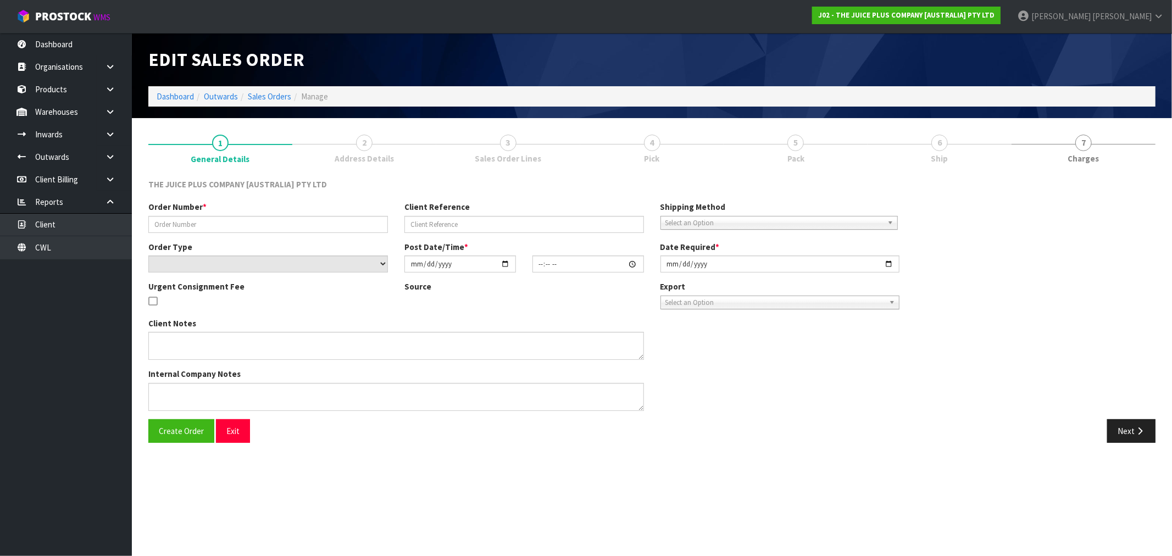
type input "JP01-268646"
select select "number:0"
type input "2025-08-17"
type input "11:13:15.000"
type input "2025-08-17"
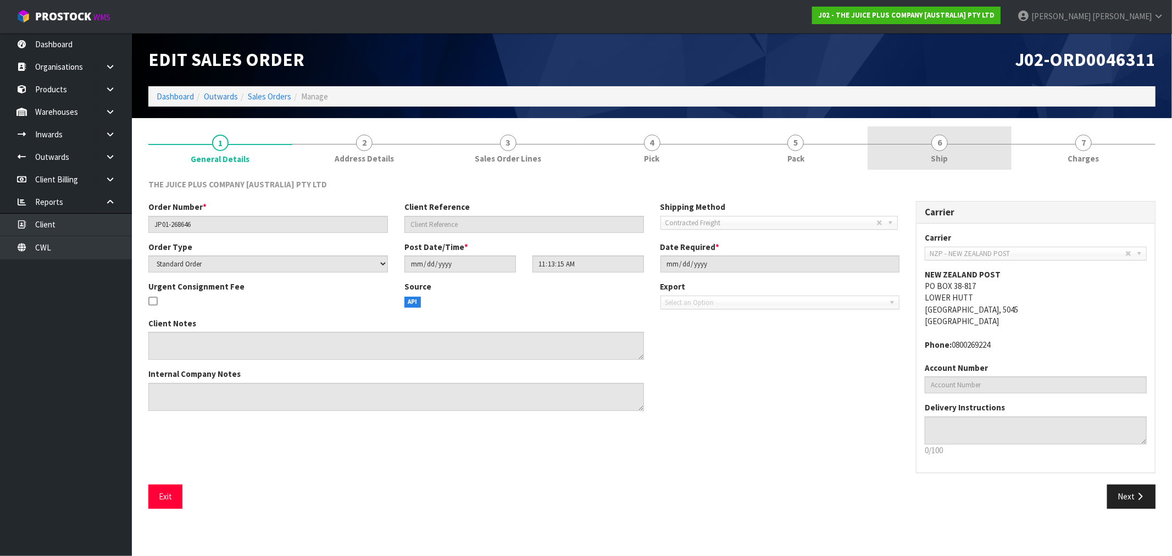
click at [964, 156] on link "6 Ship" at bounding box center [939, 147] width 144 height 43
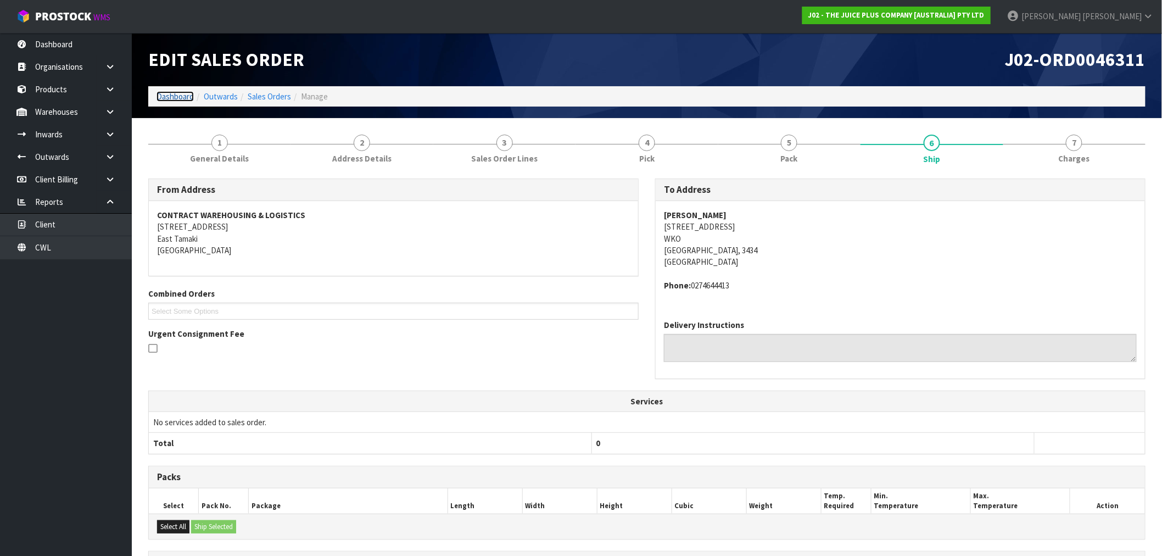
click at [168, 92] on link "Dashboard" at bounding box center [175, 96] width 37 height 10
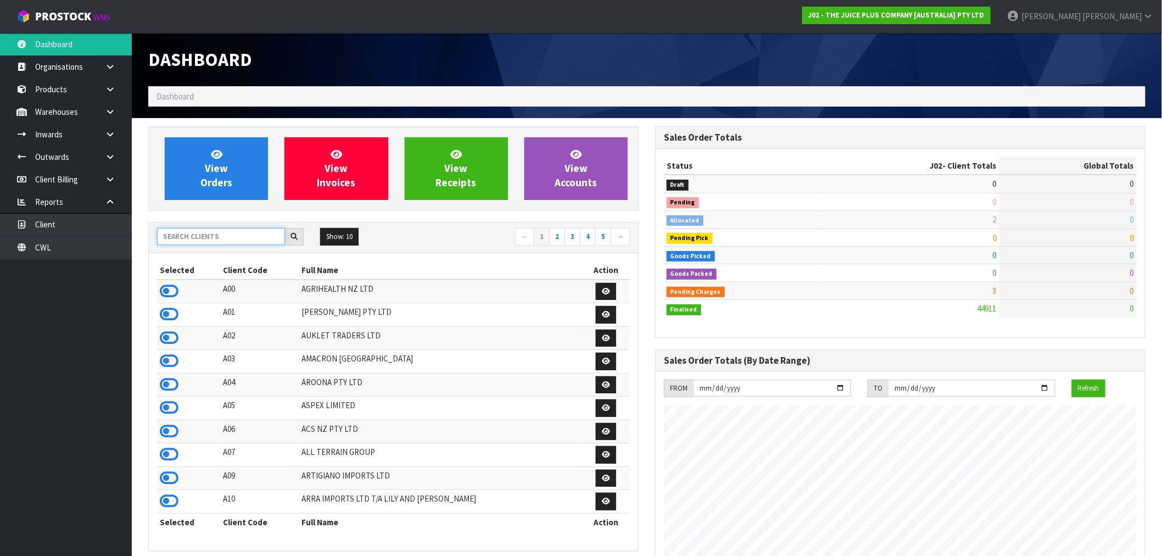
click at [205, 229] on input "text" at bounding box center [221, 236] width 128 height 17
type input "N04"
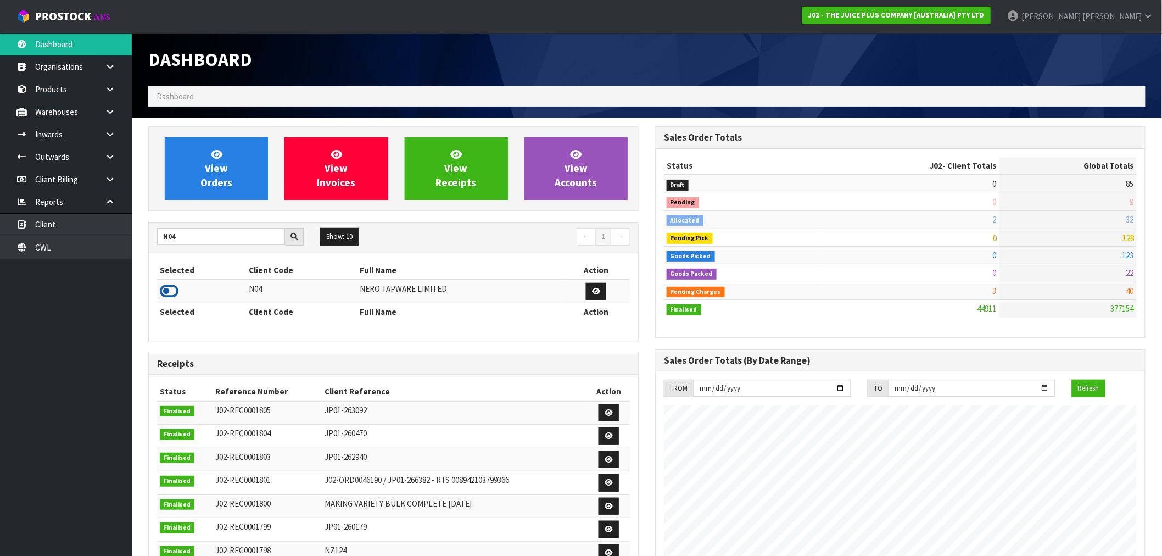
click at [169, 290] on icon at bounding box center [169, 291] width 19 height 16
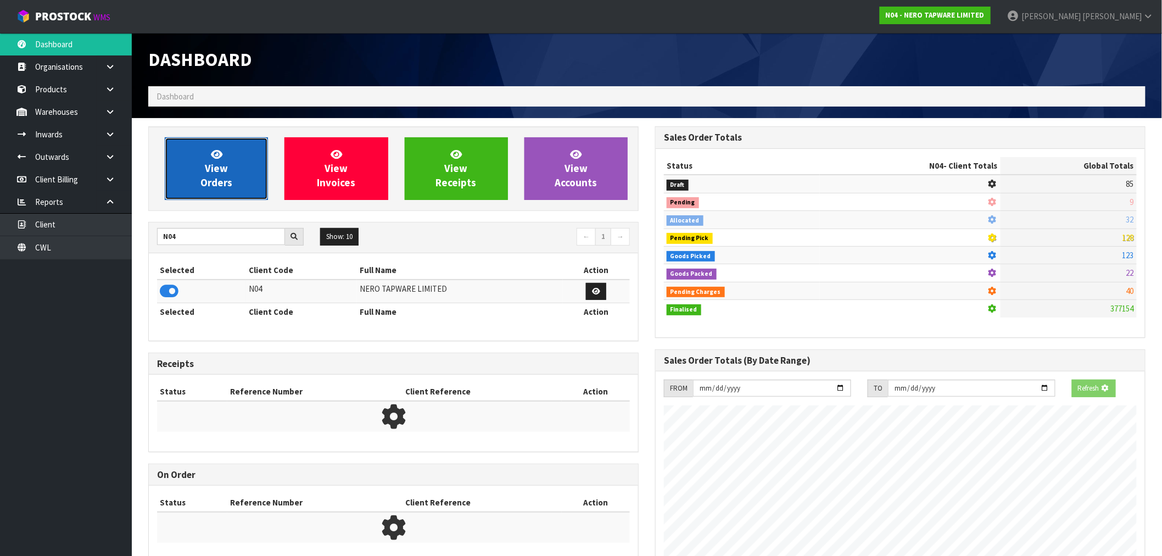
scroll to position [548682, 548859]
click at [238, 176] on link "View Orders" at bounding box center [216, 168] width 103 height 63
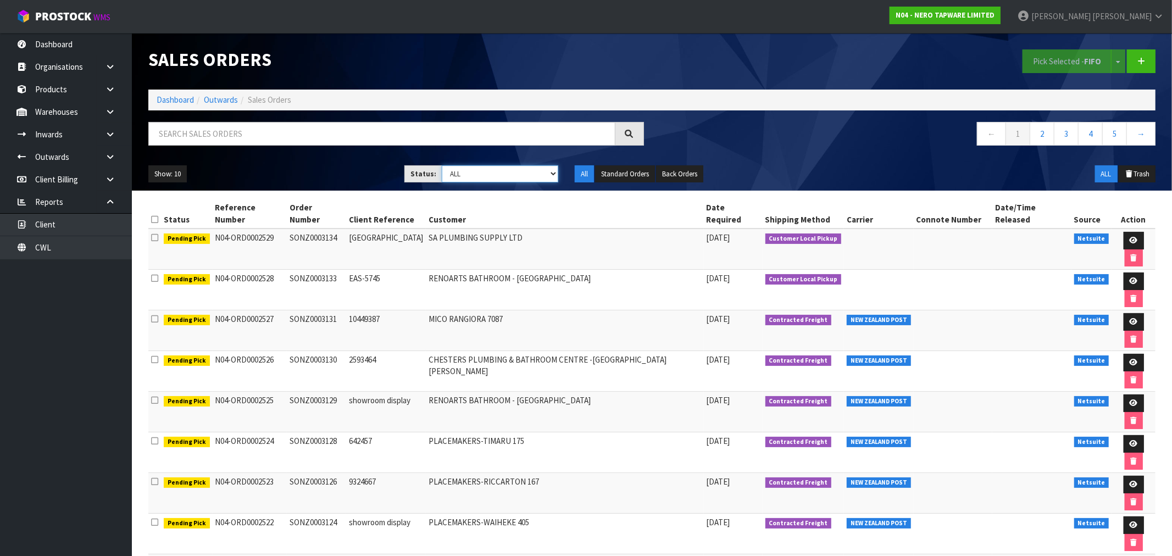
click at [517, 174] on select "Draft Pending Allocated Pending Pick Goods Picked Goods Packed Pending Charges …" at bounding box center [500, 173] width 116 height 17
select select "string:6"
click at [442, 165] on select "Draft Pending Allocated Pending Pick Goods Picked Goods Packed Pending Charges …" at bounding box center [500, 173] width 116 height 17
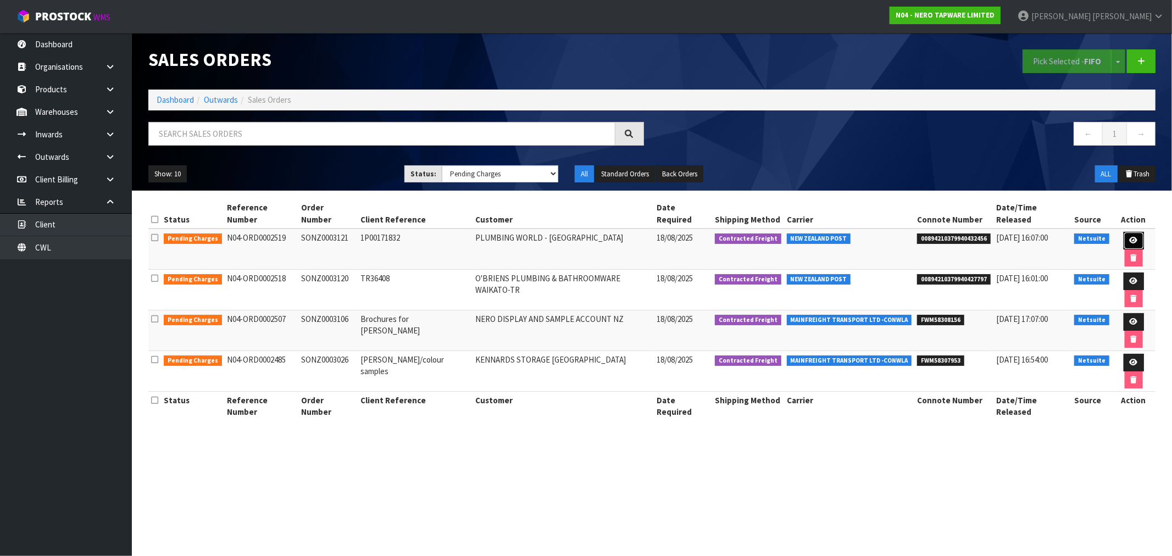
click at [1129, 237] on icon at bounding box center [1133, 240] width 8 height 7
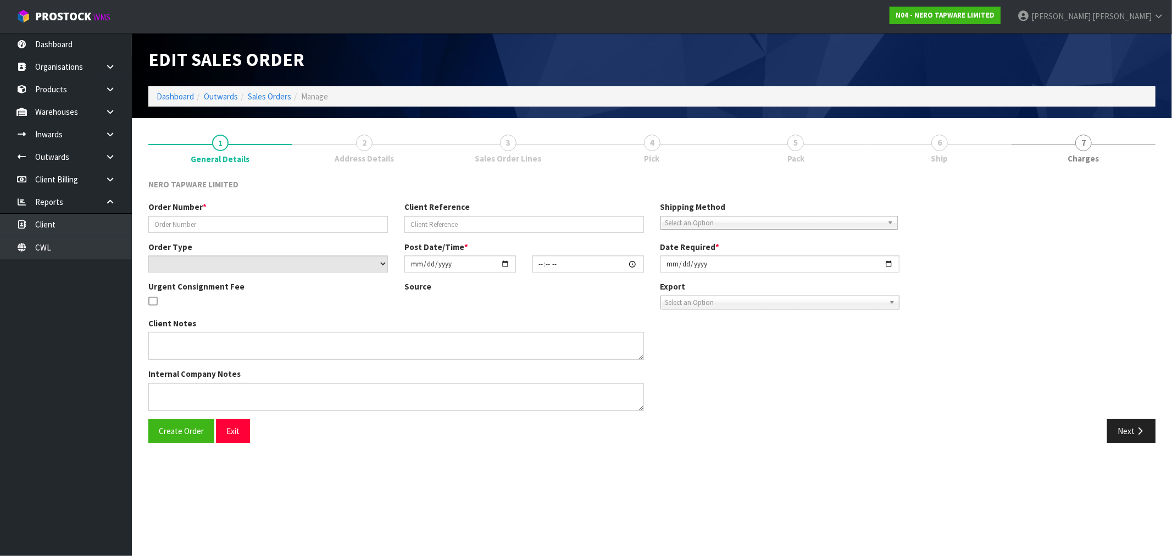
type input "SONZ0003121"
type input "1P00171832"
select select "number:0"
type input "2025-08-18"
type input "11:30:07.000"
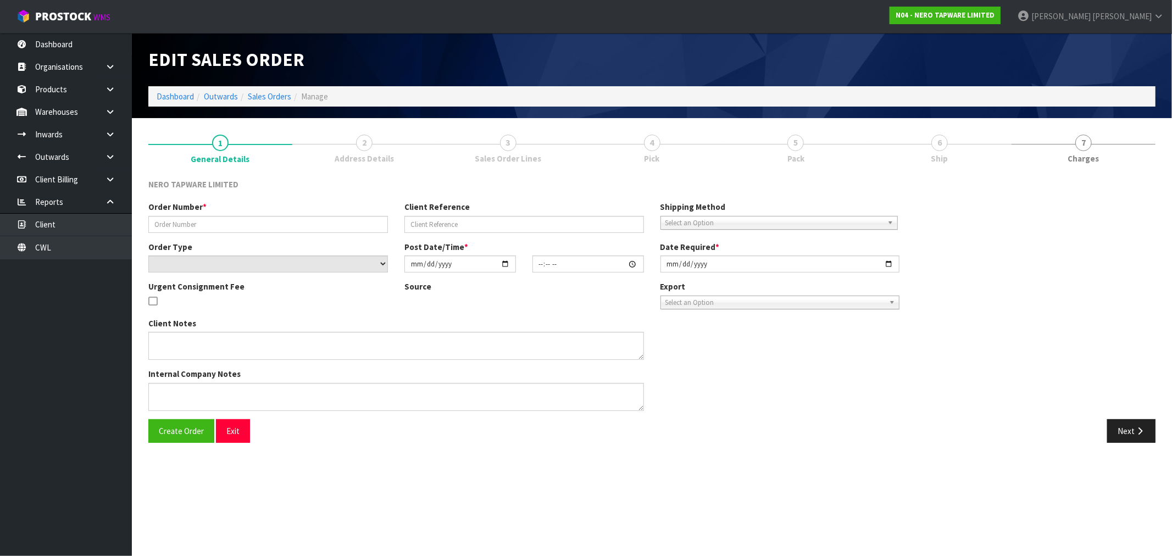
type input "2025-08-18"
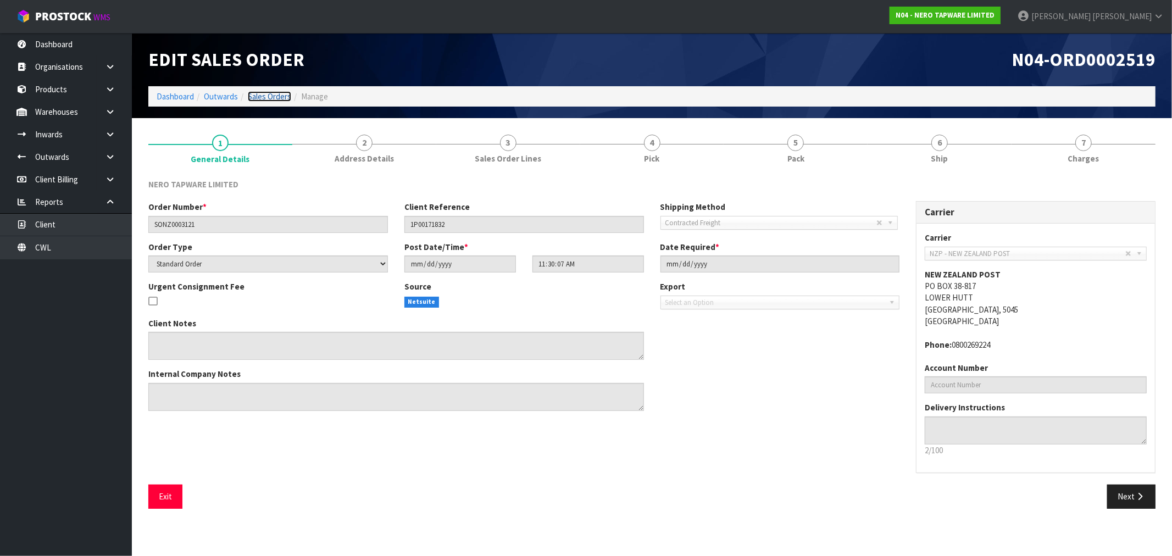
click at [277, 100] on link "Sales Orders" at bounding box center [269, 96] width 43 height 10
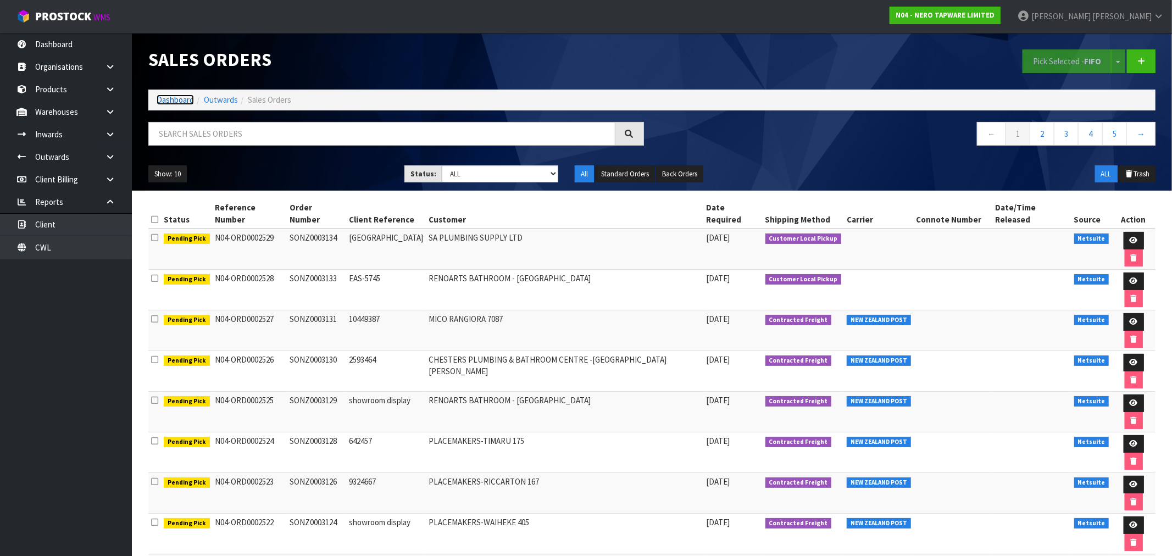
click at [179, 101] on link "Dashboard" at bounding box center [175, 99] width 37 height 10
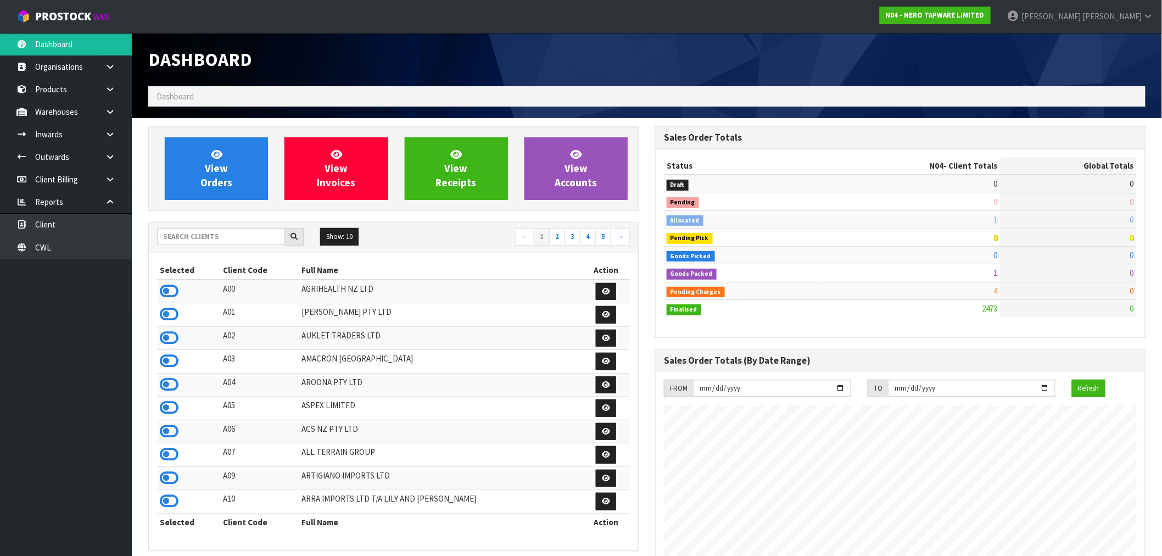
scroll to position [832, 507]
click at [208, 235] on input "text" at bounding box center [221, 236] width 128 height 17
type input "J02"
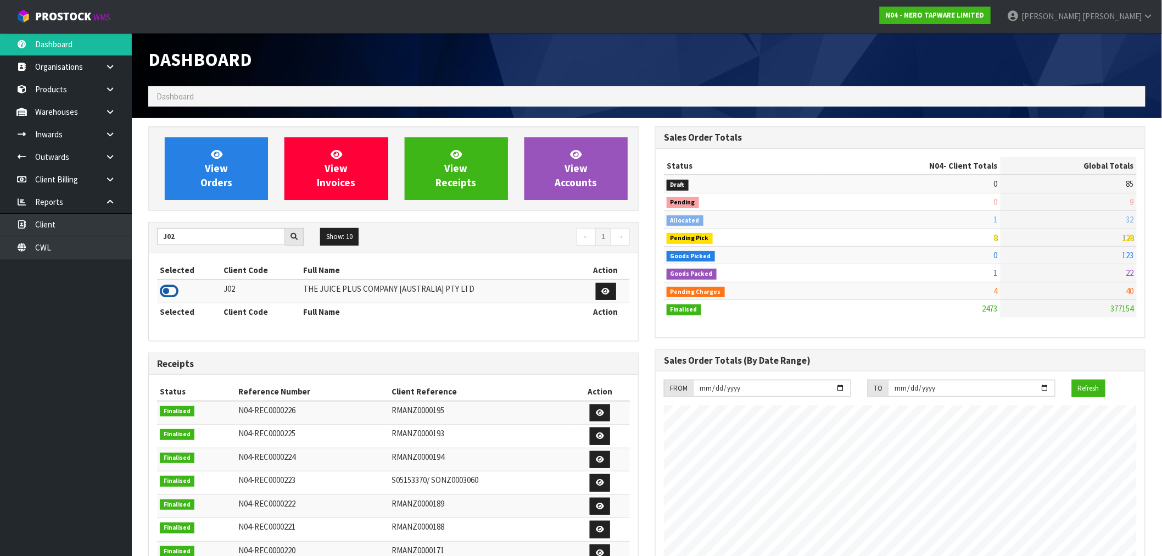
click at [165, 296] on icon at bounding box center [169, 291] width 19 height 16
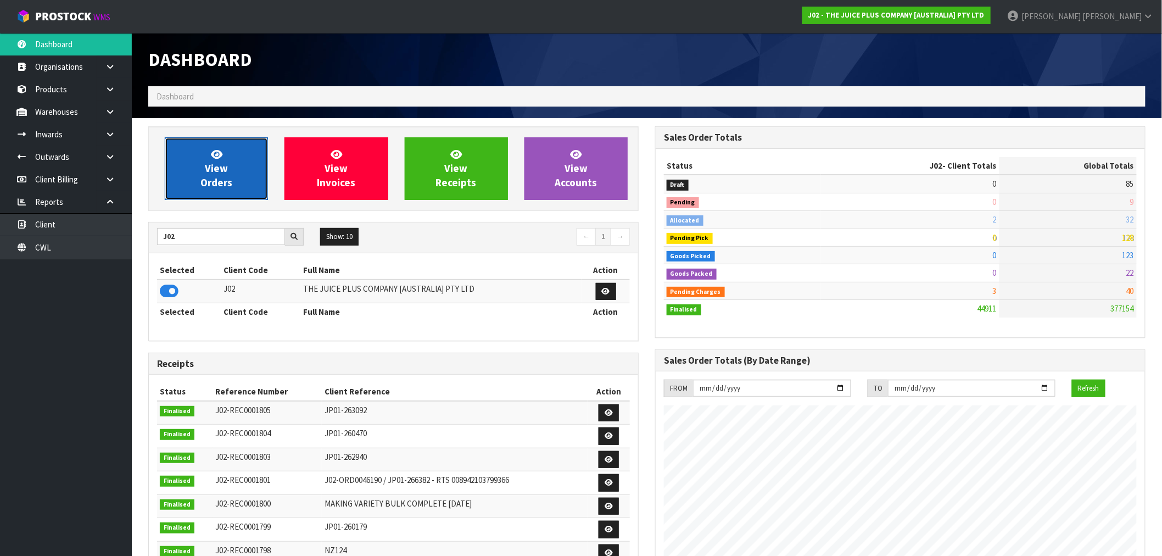
click at [240, 169] on link "View Orders" at bounding box center [216, 168] width 103 height 63
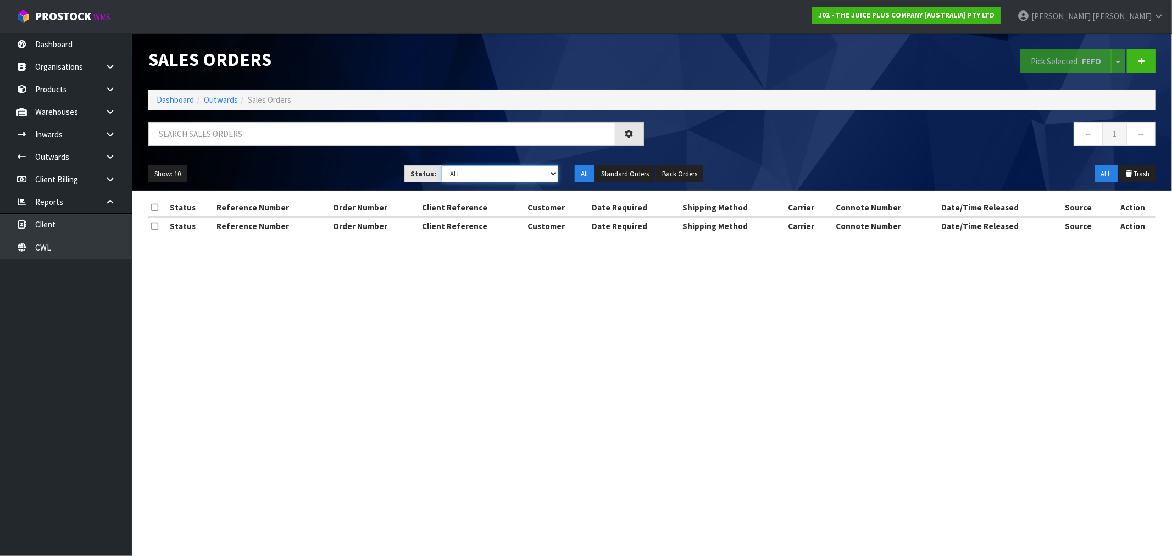
click at [485, 177] on select "Draft Pending Allocated Pending Pick Goods Picked Goods Packed Pending Charges …" at bounding box center [500, 173] width 116 height 17
click at [442, 165] on select "Draft Pending Allocated Pending Pick Goods Picked Goods Packed Pending Charges …" at bounding box center [500, 173] width 116 height 17
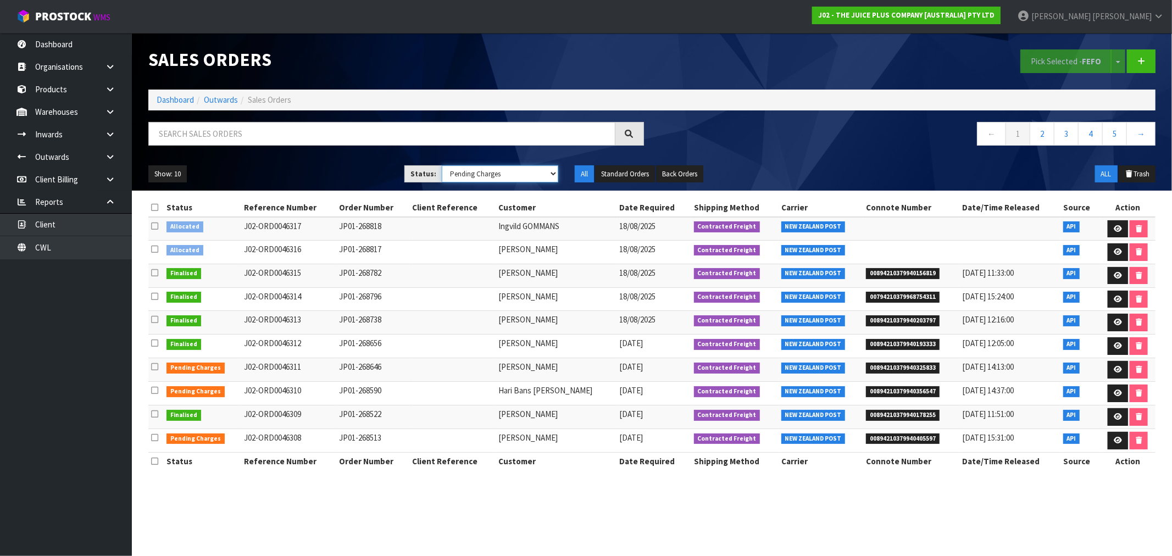
click at [466, 180] on select "Draft Pending Allocated Pending Pick Goods Picked Goods Packed Pending Charges …" at bounding box center [500, 173] width 116 height 17
click at [442, 165] on select "Draft Pending Allocated Pending Pick Goods Picked Goods Packed Pending Charges …" at bounding box center [500, 173] width 116 height 17
click at [497, 174] on select "Draft Pending Allocated Pending Pick Goods Picked Goods Packed Pending Charges …" at bounding box center [500, 173] width 116 height 17
select select "string:6"
click at [442, 165] on select "Draft Pending Allocated Pending Pick Goods Picked Goods Packed Pending Charges …" at bounding box center [500, 173] width 116 height 17
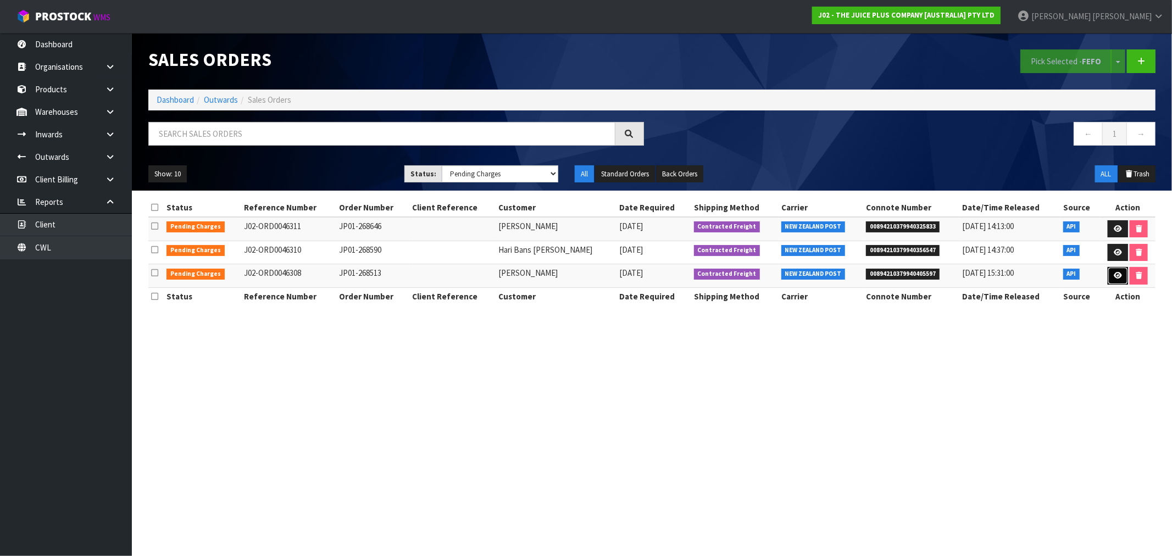
click at [1118, 278] on icon at bounding box center [1118, 275] width 8 height 7
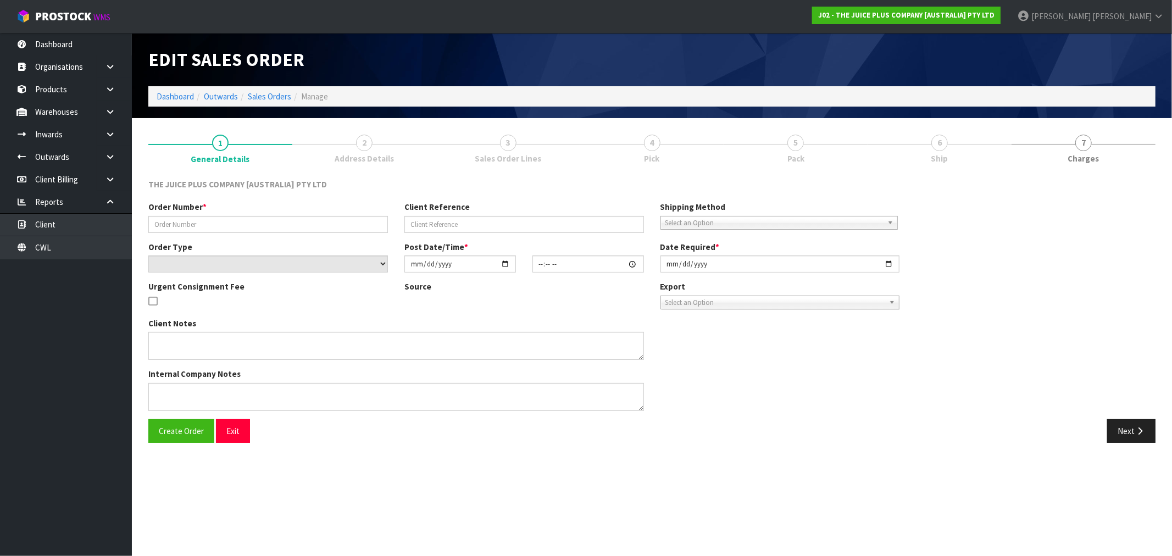
type input "JP01-268513"
select select "number:0"
type input "2025-08-16"
type input "15:04:53.000"
type input "2025-08-16"
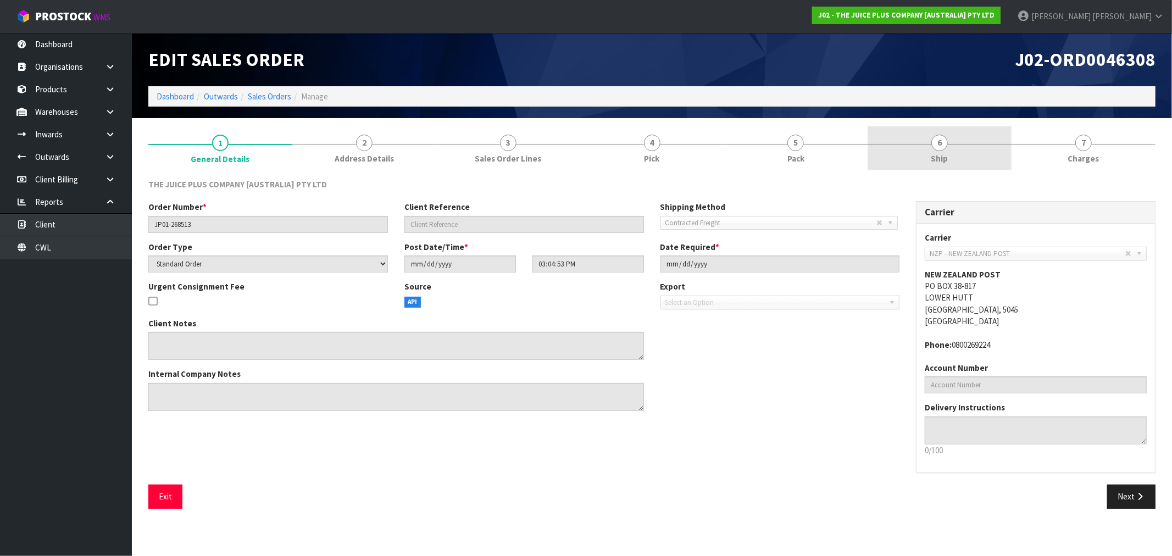
click at [960, 144] on link "6 Ship" at bounding box center [939, 147] width 144 height 43
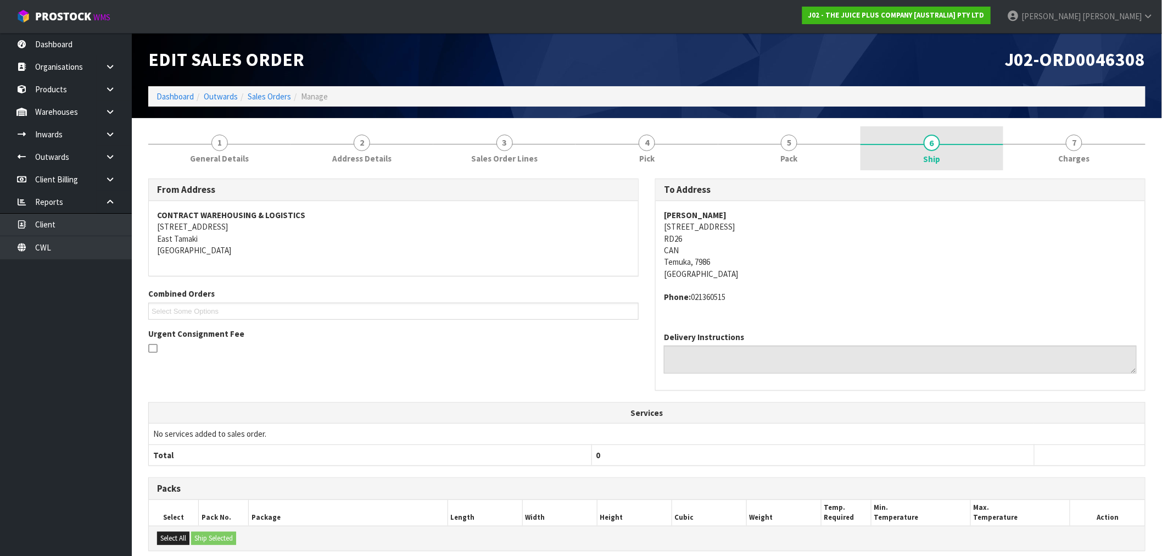
click at [952, 158] on link "6 Ship" at bounding box center [932, 148] width 142 height 44
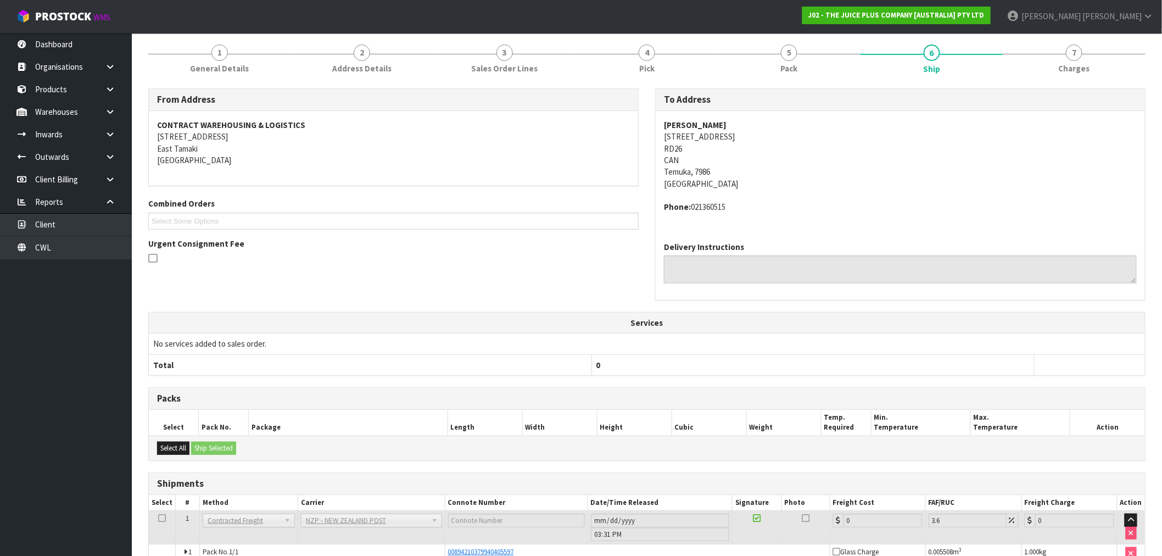
scroll to position [157, 0]
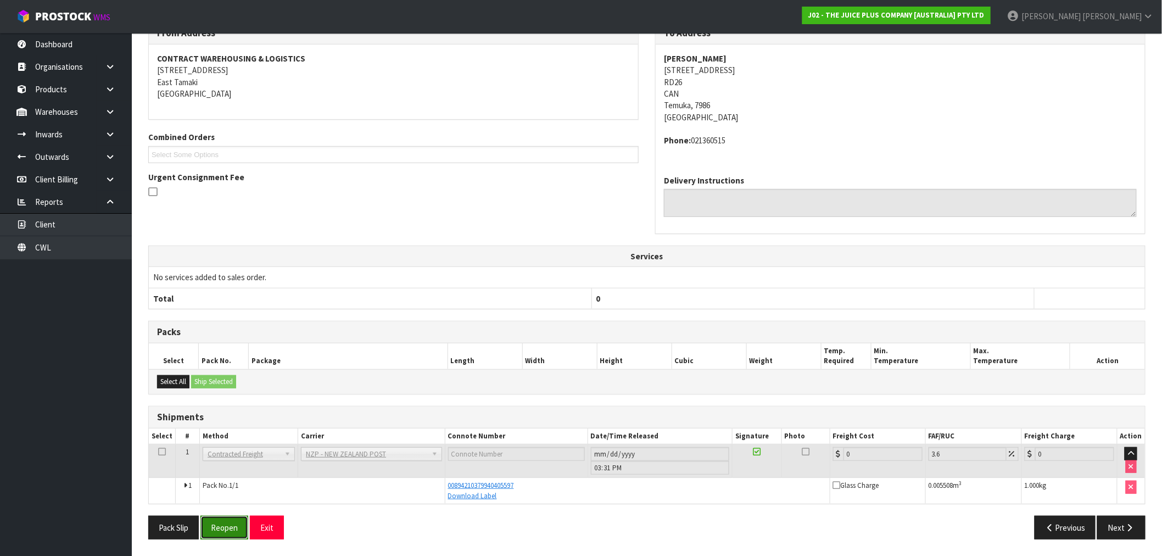
click at [226, 525] on button "Reopen" at bounding box center [225, 528] width 48 height 24
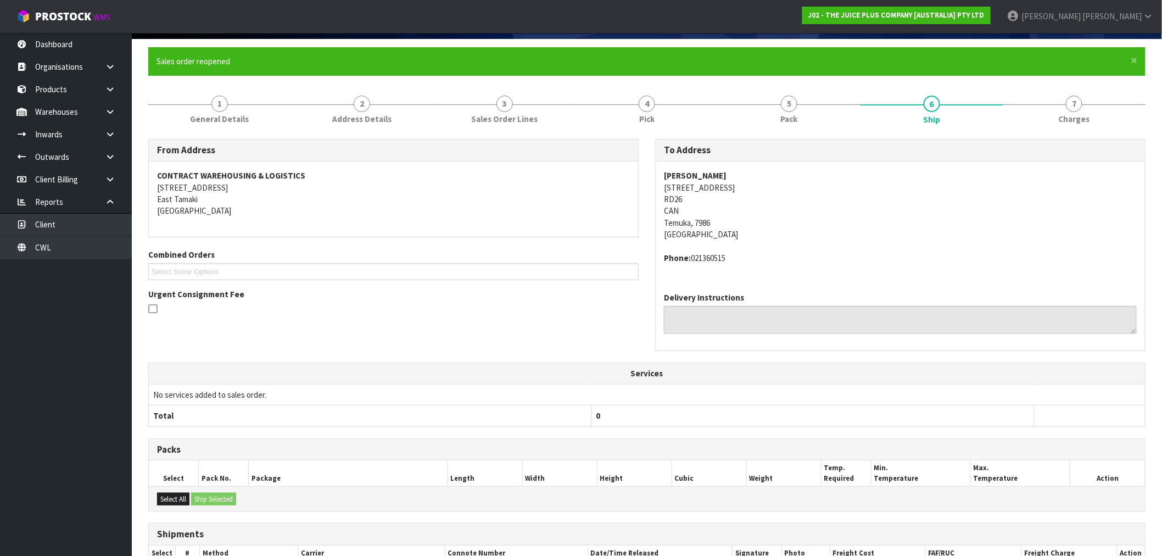
scroll to position [196, 0]
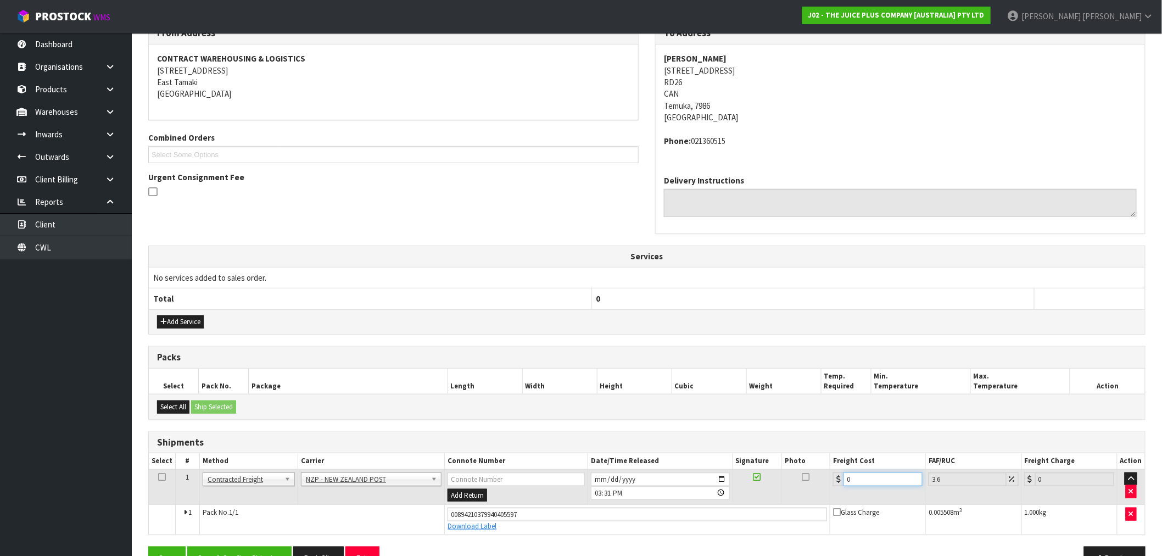
drag, startPoint x: 871, startPoint y: 480, endPoint x: 836, endPoint y: 476, distance: 34.8
click at [836, 476] on div "0" at bounding box center [878, 479] width 90 height 14
type input "1"
type input "1.04"
type input "16"
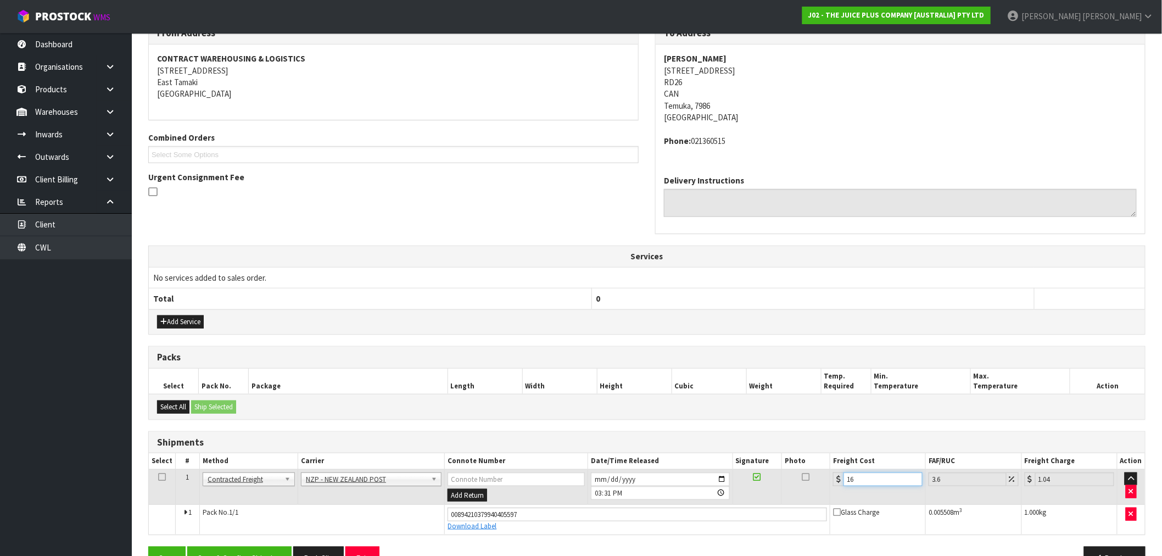
type input "16.58"
type input "16.2"
type input "16.78"
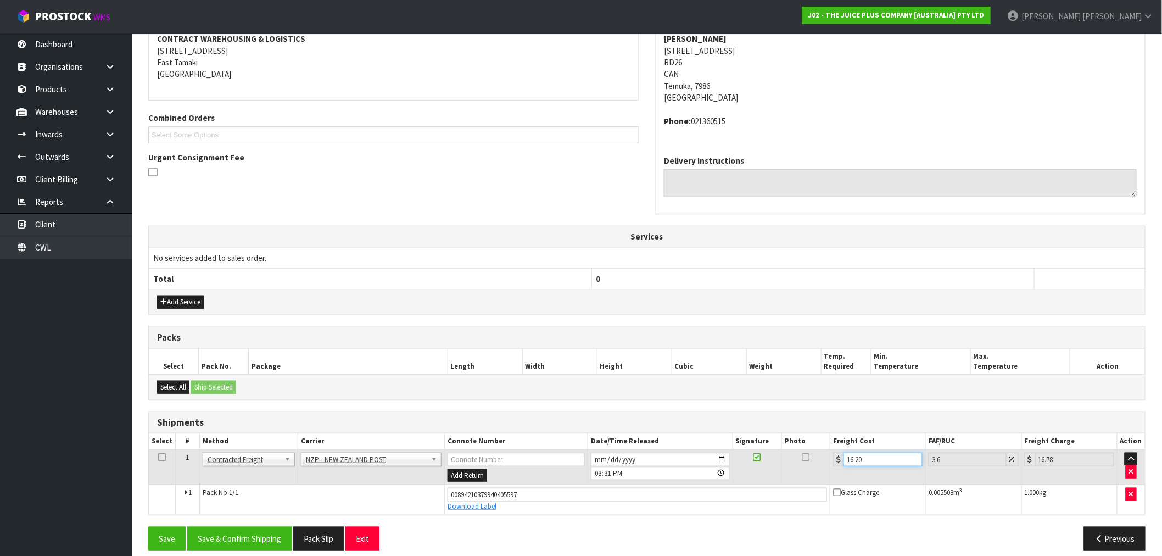
scroll to position [227, 0]
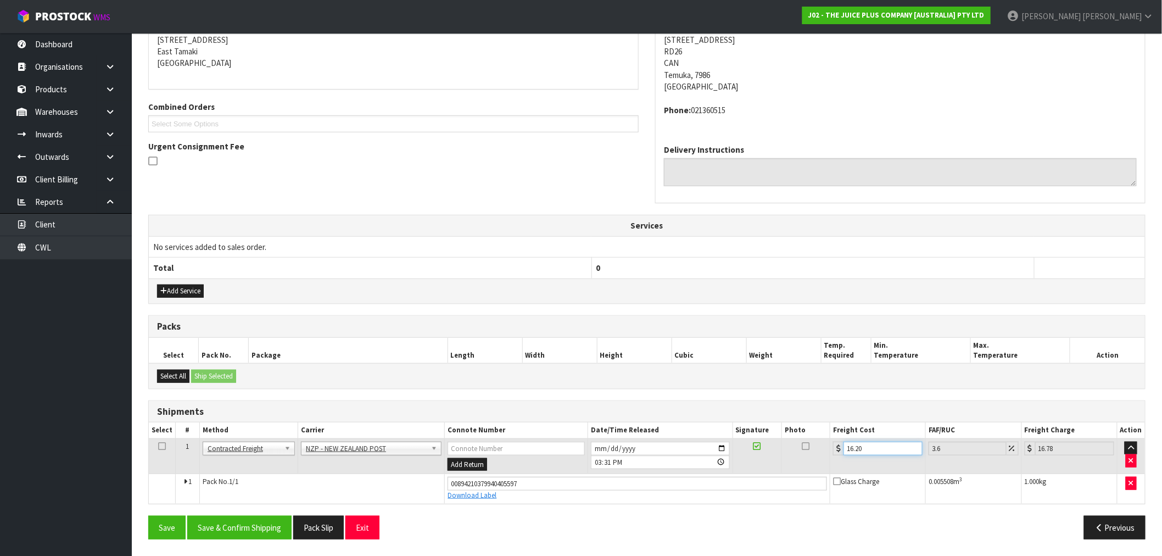
type input "16.20"
click at [274, 542] on div "Save Save & Confirm Shipping Pack Slip Exit Previous" at bounding box center [647, 532] width 1014 height 32
click at [271, 530] on button "Save & Confirm Shipping" at bounding box center [239, 528] width 104 height 24
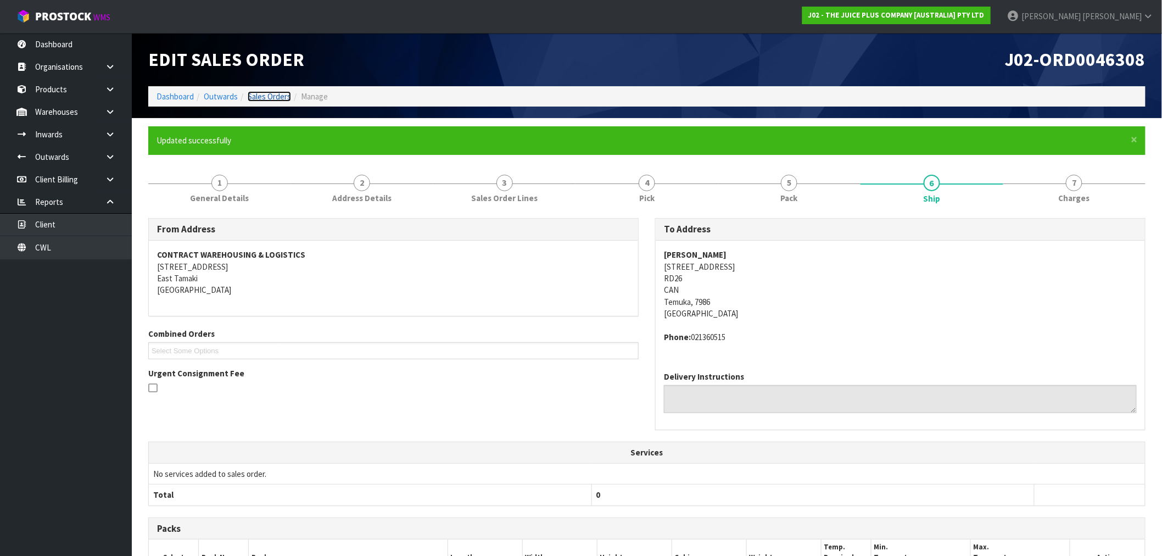
click at [279, 99] on link "Sales Orders" at bounding box center [269, 96] width 43 height 10
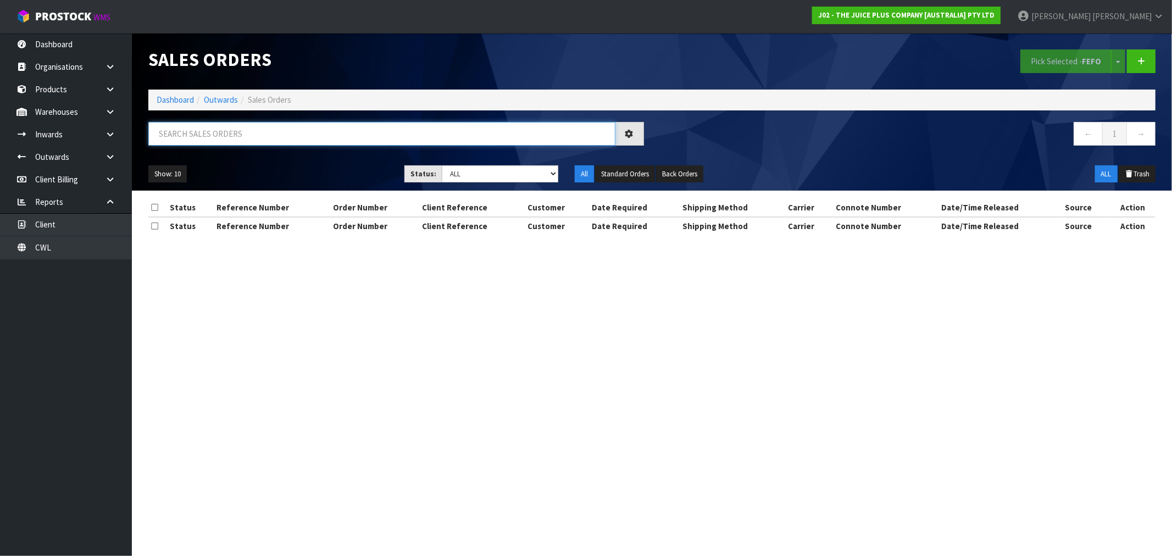
click at [332, 138] on input "text" at bounding box center [381, 134] width 467 height 24
type input "46310"
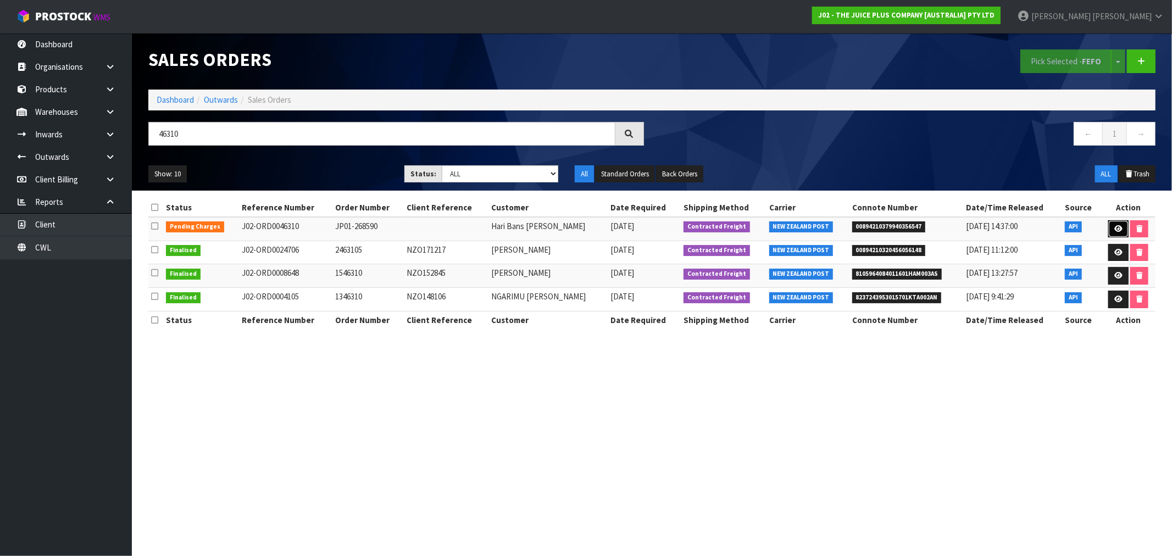
click at [1114, 223] on link at bounding box center [1118, 229] width 20 height 18
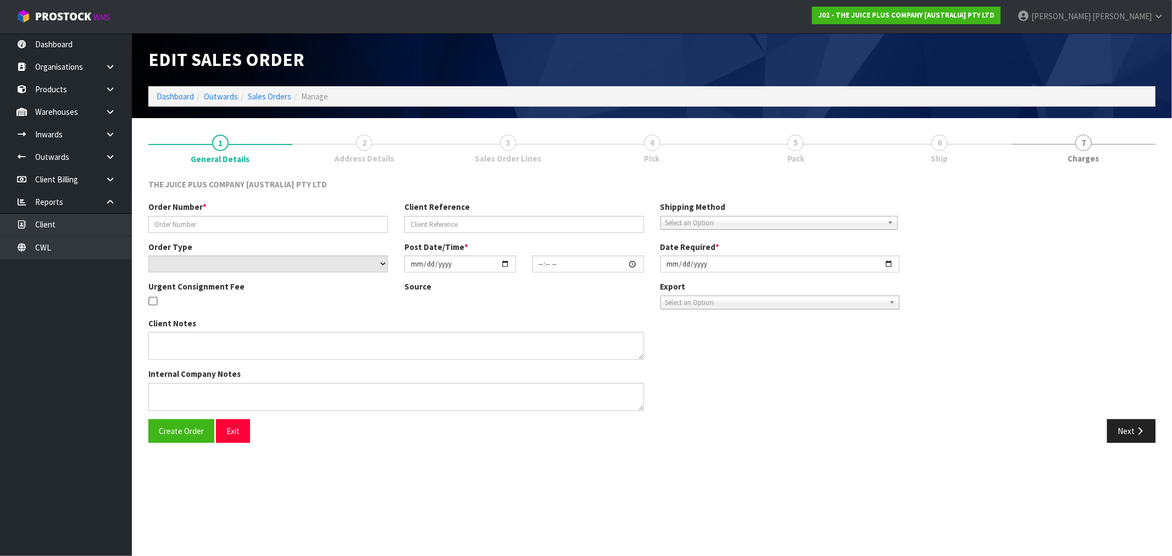
type input "JP01-268590"
select select "number:0"
type input "2025-08-17"
type input "03:02:23.000"
type input "2025-08-17"
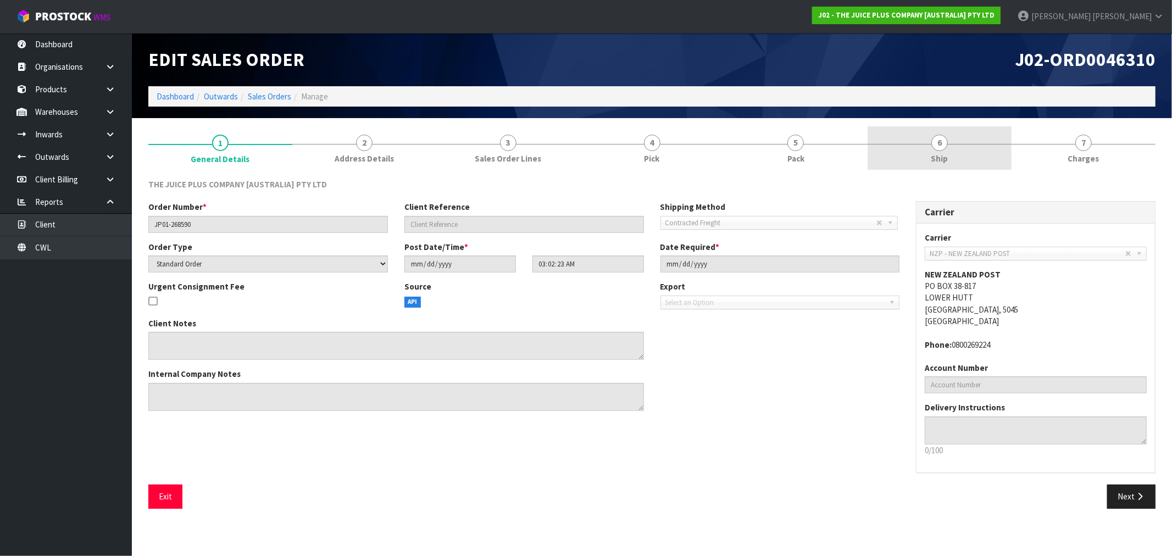
click at [941, 155] on span "Ship" at bounding box center [939, 159] width 17 height 12
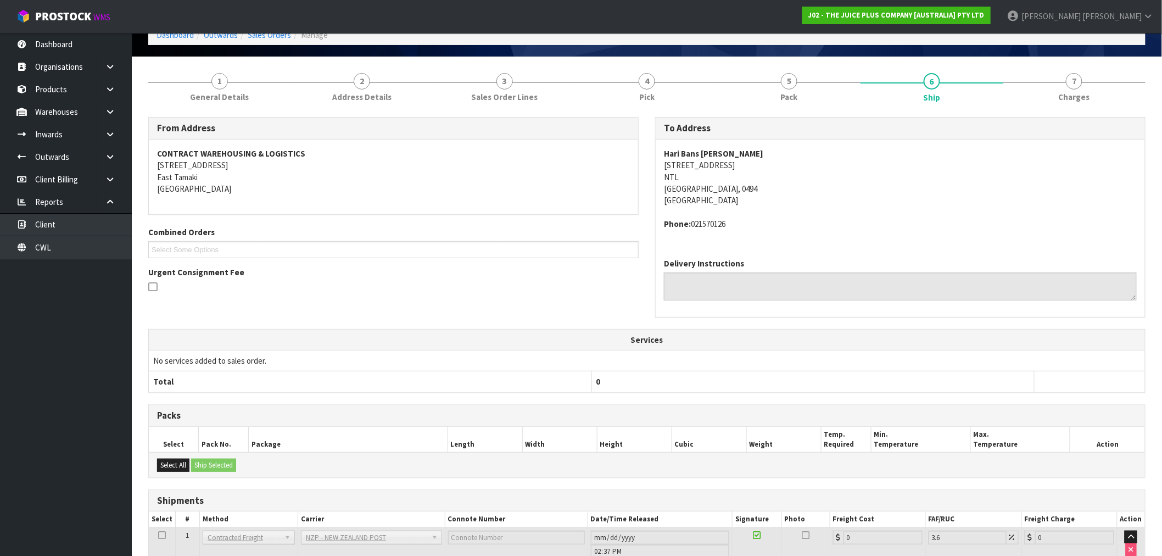
scroll to position [145, 0]
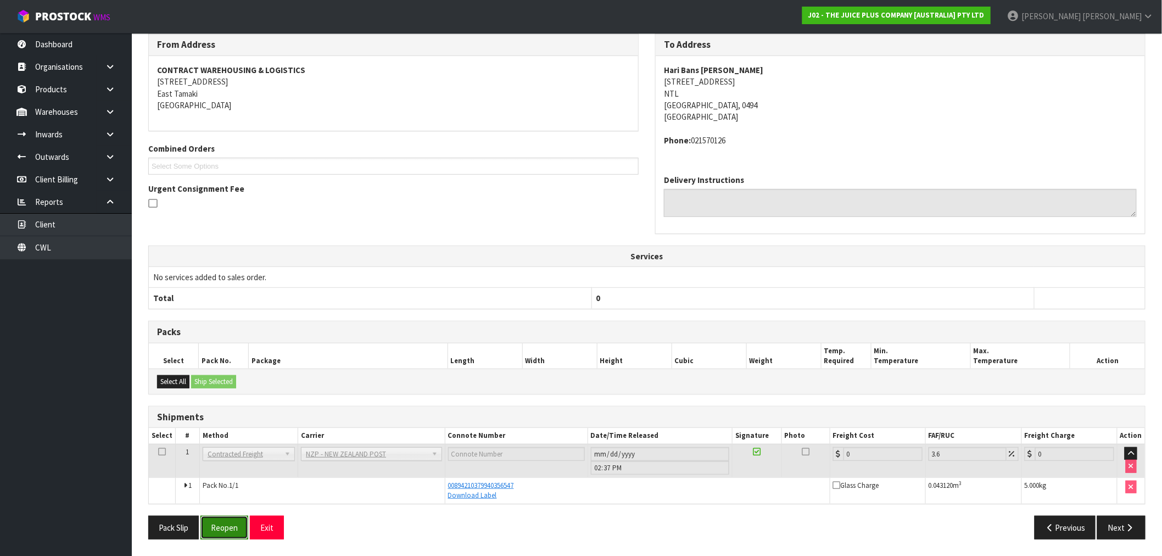
click at [226, 530] on button "Reopen" at bounding box center [225, 528] width 48 height 24
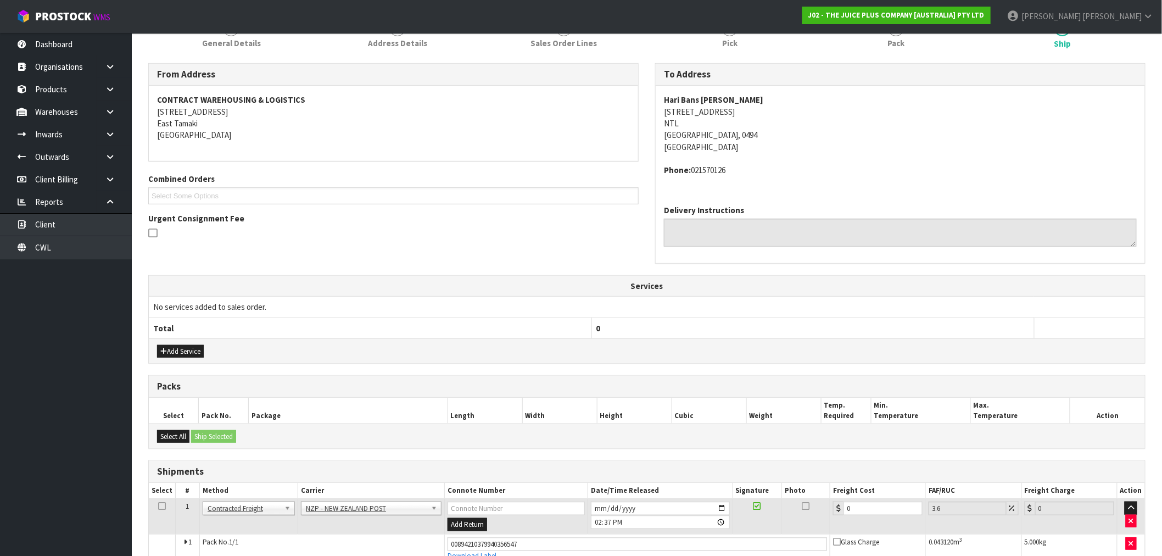
scroll to position [185, 0]
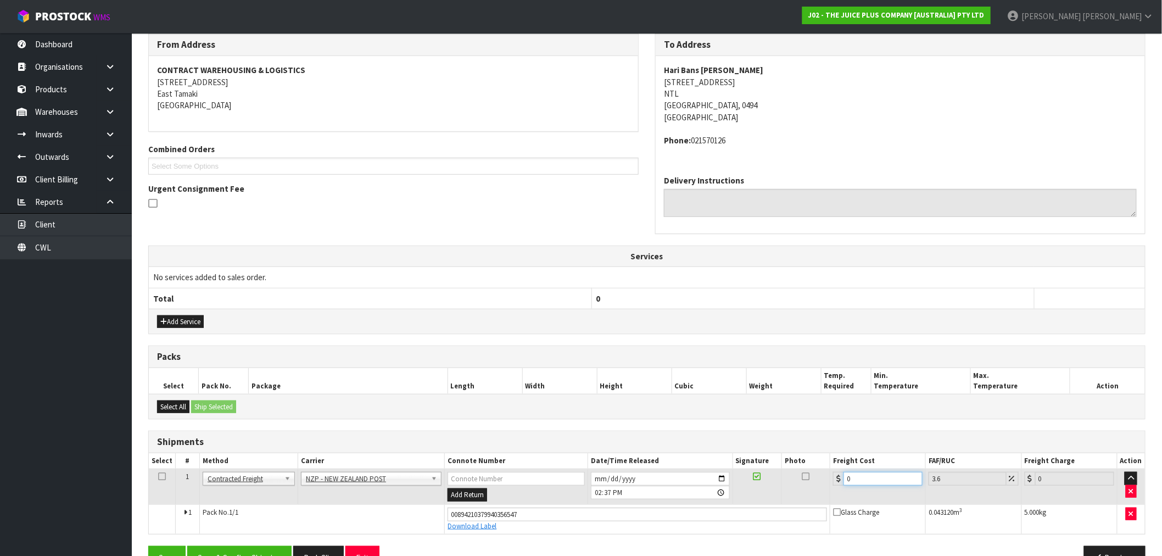
drag, startPoint x: 876, startPoint y: 477, endPoint x: 816, endPoint y: 483, distance: 59.7
click at [820, 484] on tr "1 Client Local Pickup Customer Local Pickup Company Freight Contracted Freight …" at bounding box center [647, 487] width 997 height 36
type input "7"
type input "7.25"
type input "7.3"
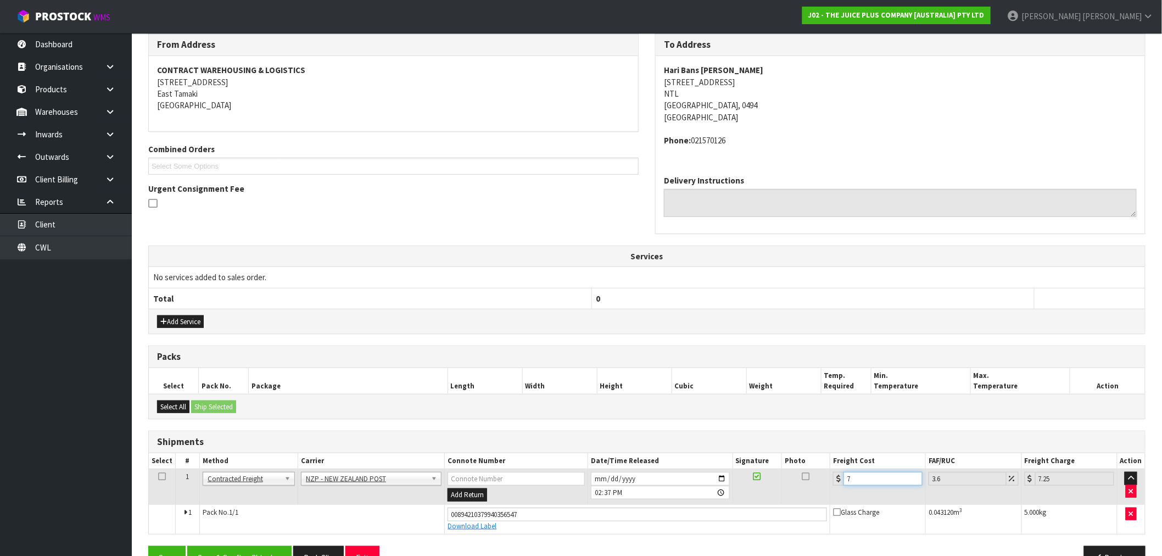
type input "7.56"
type input "7.31"
type input "7.57"
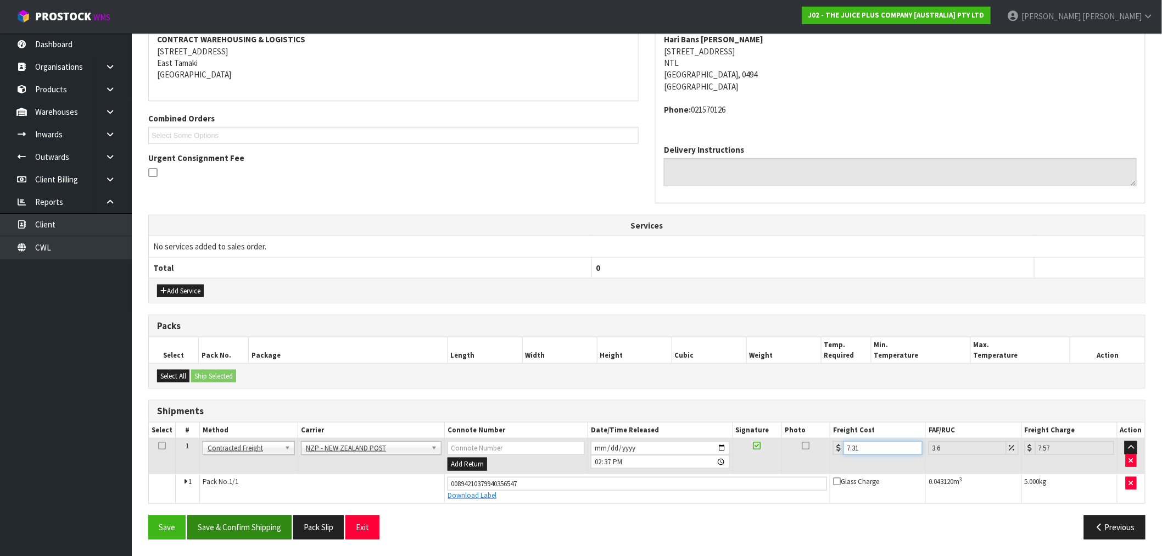
type input "7.31"
click at [248, 519] on button "Save & Confirm Shipping" at bounding box center [239, 527] width 104 height 24
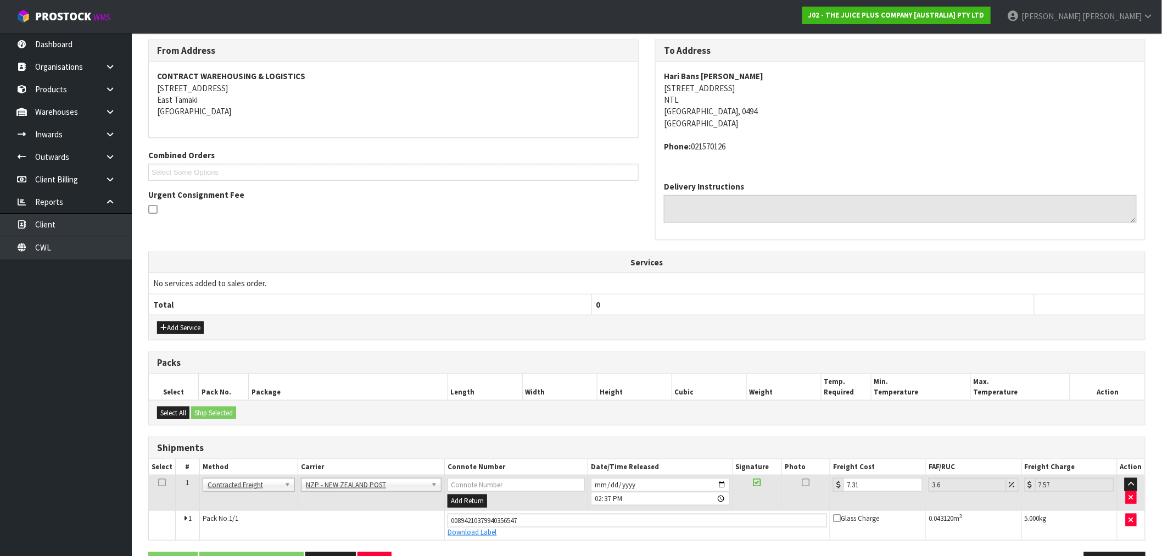
scroll to position [0, 0]
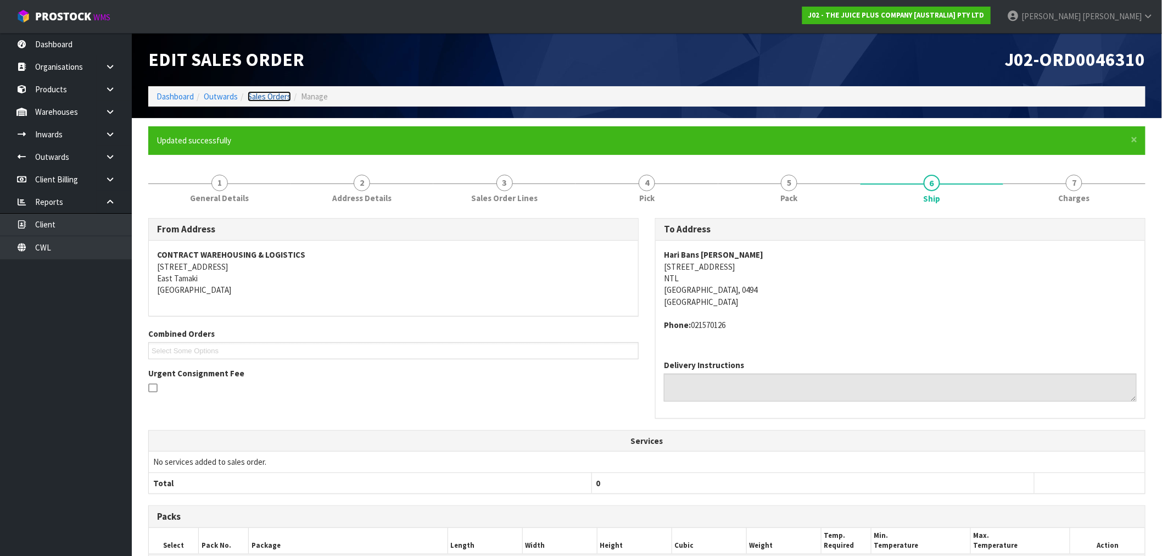
click at [276, 93] on link "Sales Orders" at bounding box center [269, 96] width 43 height 10
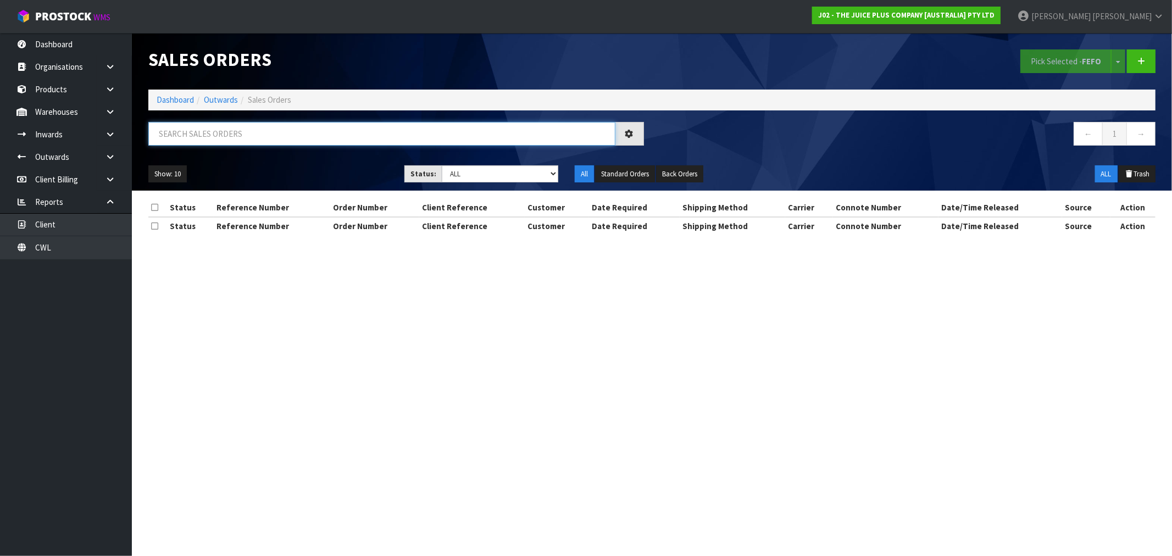
click at [363, 132] on input "text" at bounding box center [381, 134] width 467 height 24
type input "46311"
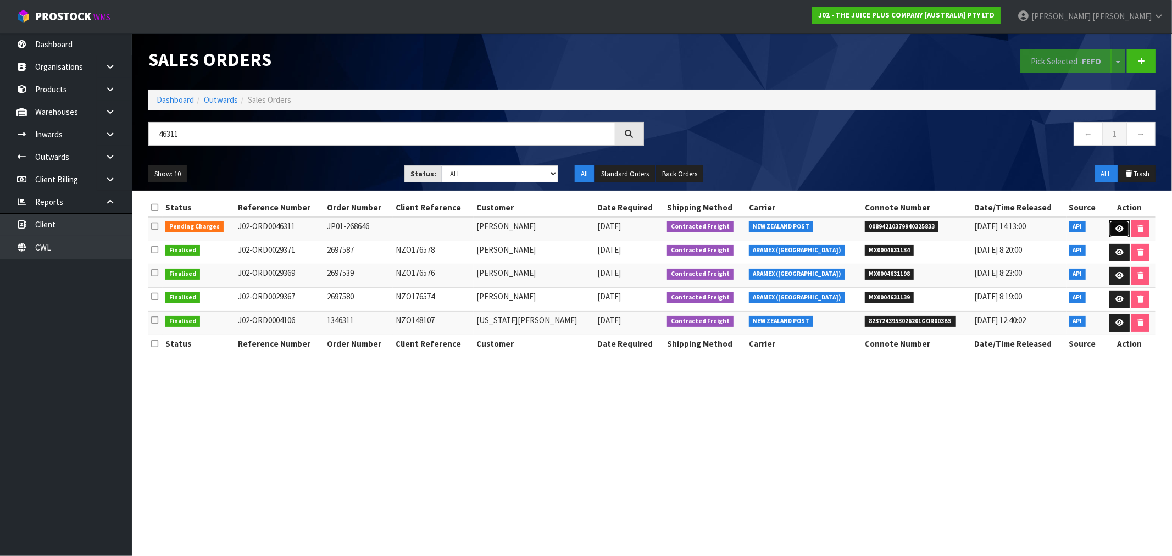
click at [1110, 229] on link at bounding box center [1119, 229] width 20 height 18
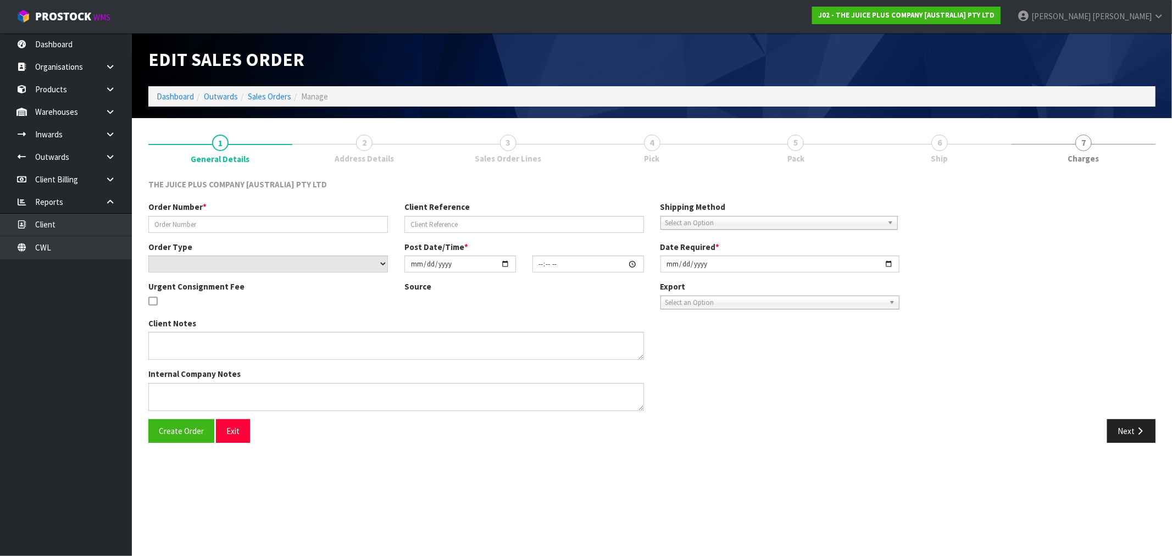
type input "JP01-268646"
select select "number:0"
type input "2025-08-17"
type input "11:13:15.000"
type input "2025-08-17"
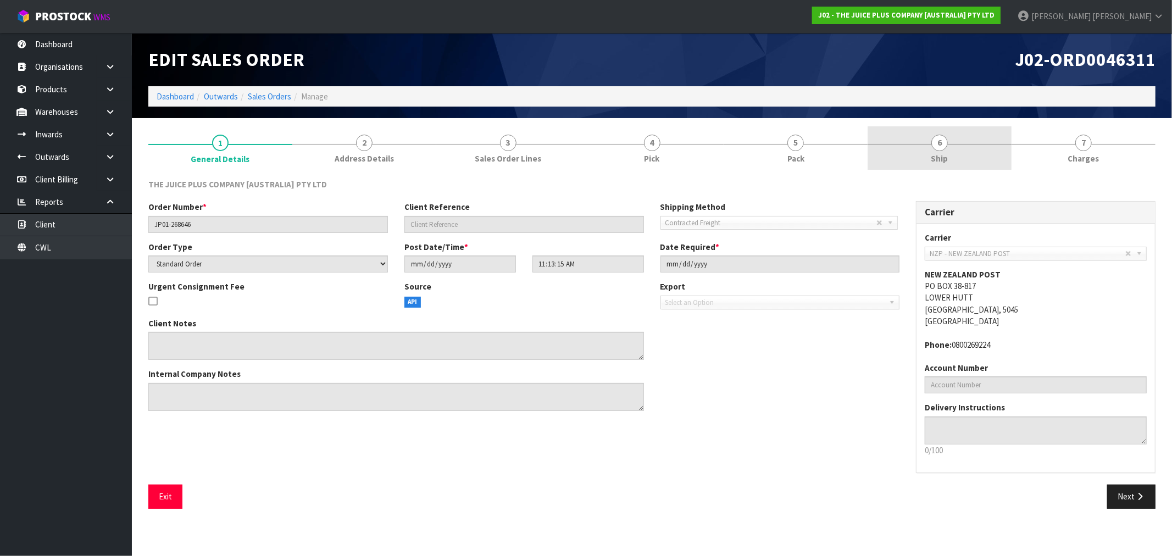
click at [947, 165] on link "6 Ship" at bounding box center [939, 147] width 144 height 43
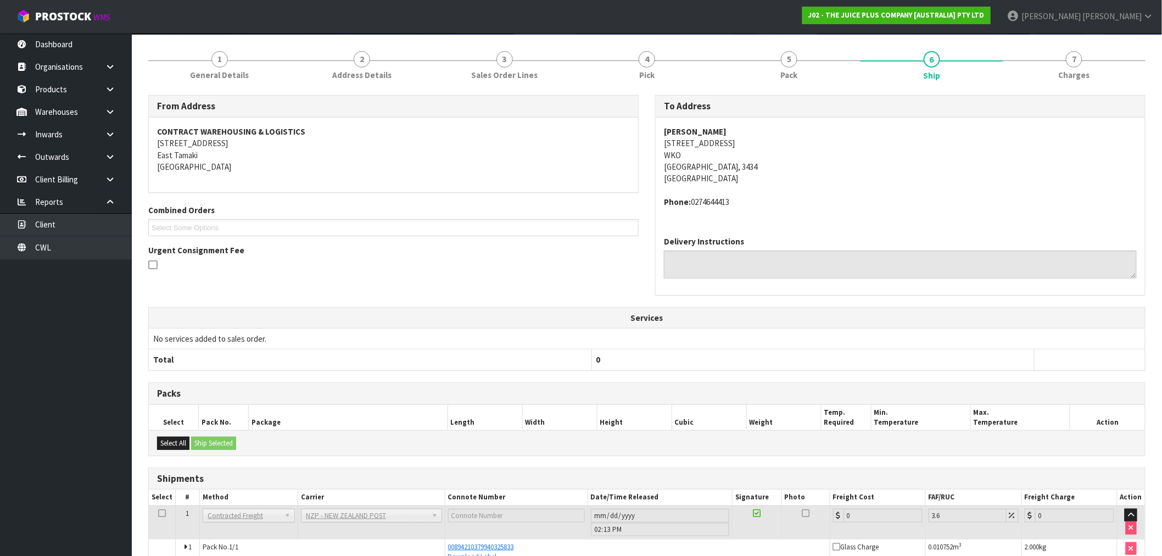
scroll to position [145, 0]
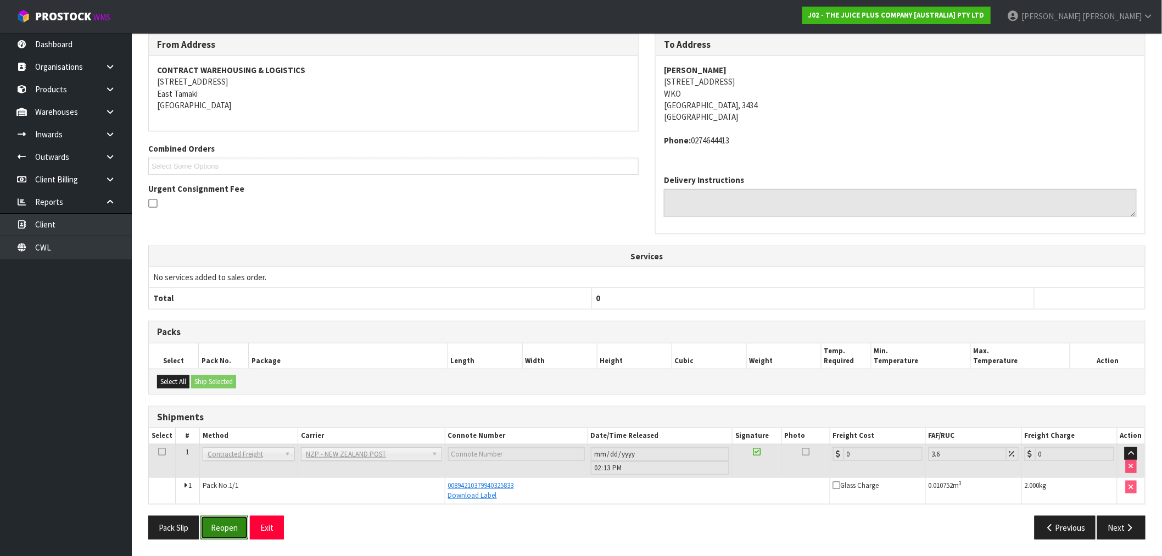
click at [235, 525] on button "Reopen" at bounding box center [225, 528] width 48 height 24
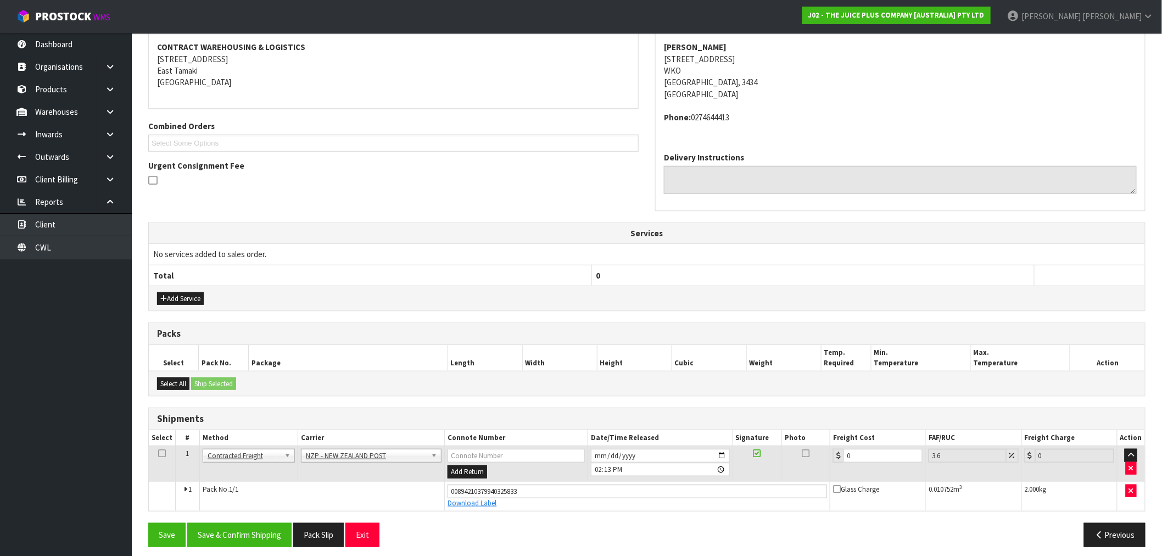
scroll to position [215, 0]
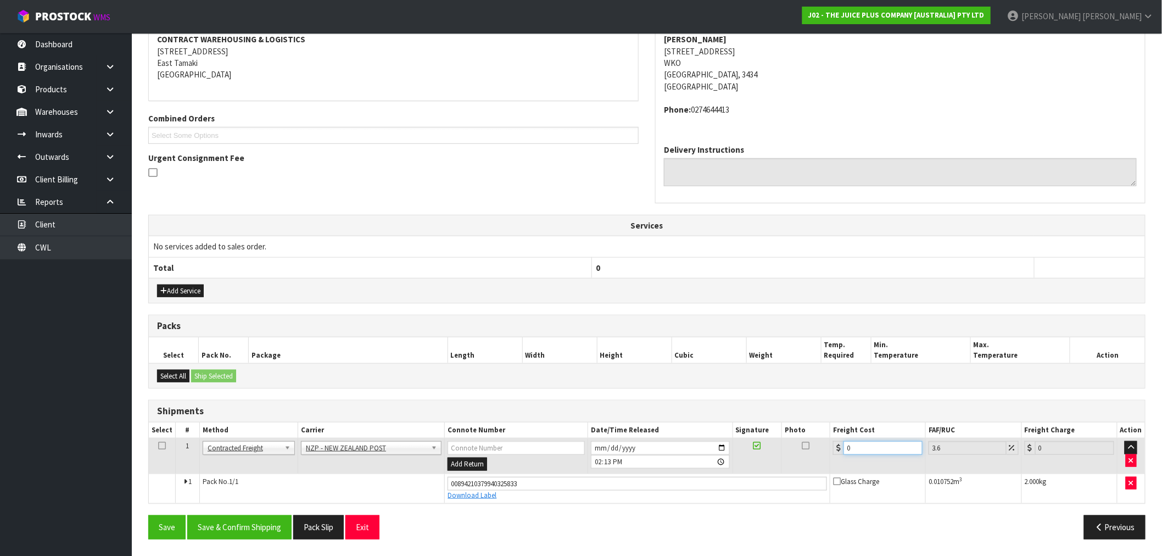
drag, startPoint x: 860, startPoint y: 453, endPoint x: 817, endPoint y: 452, distance: 43.4
click at [824, 452] on tr "1 Client Local Pickup Customer Local Pickup Company Freight Contracted Freight …" at bounding box center [647, 456] width 997 height 36
type input "7"
type input "7.25"
type input "7.1"
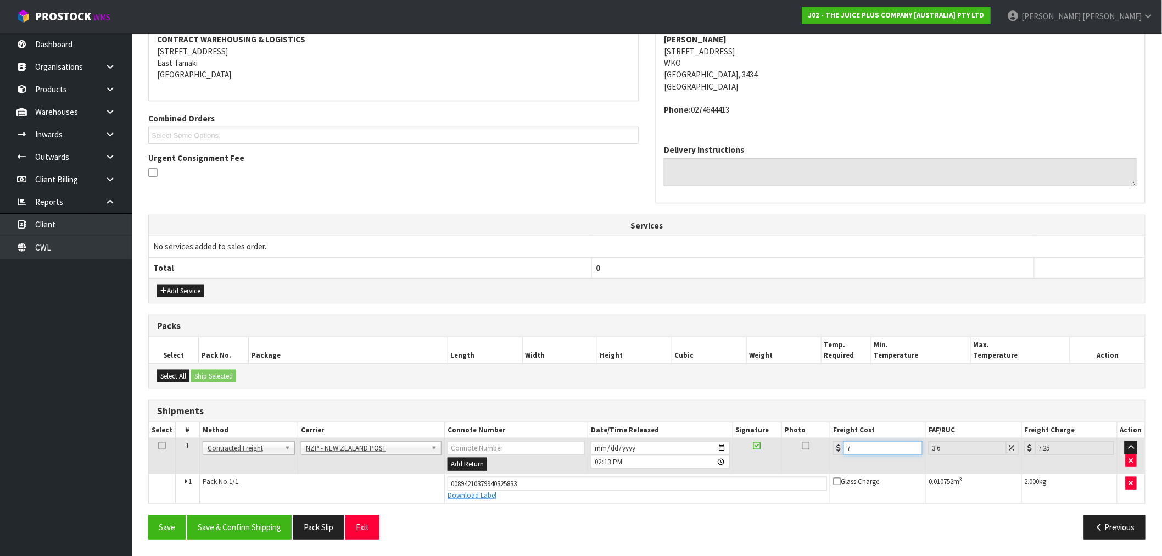
type input "7.36"
type input "7"
type input "7.25"
type input "7.3"
type input "7.56"
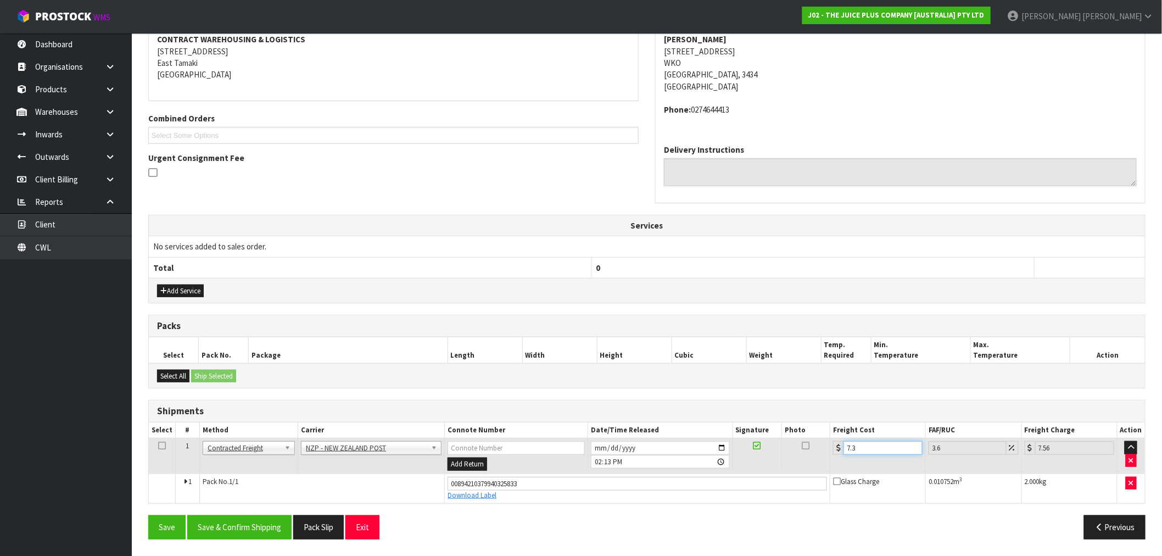
type input "7.31"
type input "7.57"
type input "7.31"
click at [254, 524] on button "Save & Confirm Shipping" at bounding box center [239, 527] width 104 height 24
